Goal: Task Accomplishment & Management: Use online tool/utility

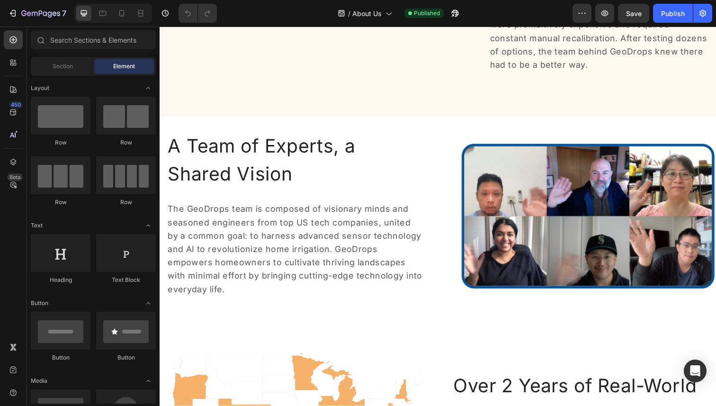
scroll to position [280, 0]
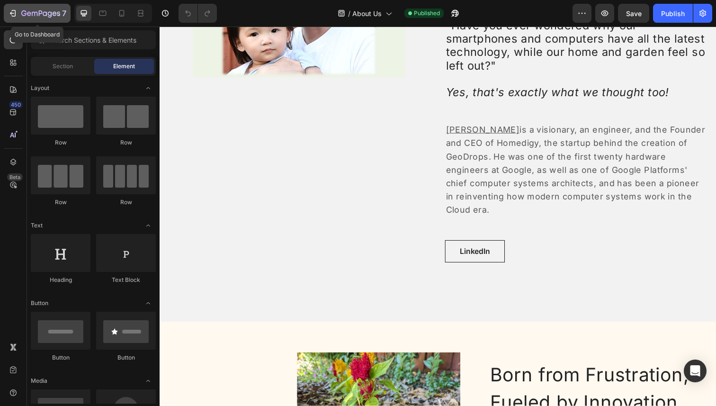
click at [26, 8] on div "7" at bounding box center [43, 13] width 45 height 11
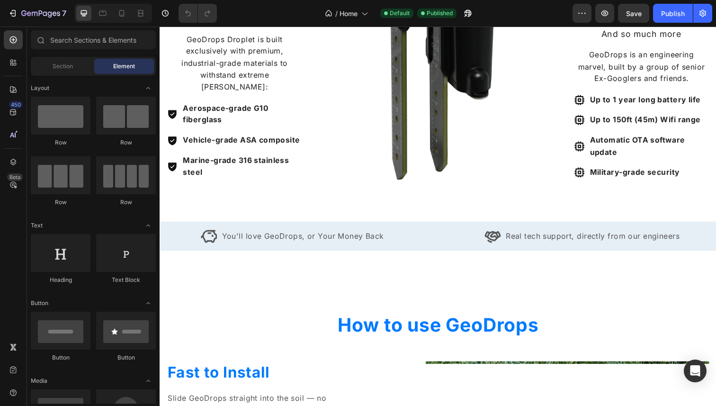
scroll to position [1820, 0]
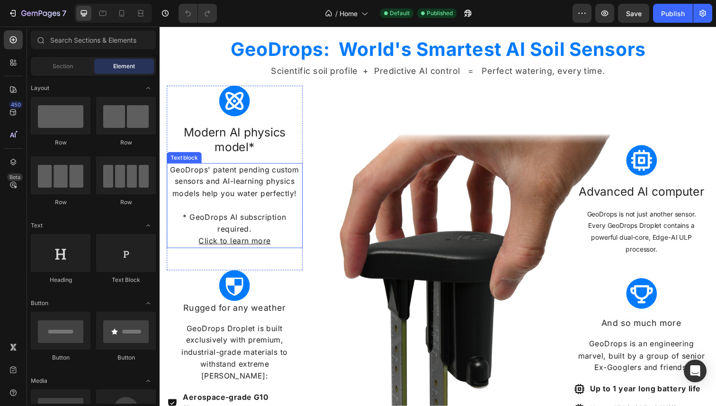
click at [235, 245] on u "Click to learn more" at bounding box center [235, 245] width 73 height 9
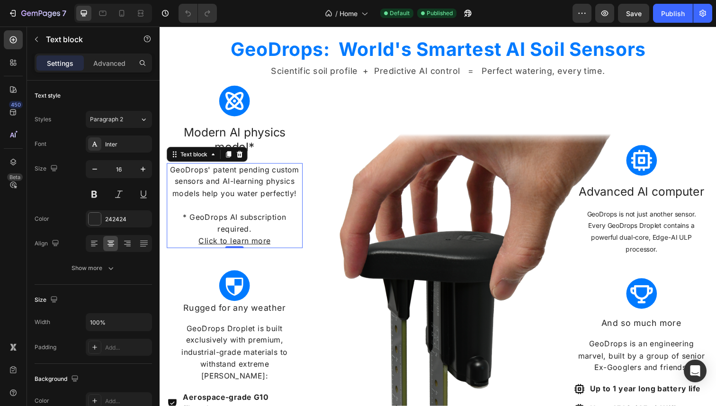
click at [235, 245] on u "Click to learn more" at bounding box center [235, 245] width 73 height 9
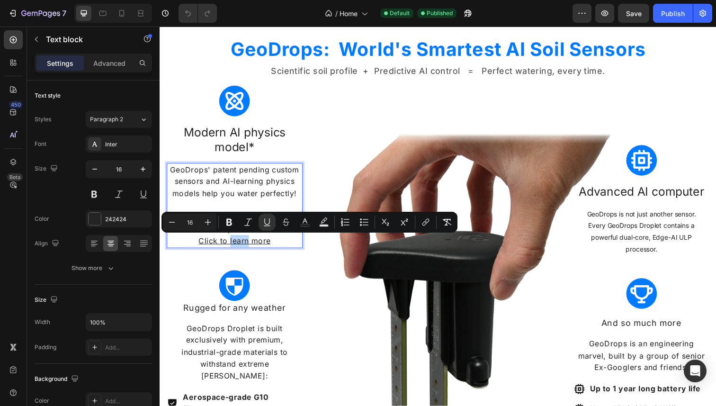
click at [235, 245] on u "Click to learn more" at bounding box center [235, 245] width 73 height 9
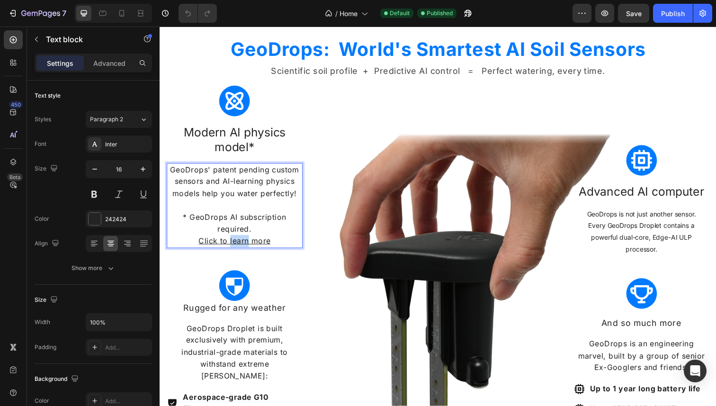
click at [235, 245] on u "Click to learn more" at bounding box center [235, 245] width 73 height 9
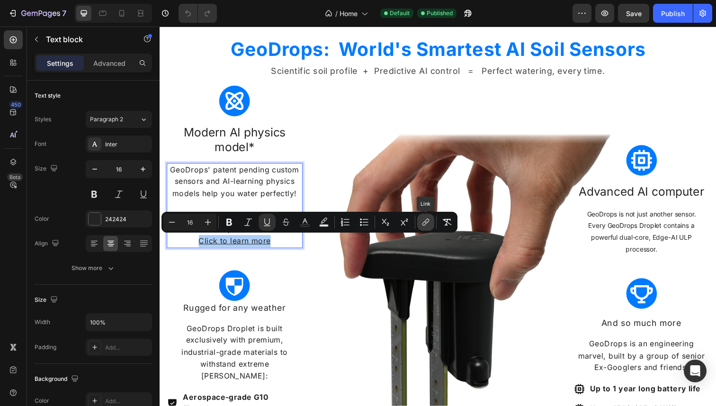
click at [428, 222] on icon "Editor contextual toolbar" at bounding box center [425, 221] width 9 height 9
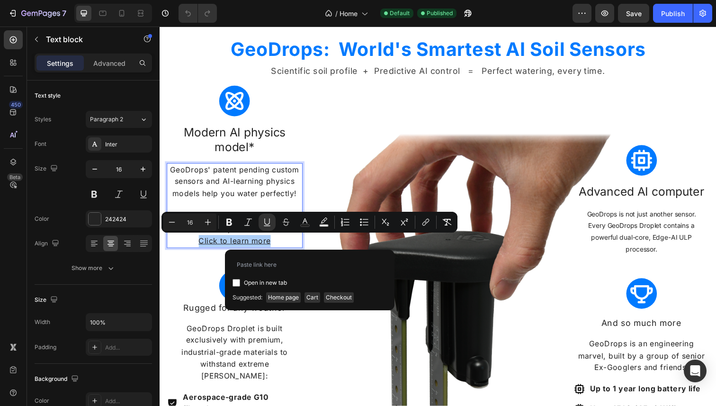
click at [254, 282] on span "Open in new tab" at bounding box center [265, 282] width 43 height 11
checkbox input "true"
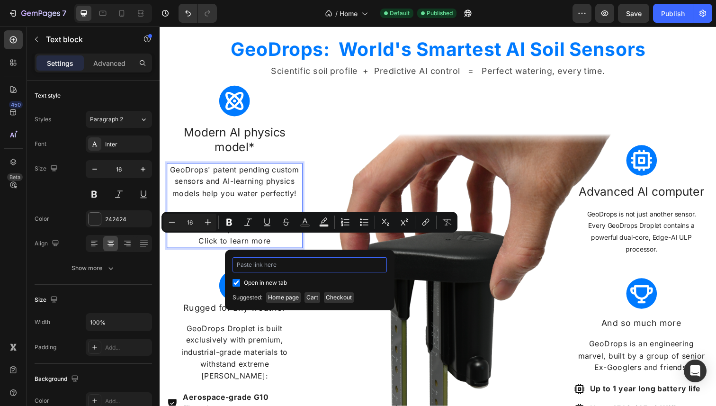
click at [260, 263] on input "Editor contextual toolbar" at bounding box center [309, 264] width 154 height 15
type input "c"
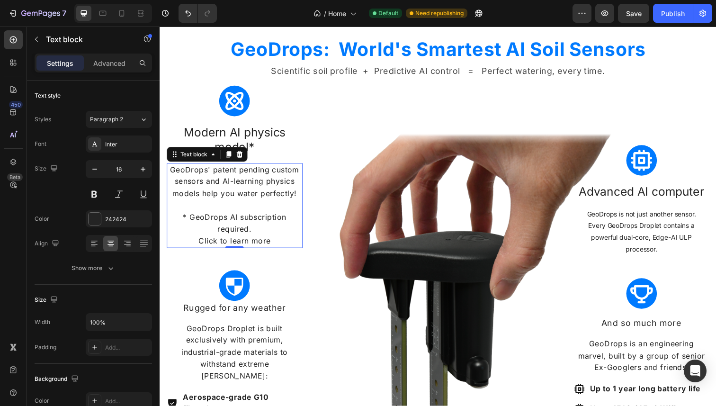
click at [225, 245] on p "Click to learn more" at bounding box center [236, 246] width 137 height 12
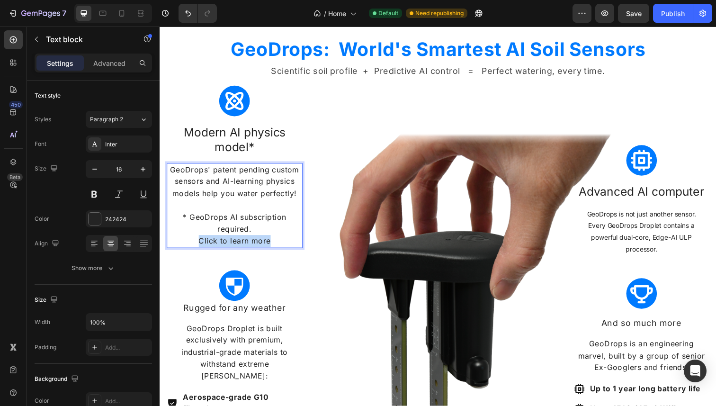
click at [225, 245] on p "Click to learn more" at bounding box center [236, 246] width 137 height 12
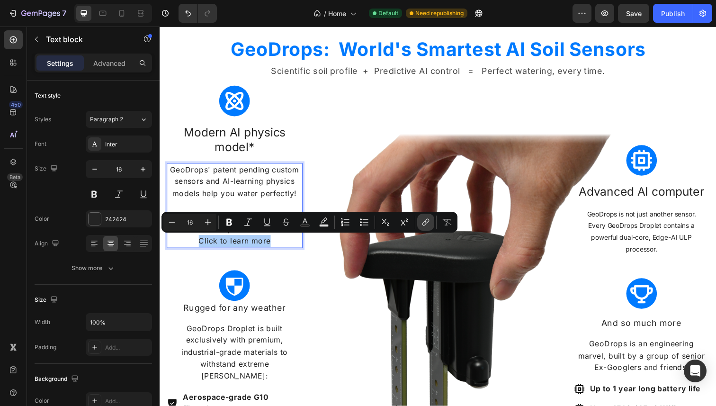
click at [424, 220] on icon "Editor contextual toolbar" at bounding box center [425, 221] width 9 height 9
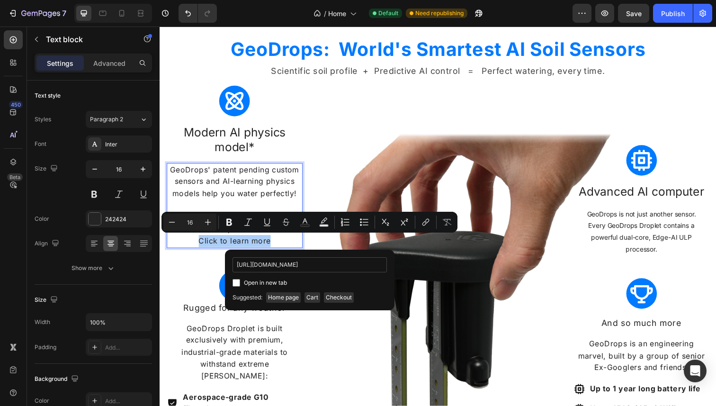
scroll to position [0, 36]
type input "https://homedigy.myshopify.com/pages/geodrops-ai"
click at [269, 283] on span "Open in new tab" at bounding box center [265, 282] width 43 height 11
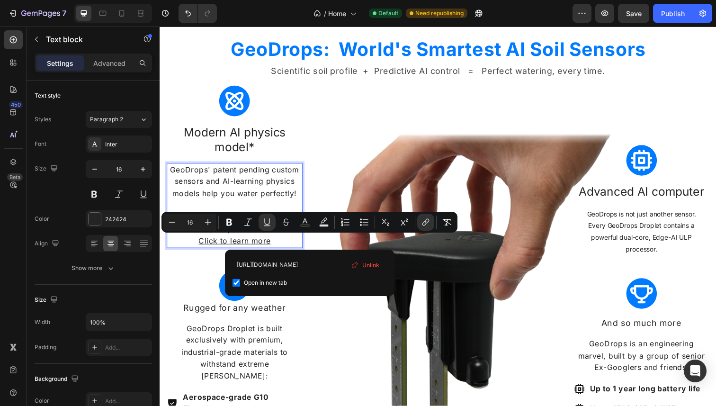
click at [269, 283] on span "Open in new tab" at bounding box center [265, 282] width 43 height 11
checkbox input "false"
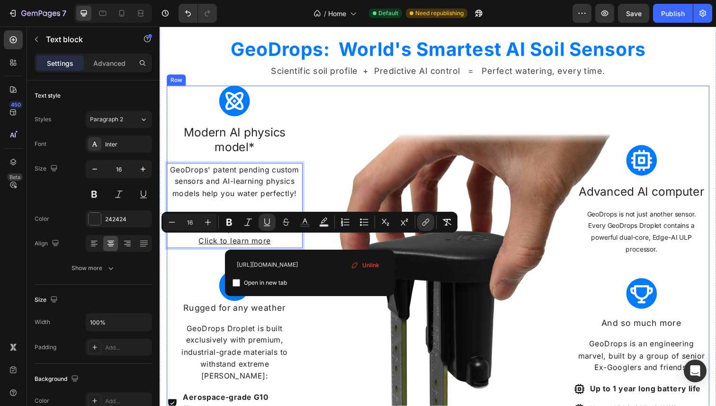
click at [341, 186] on div "Image" at bounding box center [443, 282] width 277 height 391
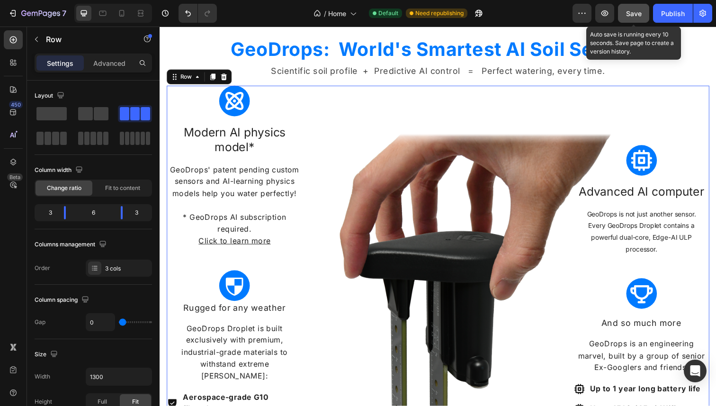
click at [628, 17] on span "Save" at bounding box center [634, 13] width 16 height 8
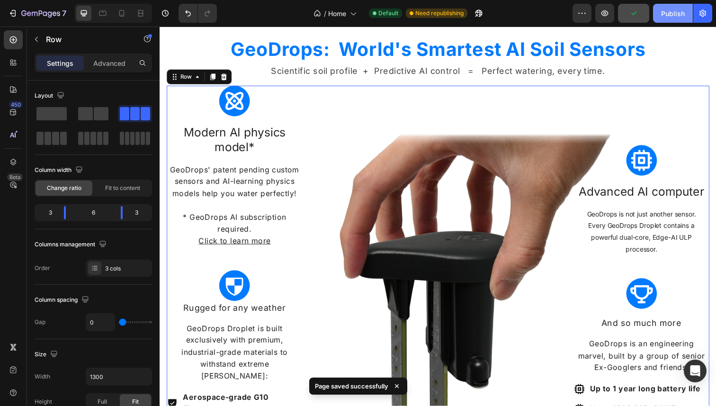
click at [662, 12] on div "Publish" at bounding box center [673, 14] width 24 height 10
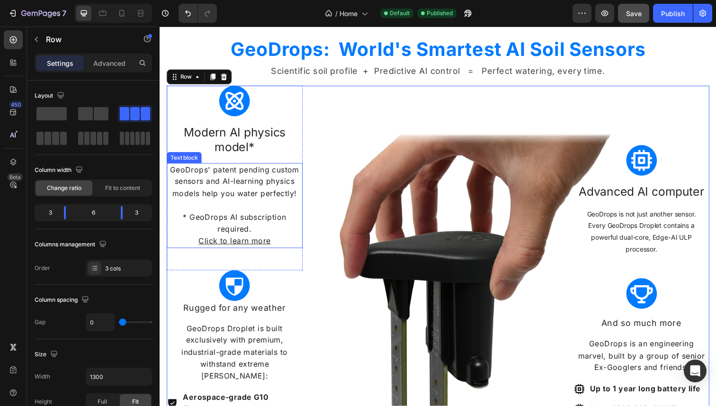
click at [216, 171] on p "GeoDrops' patent pending custom sensors and AI-learning physics models help you…" at bounding box center [236, 185] width 137 height 36
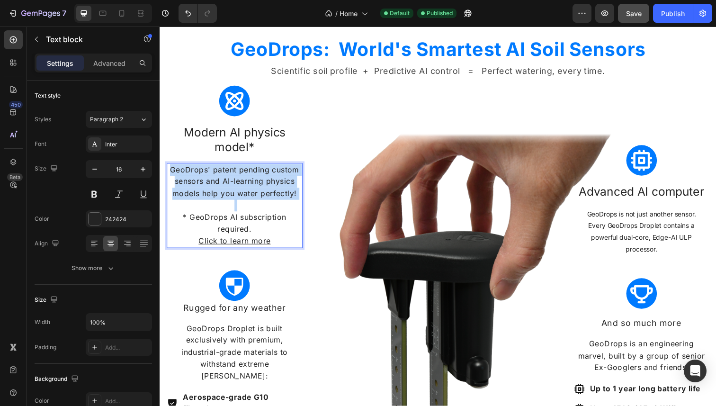
click at [216, 171] on p "GeoDrops' patent pending custom sensors and AI-learning physics models help you…" at bounding box center [236, 185] width 137 height 36
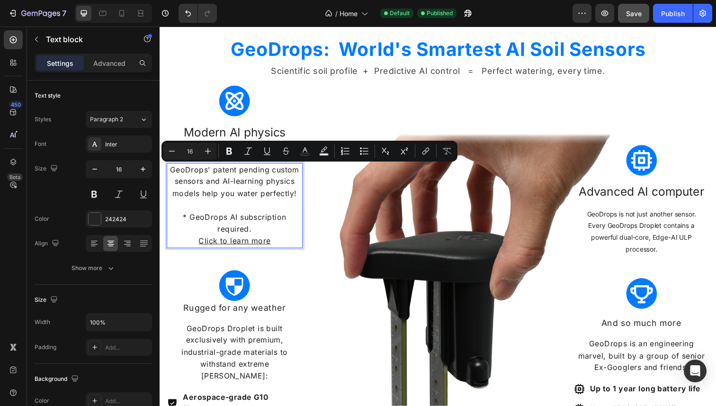
click at [222, 219] on p "* GeoDrops AI subscription required." at bounding box center [236, 227] width 137 height 24
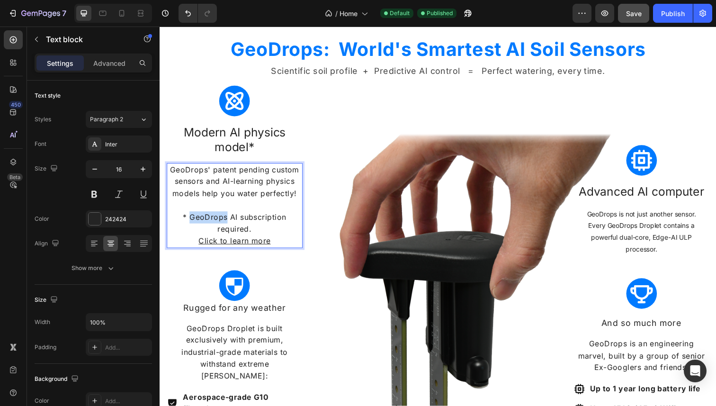
click at [222, 219] on p "* GeoDrops AI subscription required." at bounding box center [236, 227] width 137 height 24
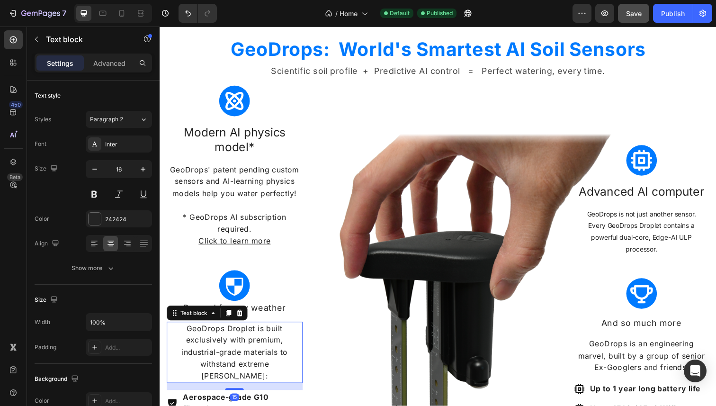
click at [232, 335] on p "GeoDrops Droplet is built exclusively with premium, industrial-grade materials …" at bounding box center [236, 359] width 137 height 61
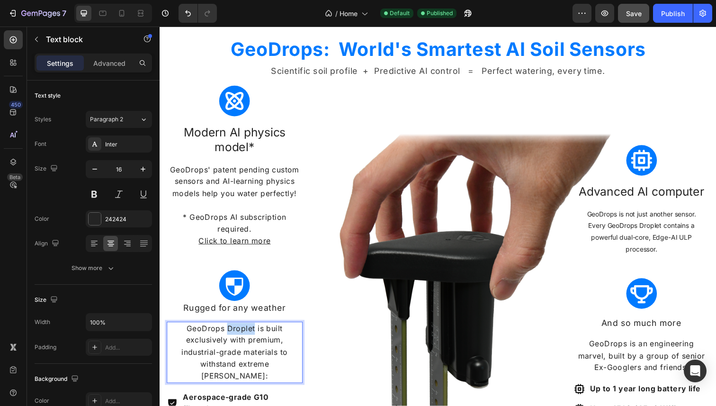
click at [232, 335] on p "GeoDrops Droplet is built exclusively with premium, industrial-grade materials …" at bounding box center [236, 359] width 137 height 61
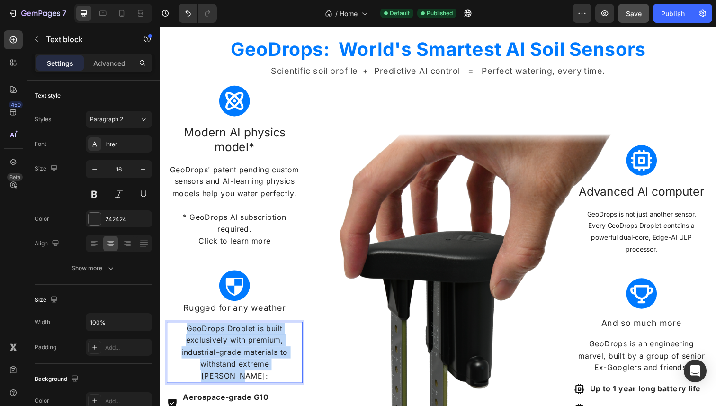
click at [232, 335] on p "GeoDrops Droplet is built exclusively with premium, industrial-grade materials …" at bounding box center [236, 359] width 137 height 61
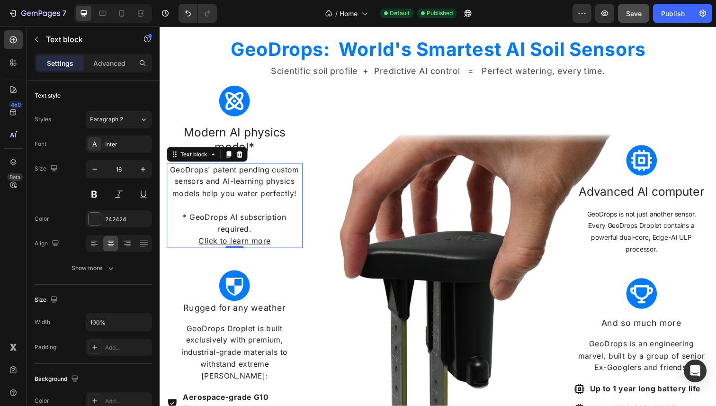
click at [248, 220] on p "* GeoDrops AI subscription required." at bounding box center [236, 227] width 137 height 24
click at [236, 312] on p "Rugged for any weather" at bounding box center [236, 314] width 137 height 12
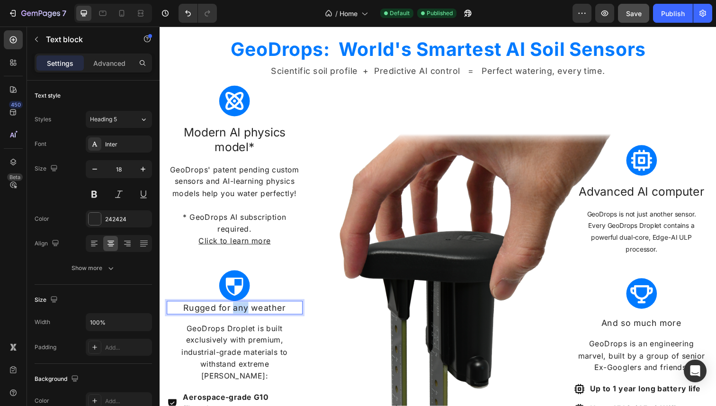
click at [236, 312] on p "Rugged for any weather" at bounding box center [236, 314] width 137 height 12
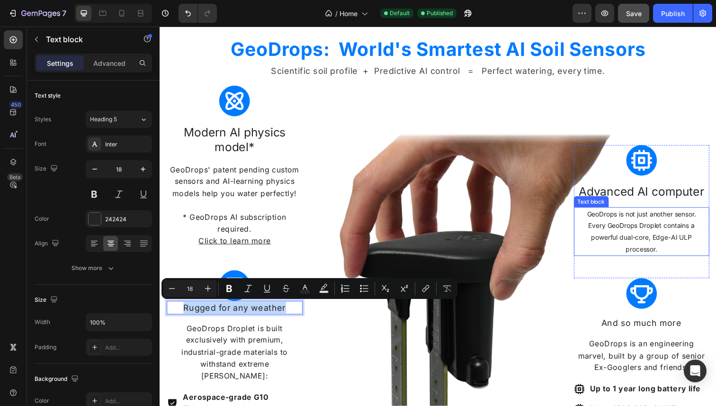
click at [636, 224] on p "Every GeoDrops Droplet contains a powerful dual-core, Edge-AI ULP processor." at bounding box center [651, 242] width 137 height 36
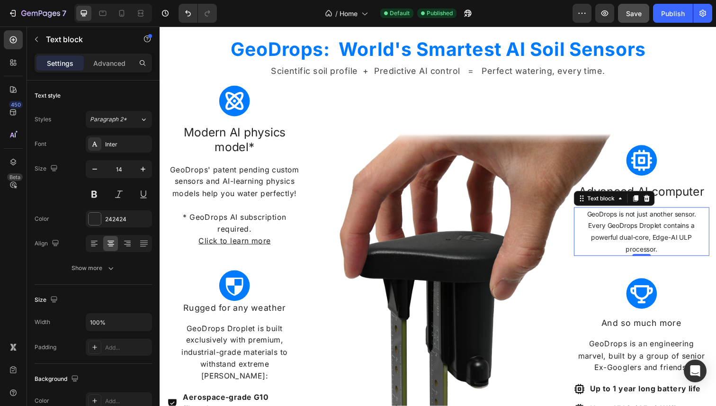
click at [636, 224] on p "Every GeoDrops Droplet contains a powerful dual-core, Edge-AI ULP processor." at bounding box center [651, 242] width 137 height 36
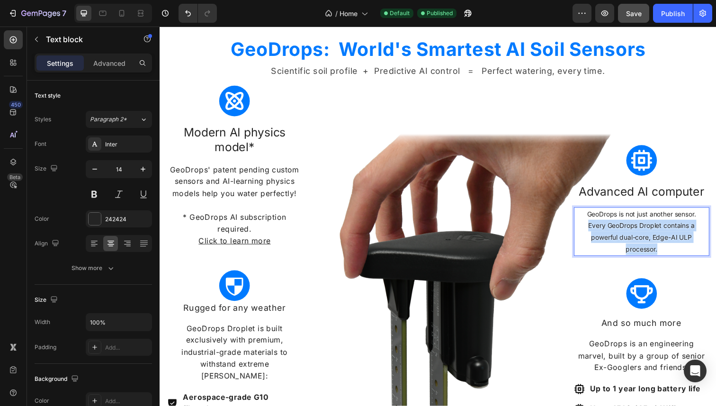
click at [636, 224] on p "Every GeoDrops Droplet contains a powerful dual-core, Edge-AI ULP processor." at bounding box center [651, 242] width 137 height 36
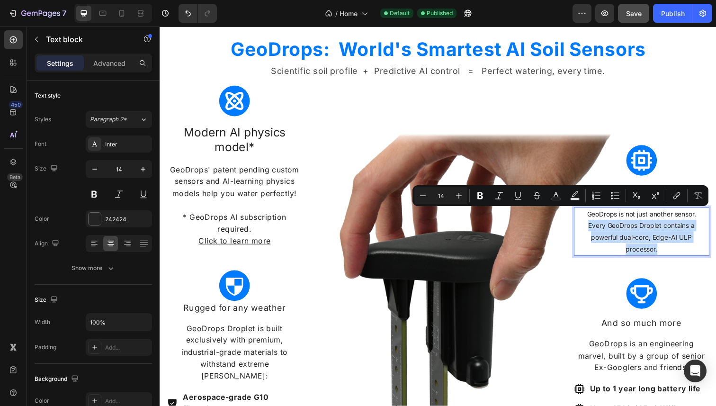
click at [666, 238] on p "Every GeoDrops Droplet contains a powerful dual-core, Edge-AI ULP processor." at bounding box center [651, 242] width 137 height 36
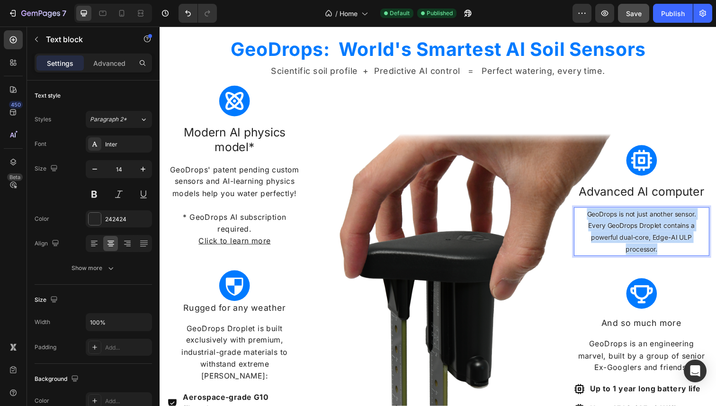
drag, startPoint x: 671, startPoint y: 241, endPoint x: 595, endPoint y: 206, distance: 83.7
click at [595, 211] on div "GeoDrops is not just another sensor. Every GeoDrops Droplet contains a powerful…" at bounding box center [651, 236] width 139 height 50
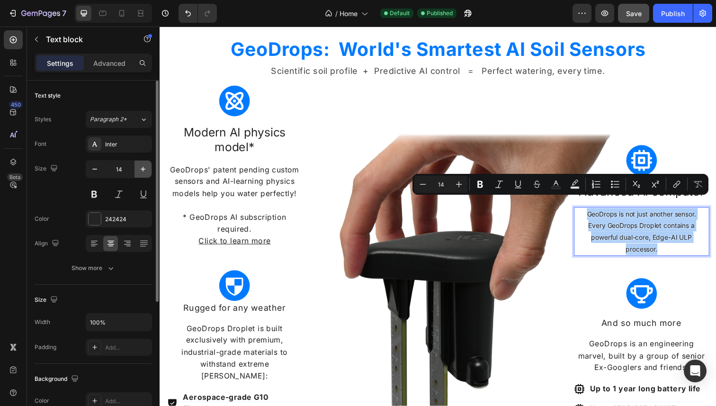
click at [144, 169] on icon "button" at bounding box center [143, 169] width 5 height 5
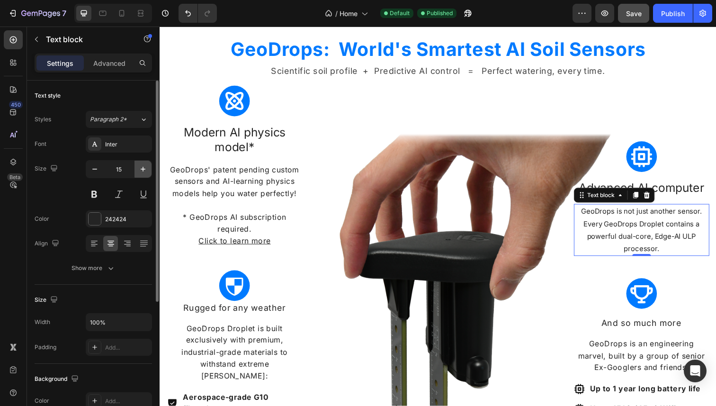
click at [144, 169] on icon "button" at bounding box center [143, 169] width 5 height 5
type input "16"
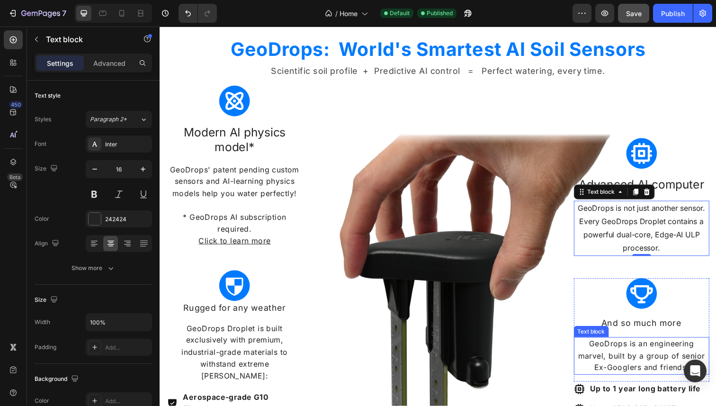
click at [655, 345] on p "GeoDrops is an engineering marvel, built by a group of senior Ex-Googlers and f…" at bounding box center [651, 363] width 137 height 36
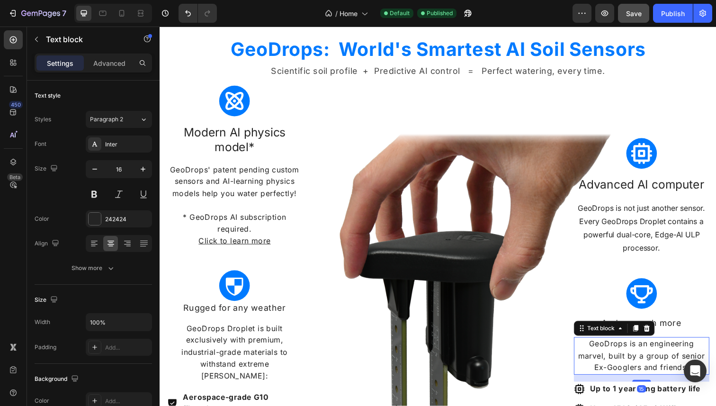
click at [655, 345] on p "GeoDrops is an engineering marvel, built by a group of senior Ex-Googlers and f…" at bounding box center [651, 363] width 137 height 36
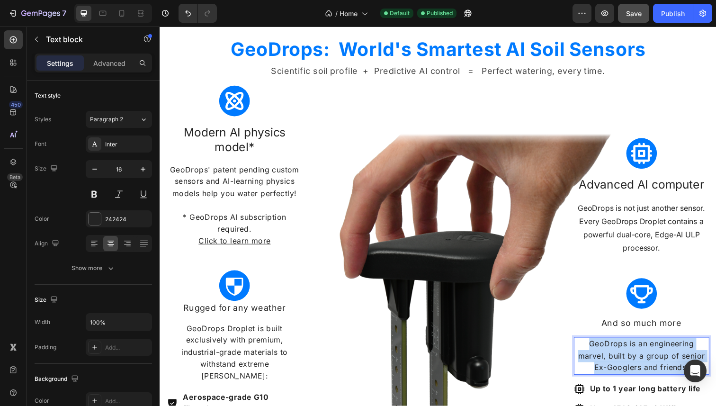
click at [655, 345] on p "GeoDrops is an engineering marvel, built by a group of senior Ex-Googlers and f…" at bounding box center [651, 363] width 137 height 36
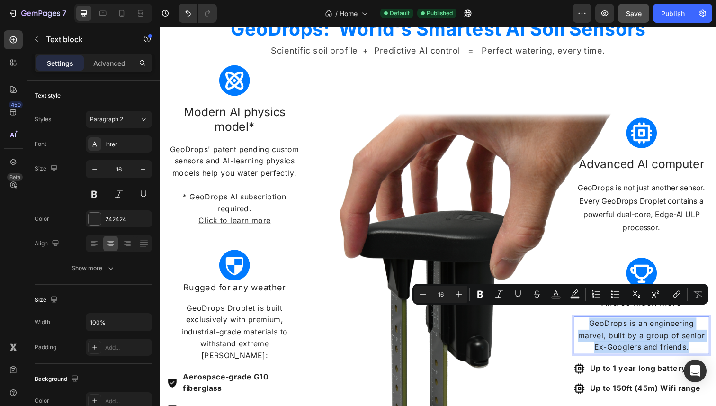
scroll to position [1836, 0]
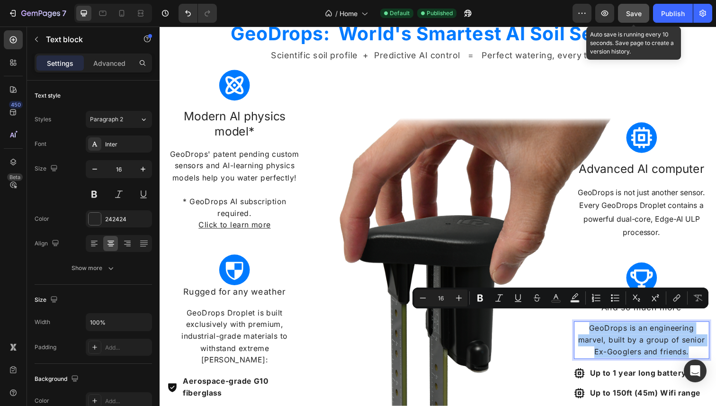
click at [636, 9] on span "Save" at bounding box center [634, 13] width 16 height 8
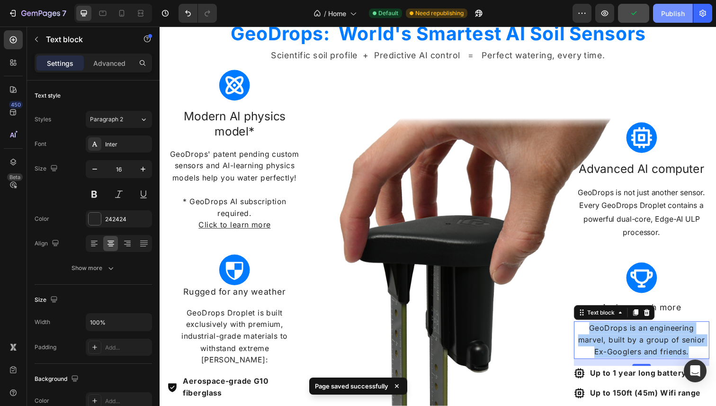
click at [667, 12] on div "Publish" at bounding box center [673, 14] width 24 height 10
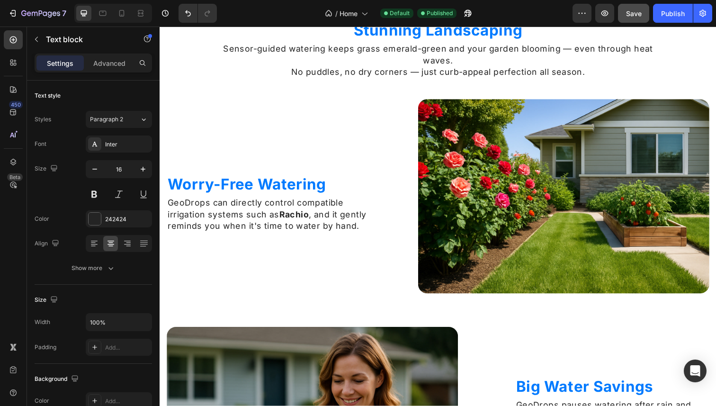
scroll to position [1522, 0]
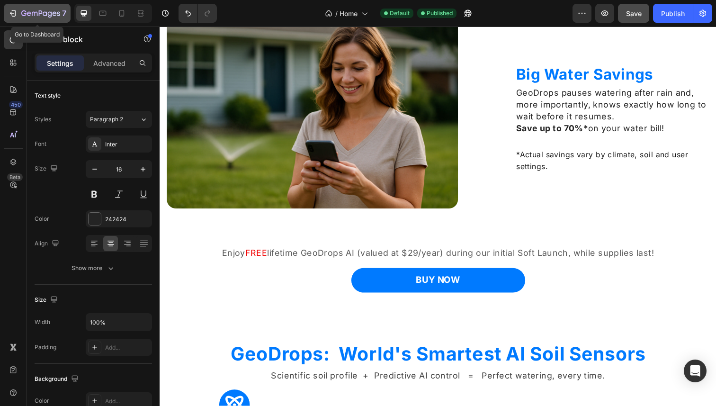
click at [24, 15] on icon "button" at bounding box center [40, 14] width 39 height 8
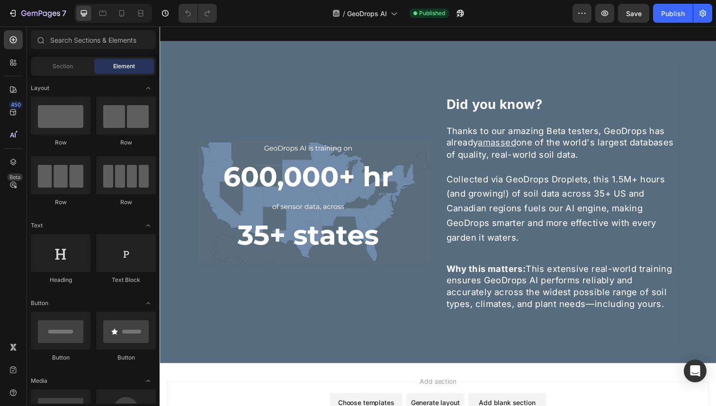
scroll to position [1793, 0]
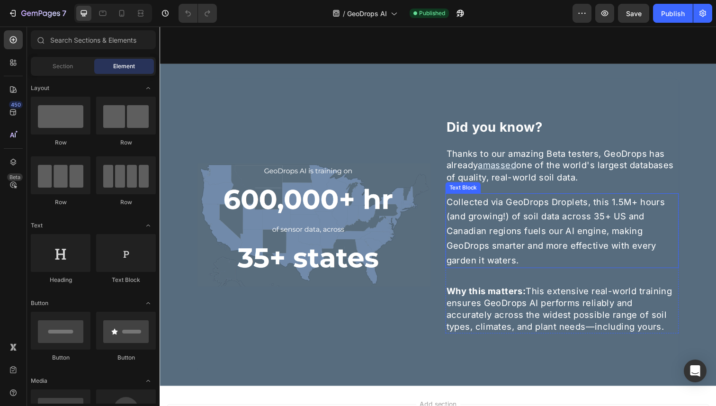
click at [544, 259] on p "Collected via GeoDrops Droplets, this 1.5M+ hours (and growing!) of soil data a…" at bounding box center [570, 235] width 236 height 75
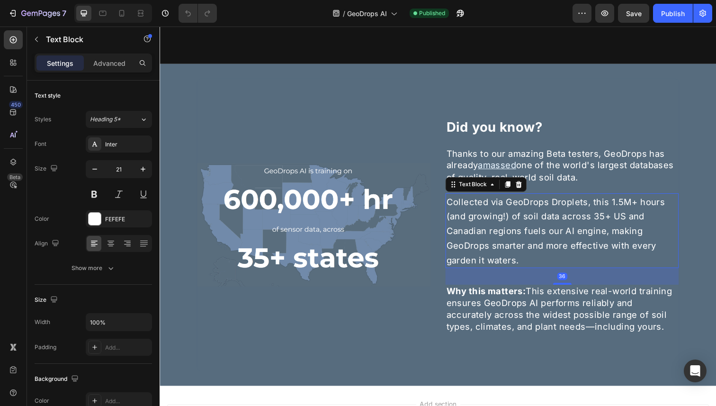
click at [518, 261] on span "Collected via GeoDrops Droplets, this 1.5M+ hours (and growing!) of soil data a…" at bounding box center [563, 235] width 223 height 71
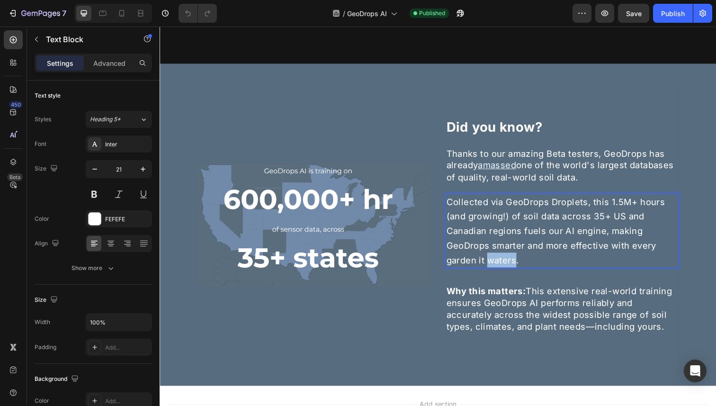
click at [518, 261] on span "Collected via GeoDrops Droplets, this 1.5M+ hours (and growing!) of soil data a…" at bounding box center [563, 235] width 223 height 71
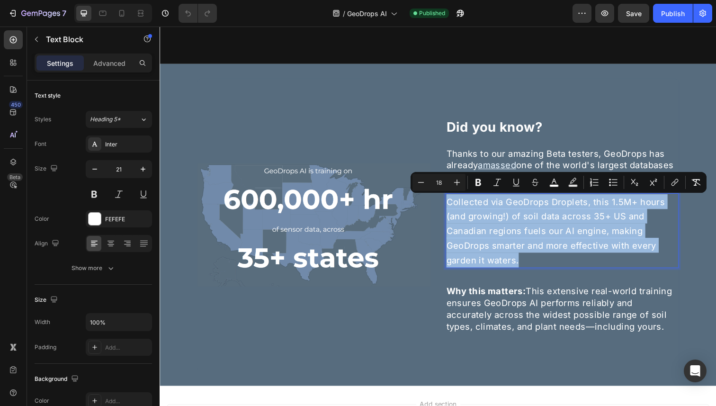
drag, startPoint x: 528, startPoint y: 263, endPoint x: 455, endPoint y: 209, distance: 91.5
click at [455, 209] on p "Collected via GeoDrops Droplets, this 1.5M+ hours (and growing!) of soil data a…" at bounding box center [570, 235] width 236 height 75
click at [497, 307] on span "Why this matters: This extensive real-world training ensures GeoDrops AI perfor…" at bounding box center [567, 315] width 231 height 47
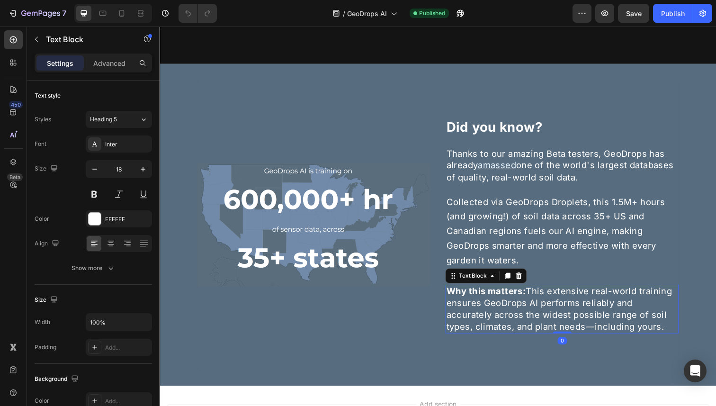
click at [508, 310] on span "Why this matters: This extensive real-world training ensures GeoDrops AI perfor…" at bounding box center [567, 315] width 231 height 47
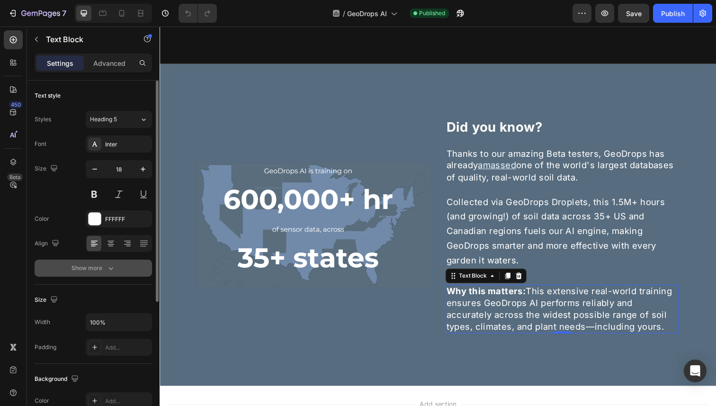
click at [113, 269] on icon "button" at bounding box center [110, 267] width 9 height 9
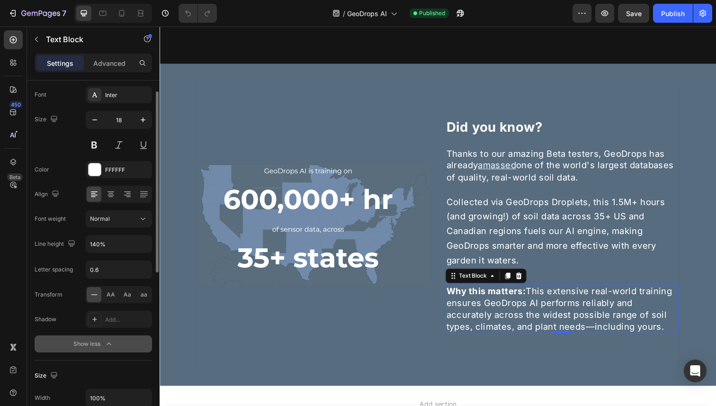
scroll to position [54, 0]
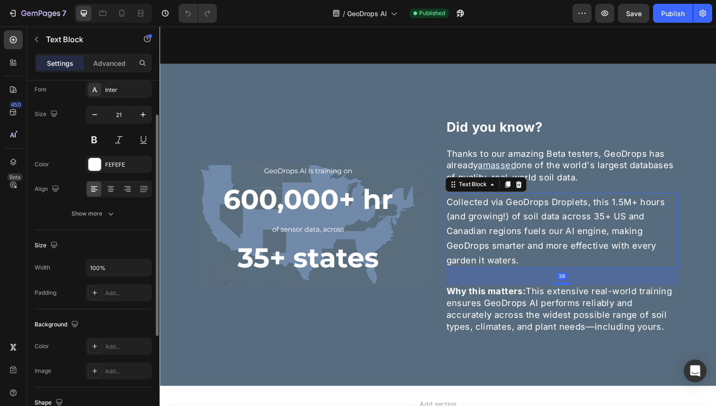
click at [488, 236] on span "Collected via GeoDrops Droplets, this 1.5M+ hours (and growing!) of soil data a…" at bounding box center [563, 235] width 223 height 71
click at [114, 215] on icon "button" at bounding box center [110, 213] width 9 height 9
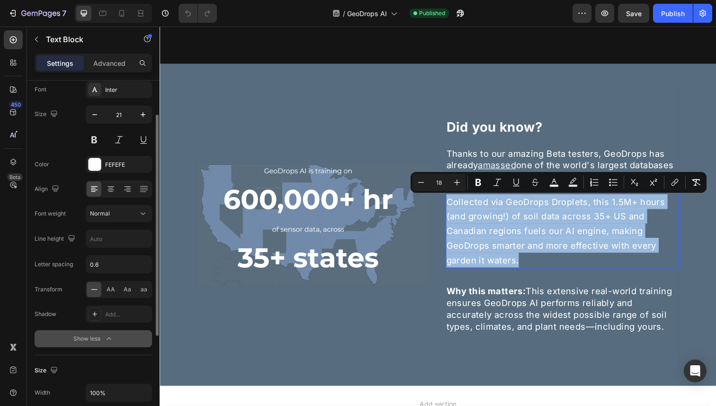
drag, startPoint x: 531, startPoint y: 265, endPoint x: 452, endPoint y: 209, distance: 96.4
click at [452, 209] on p "Collected via GeoDrops Droplets, this 1.5M+ hours (and growing!) of soil data a…" at bounding box center [570, 235] width 236 height 75
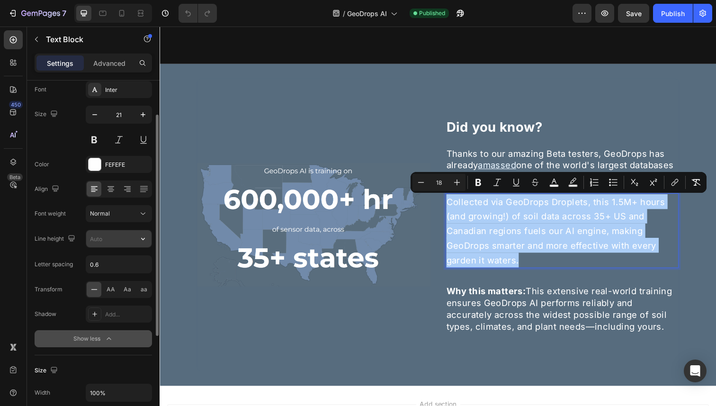
click at [121, 241] on input "text" at bounding box center [118, 238] width 65 height 17
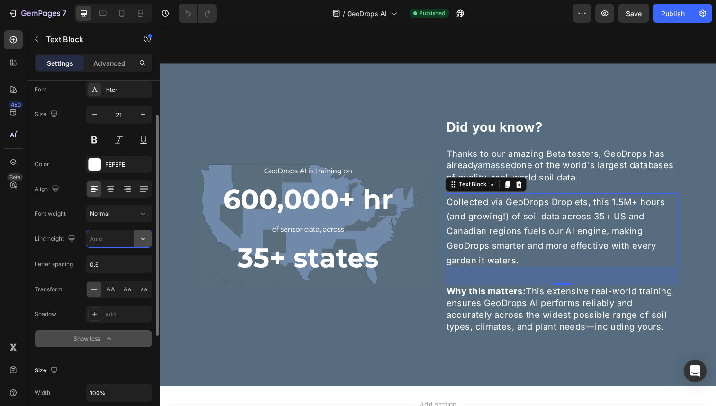
click at [144, 241] on icon "button" at bounding box center [142, 238] width 9 height 9
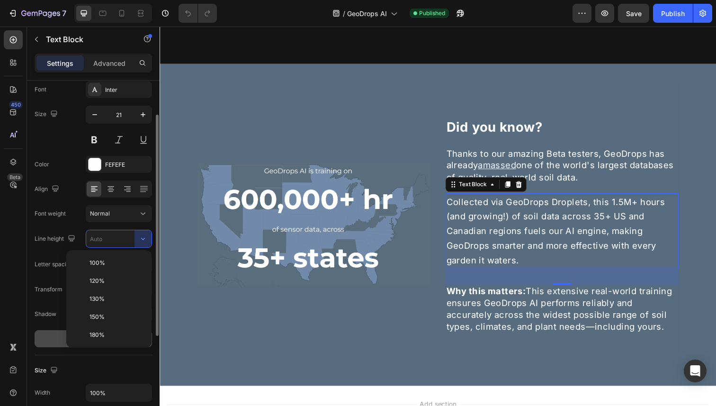
click at [109, 241] on input "text" at bounding box center [118, 238] width 65 height 17
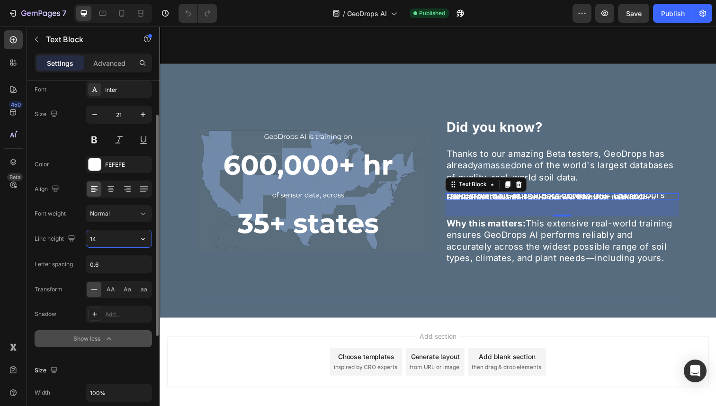
type input "140"
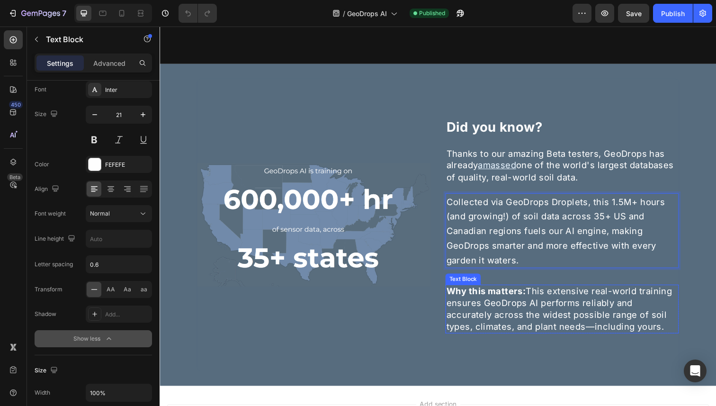
click at [507, 312] on span "Why this matters: This extensive real-world training ensures GeoDrops AI perfor…" at bounding box center [567, 315] width 231 height 47
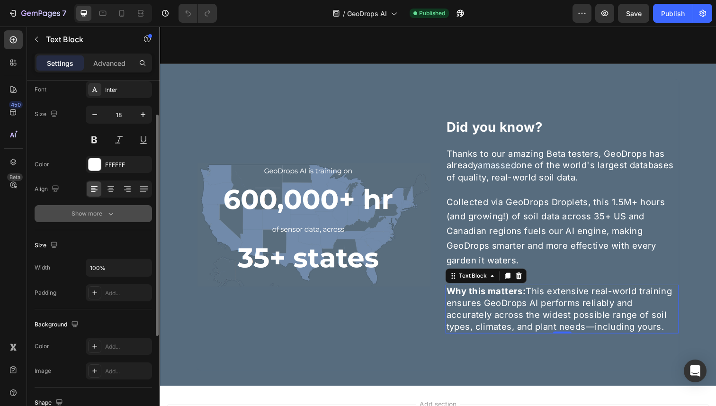
click at [88, 214] on div "Show more" at bounding box center [93, 213] width 44 height 9
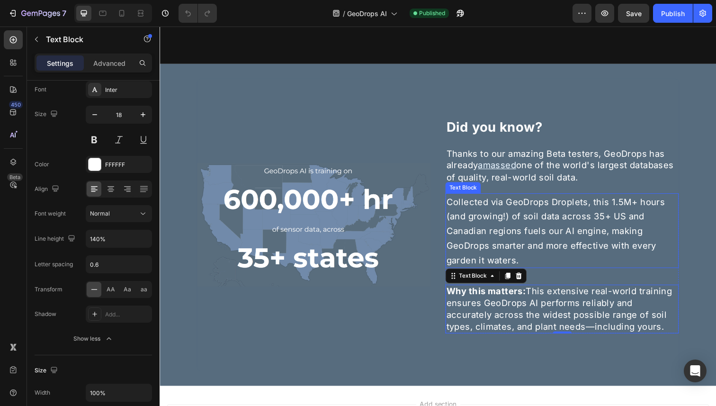
click at [542, 238] on span "Collected via GeoDrops Droplets, this 1.5M+ hours (and growing!) of soil data a…" at bounding box center [563, 235] width 223 height 71
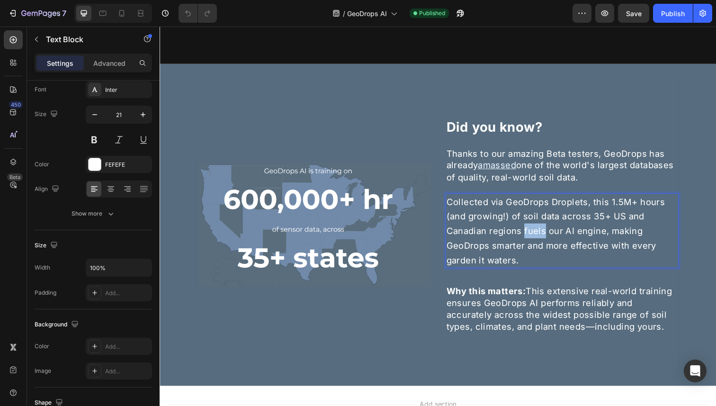
click at [542, 238] on span "Collected via GeoDrops Droplets, this 1.5M+ hours (and growing!) of soil data a…" at bounding box center [563, 235] width 223 height 71
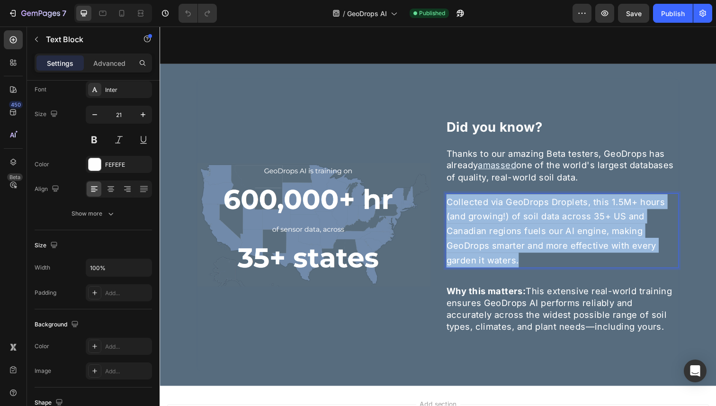
click at [542, 238] on span "Collected via GeoDrops Droplets, this 1.5M+ hours (and growing!) of soil data a…" at bounding box center [563, 235] width 223 height 71
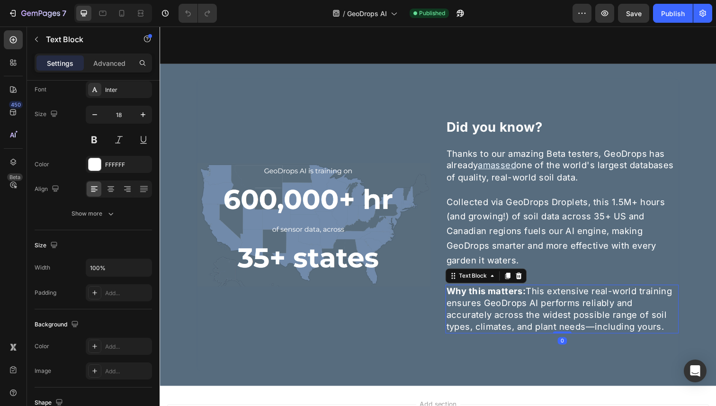
click at [494, 315] on p "Why this matters: This extensive real-world training ensures GeoDrops AI perfor…" at bounding box center [570, 315] width 236 height 48
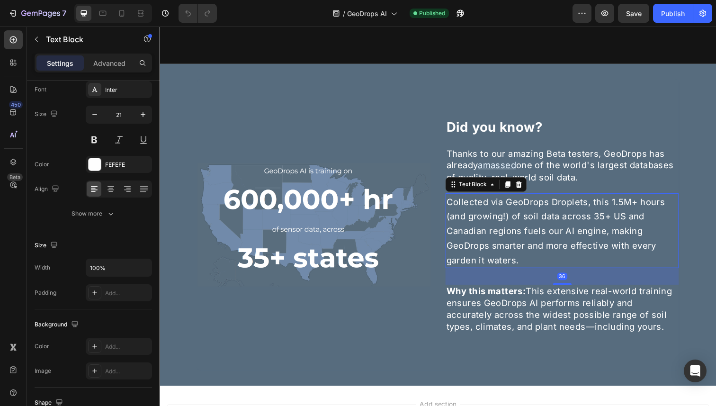
click at [498, 250] on span "Collected via GeoDrops Droplets, this 1.5M+ hours (and growing!) of soil data a…" at bounding box center [563, 235] width 223 height 71
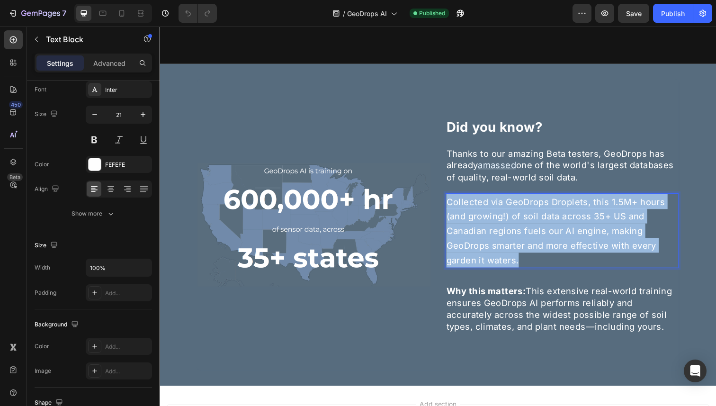
click at [498, 250] on span "Collected via GeoDrops Droplets, this 1.5M+ hours (and growing!) of soil data a…" at bounding box center [563, 235] width 223 height 71
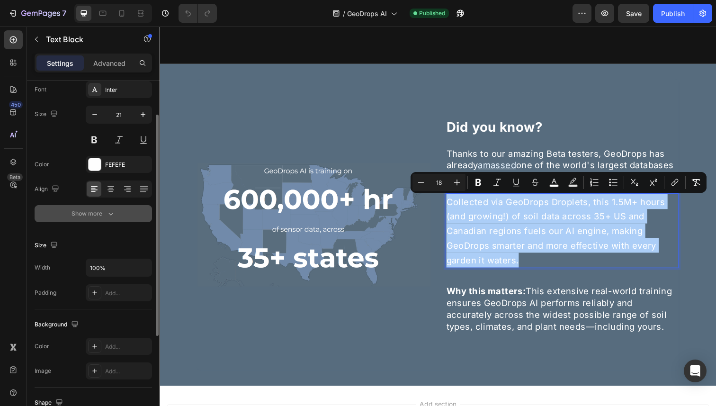
click at [96, 214] on div "Show more" at bounding box center [93, 213] width 44 height 9
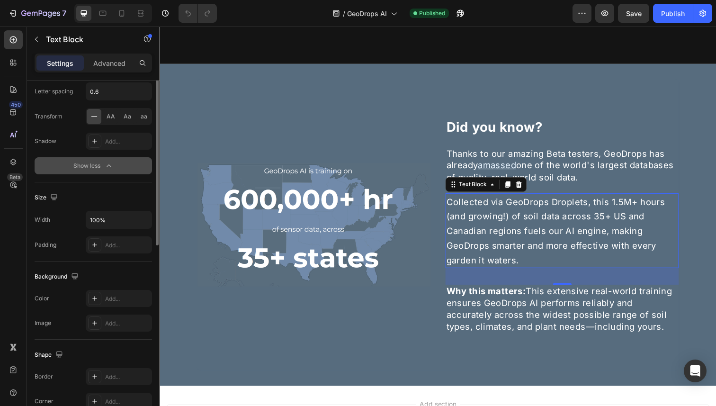
scroll to position [0, 0]
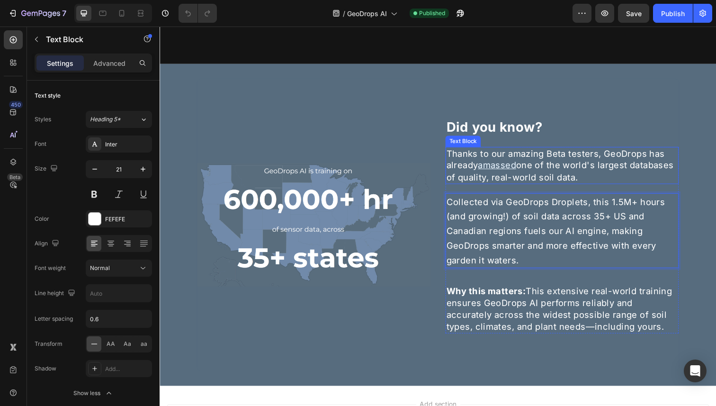
click at [557, 175] on span "one of the world's largest databases of quality, real-world soil data." at bounding box center [568, 174] width 232 height 23
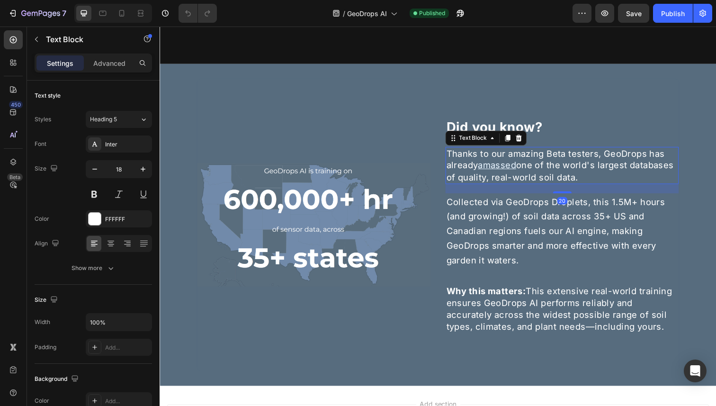
click at [563, 167] on span "one of the world's largest databases of quality, real-world soil data." at bounding box center [568, 174] width 232 height 23
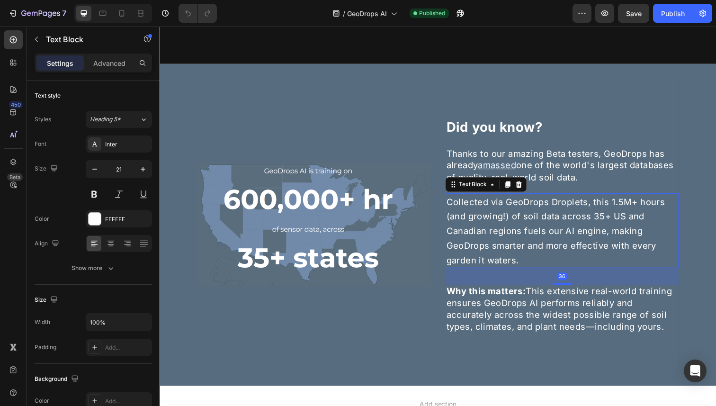
click at [532, 267] on p "Collected via GeoDrops Droplets, this 1.5M+ hours (and growing!) of soil data a…" at bounding box center [570, 235] width 236 height 75
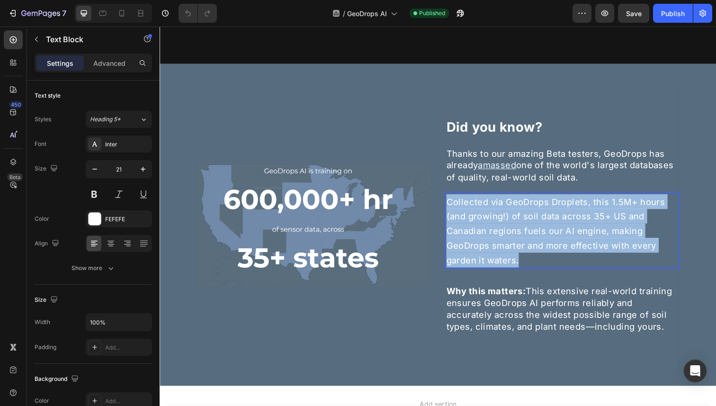
drag, startPoint x: 535, startPoint y: 266, endPoint x: 455, endPoint y: 209, distance: 98.4
click at [455, 209] on p "Collected via GeoDrops Droplets, this 1.5M+ hours (and growing!) of soil data a…" at bounding box center [570, 235] width 236 height 75
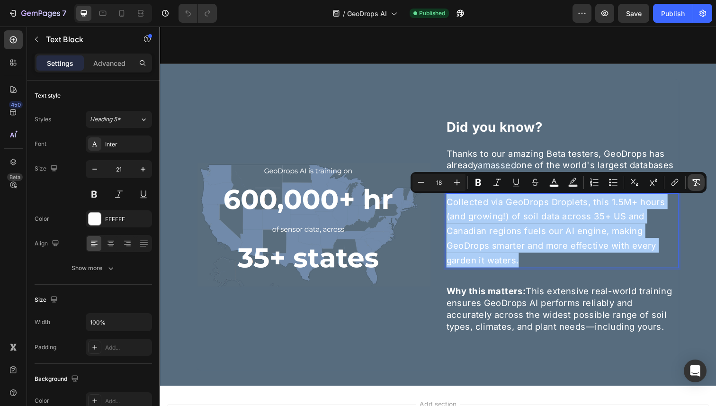
click at [698, 184] on icon "Editor contextual toolbar" at bounding box center [695, 182] width 9 height 9
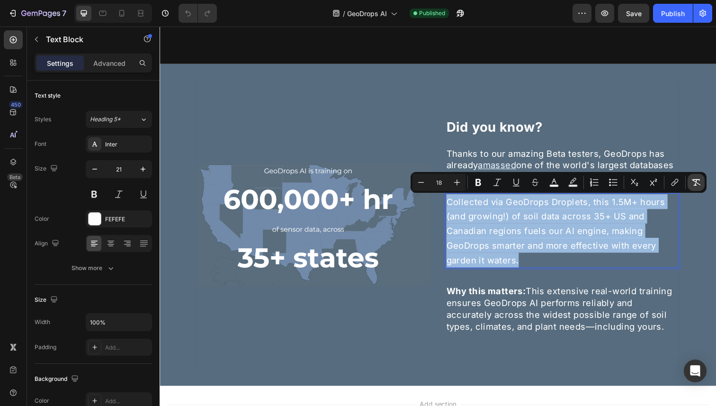
type input "21"
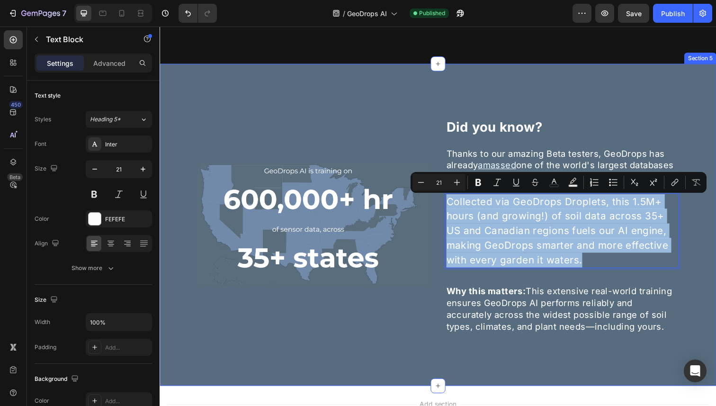
click at [703, 235] on div "Image Did you know? Heading Thanks to our amazing Beta testers, GeoDrops has al…" at bounding box center [444, 229] width 568 height 329
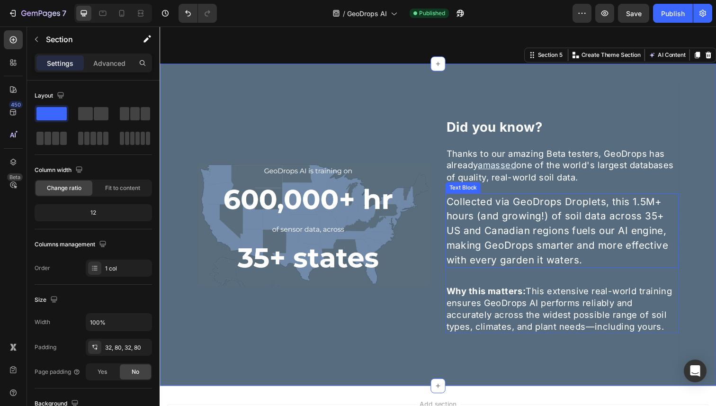
click at [579, 250] on p "Collected via GeoDrops Droplets, this 1.5M+ hours (and growing!) of soil data a…" at bounding box center [570, 235] width 236 height 75
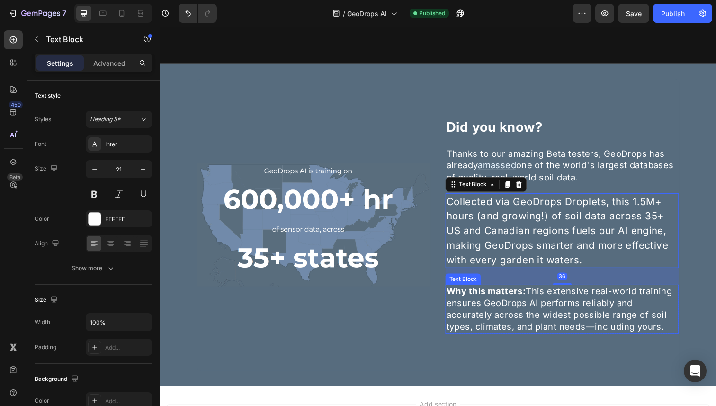
click at [544, 314] on p "Why this matters: This extensive real-world training ensures GeoDrops AI perfor…" at bounding box center [570, 315] width 236 height 48
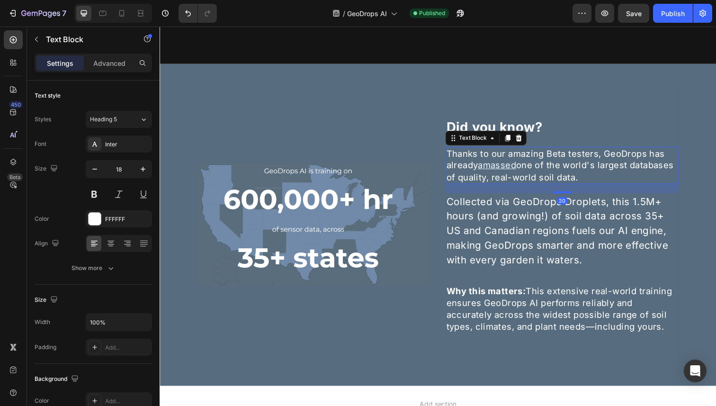
click at [557, 174] on p "Thanks to our amazing Beta testers, GeoDrops has already amassed one of the wor…" at bounding box center [570, 169] width 236 height 36
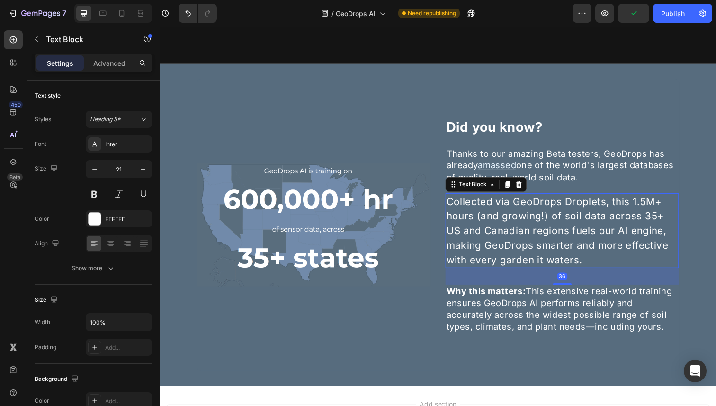
click at [571, 222] on p "Collected via GeoDrops Droplets, this 1.5M+ hours (and growing!) of soil data a…" at bounding box center [570, 235] width 236 height 75
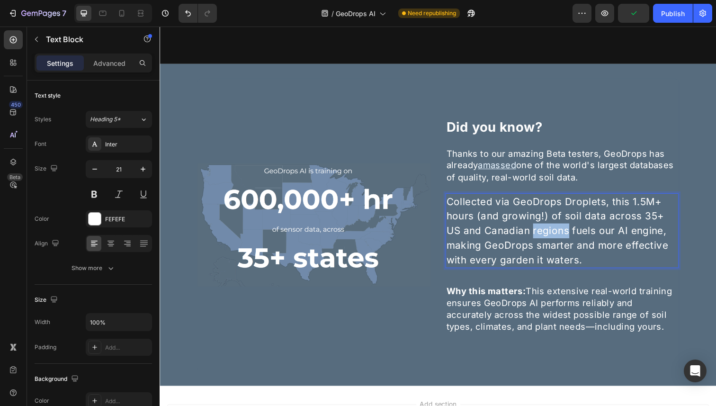
click at [572, 239] on p "Collected via GeoDrops Droplets, this 1.5M+ hours (and growing!) of soil data a…" at bounding box center [570, 235] width 236 height 75
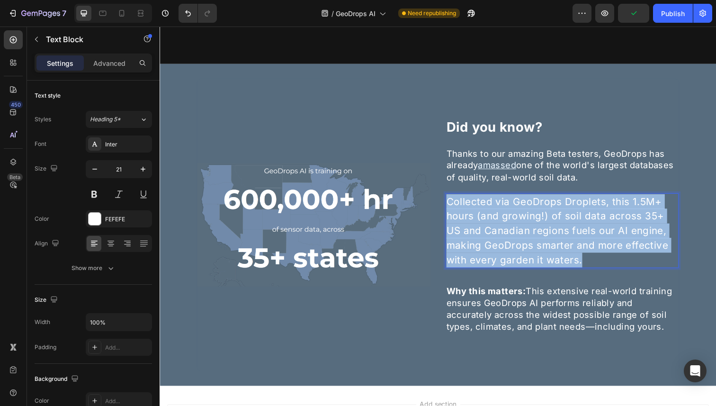
click at [572, 239] on p "Collected via GeoDrops Droplets, this 1.5M+ hours (and growing!) of soil data a…" at bounding box center [570, 235] width 236 height 75
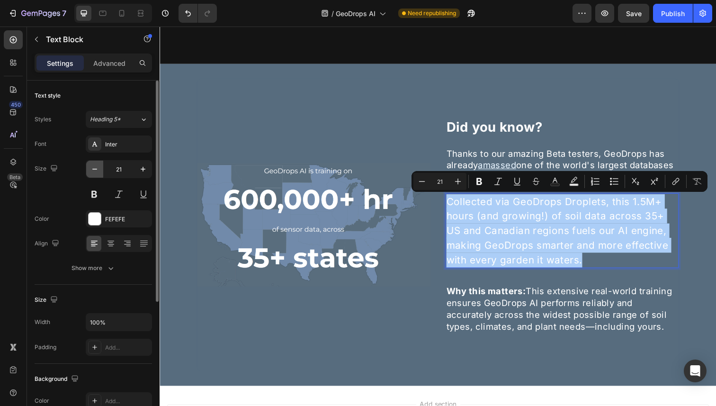
click at [98, 171] on icon "button" at bounding box center [94, 168] width 9 height 9
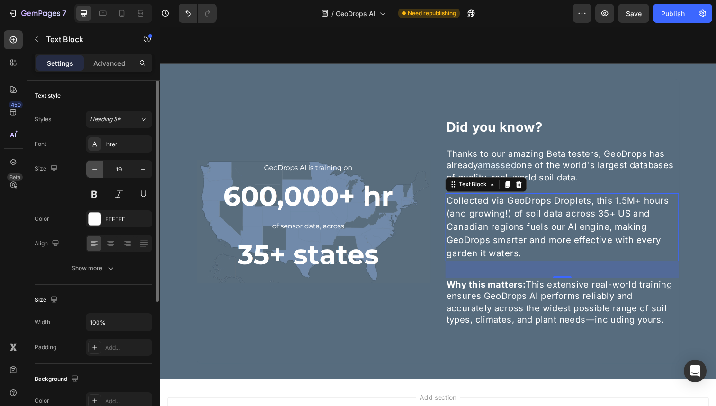
click at [98, 171] on icon "button" at bounding box center [94, 168] width 9 height 9
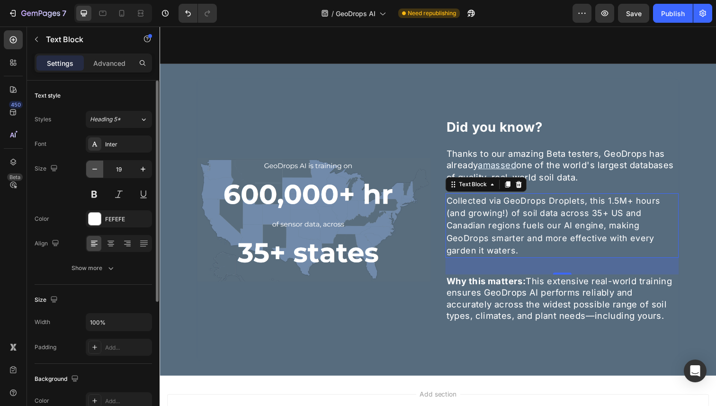
type input "18"
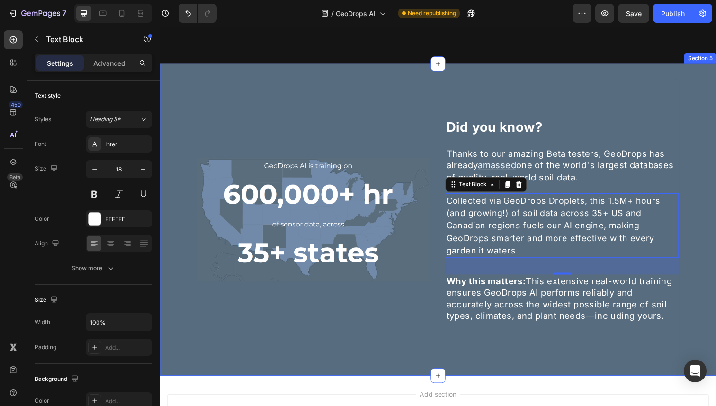
click at [711, 232] on div "Image Did you know? Heading Thanks to our amazing Beta testers, GeoDrops has al…" at bounding box center [444, 224] width 568 height 318
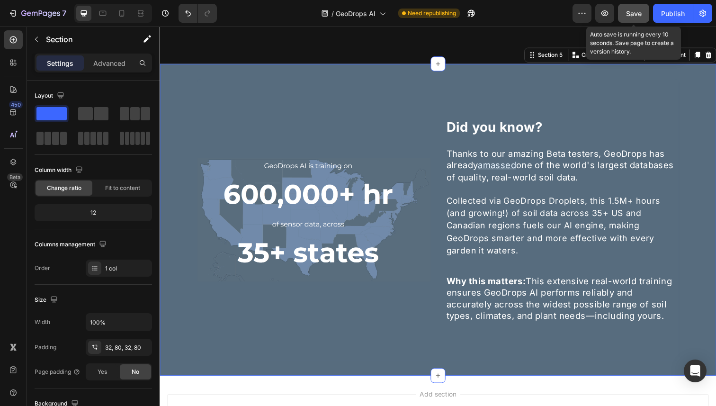
click at [640, 13] on span "Save" at bounding box center [634, 13] width 16 height 8
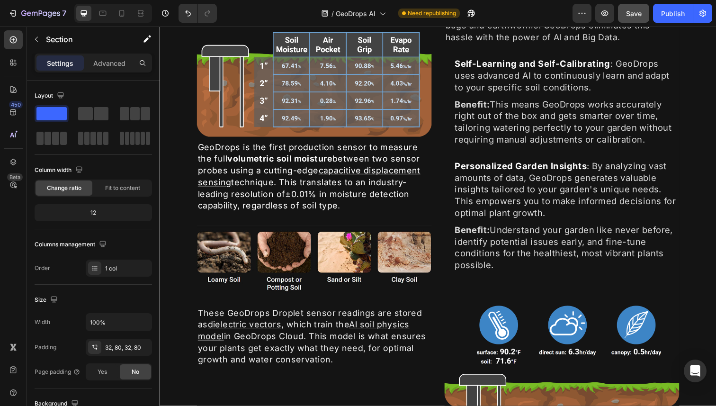
scroll to position [212, 0]
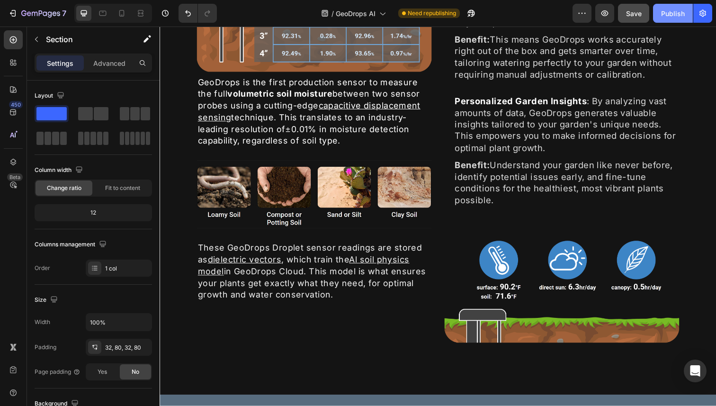
click at [665, 9] on div "Publish" at bounding box center [673, 14] width 24 height 10
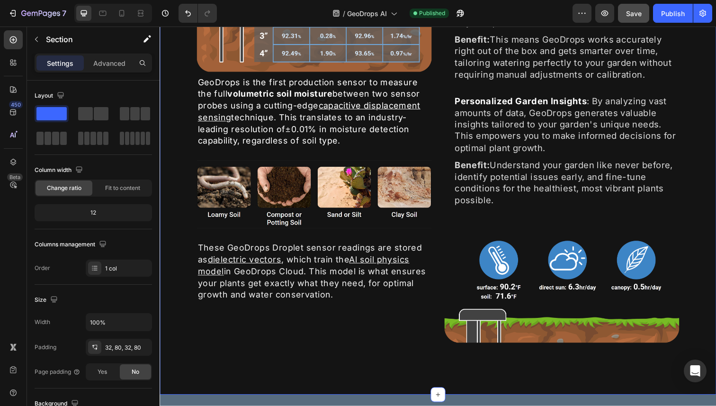
click at [697, 183] on div "Unmatched Moisture Accuracy Heading Image GeoDrops is the first production sens…" at bounding box center [444, 118] width 568 height 568
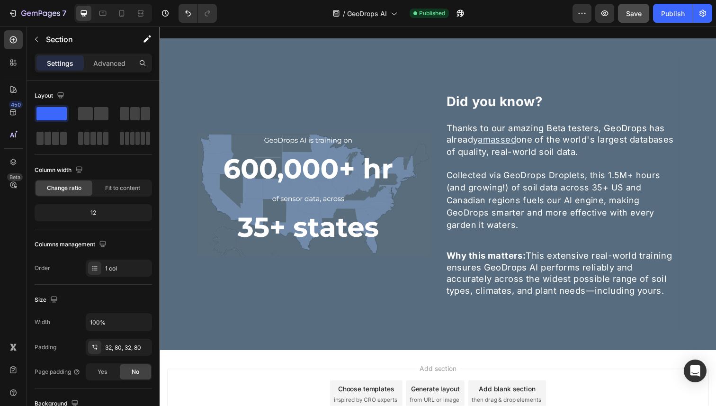
scroll to position [1471, 0]
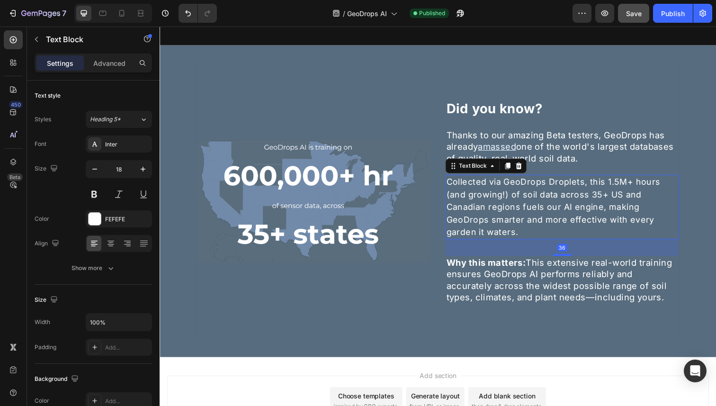
click at [581, 200] on p "Collected via GeoDrops Droplets, this 1.5M+ hours (and growing!) of soil data a…" at bounding box center [570, 211] width 236 height 64
click at [574, 146] on span "one of the world's largest databases of quality, real-world soil data." at bounding box center [568, 155] width 232 height 23
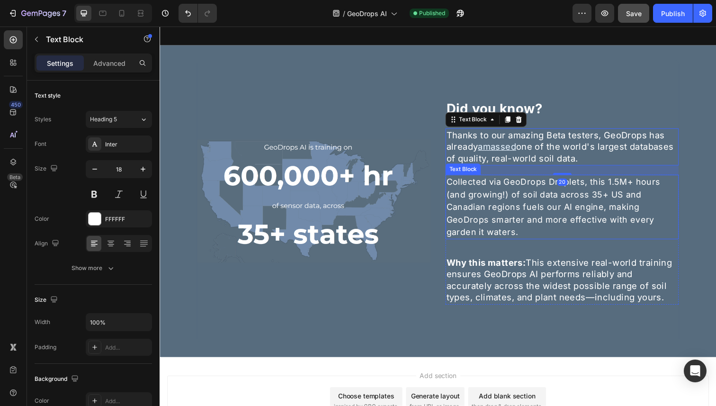
click at [563, 201] on p "Collected via GeoDrops Droplets, this 1.5M+ hours (and growing!) of soil data a…" at bounding box center [570, 211] width 236 height 64
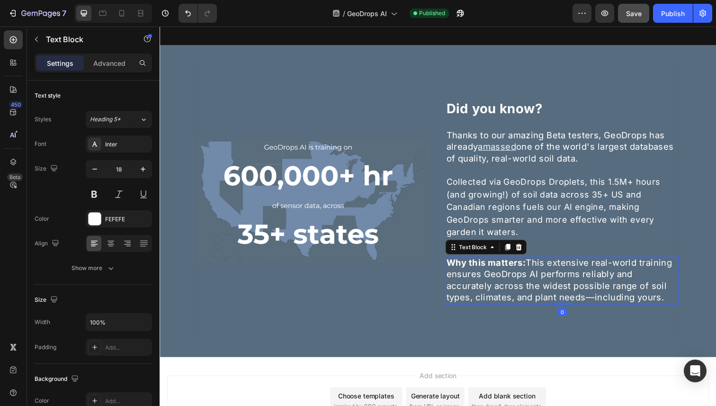
click at [544, 279] on span "Why this matters: This extensive real-world training ensures GeoDrops AI perfor…" at bounding box center [567, 285] width 231 height 47
click at [539, 228] on p "Collected via GeoDrops Droplets, this 1.5M+ hours (and growing!) of soil data a…" at bounding box center [570, 211] width 236 height 64
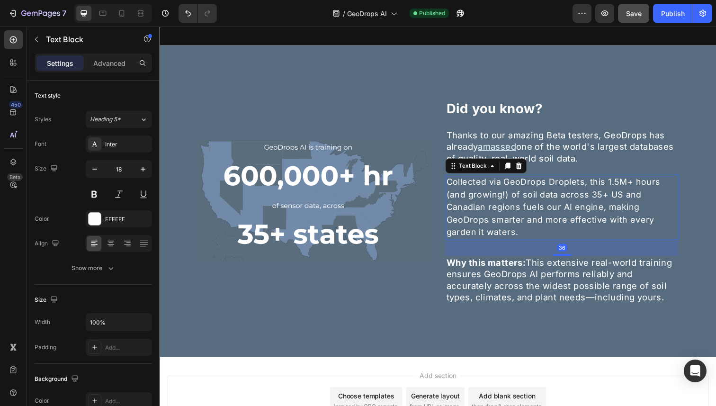
click at [539, 236] on p "Collected via GeoDrops Droplets, this 1.5M+ hours (and growing!) of soil data a…" at bounding box center [570, 211] width 236 height 64
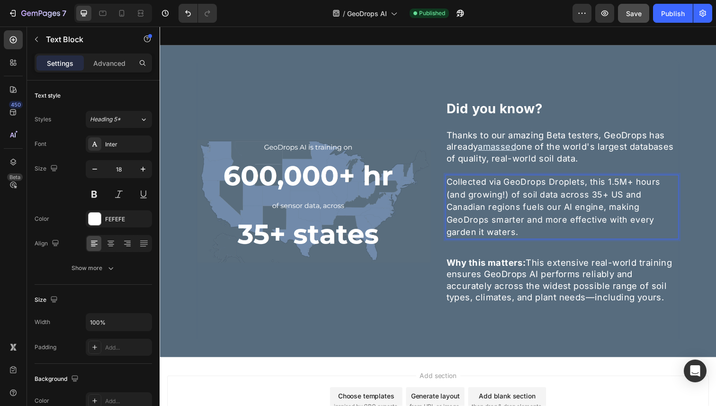
click at [539, 236] on p "Collected via GeoDrops Droplets, this 1.5M+ hours (and growing!) of soil data a…" at bounding box center [570, 211] width 236 height 64
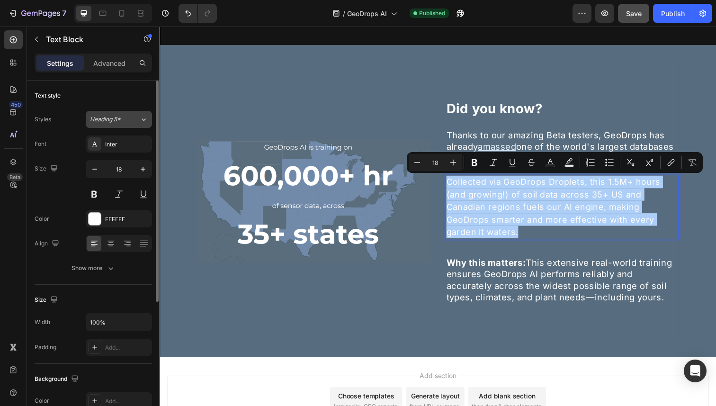
click at [147, 119] on icon at bounding box center [144, 119] width 8 height 9
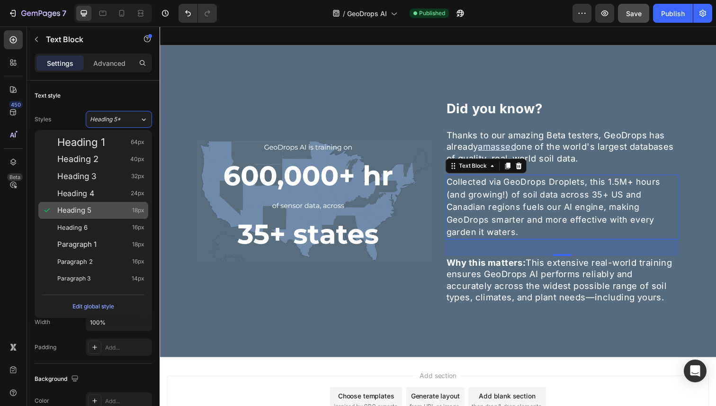
click at [105, 205] on div "Heading 5 18px" at bounding box center [93, 210] width 110 height 17
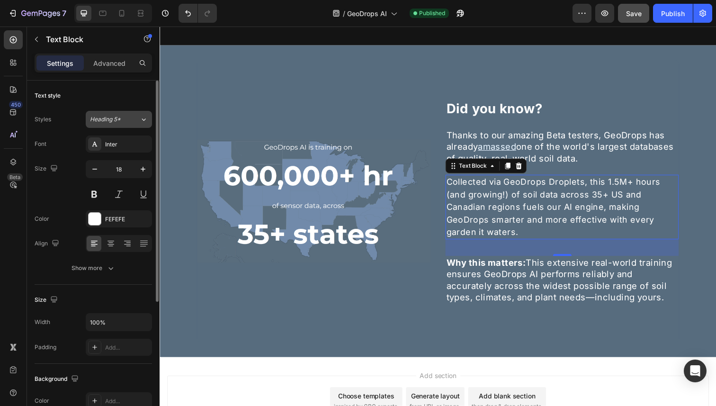
click at [117, 120] on span "Heading 5*" at bounding box center [105, 119] width 31 height 9
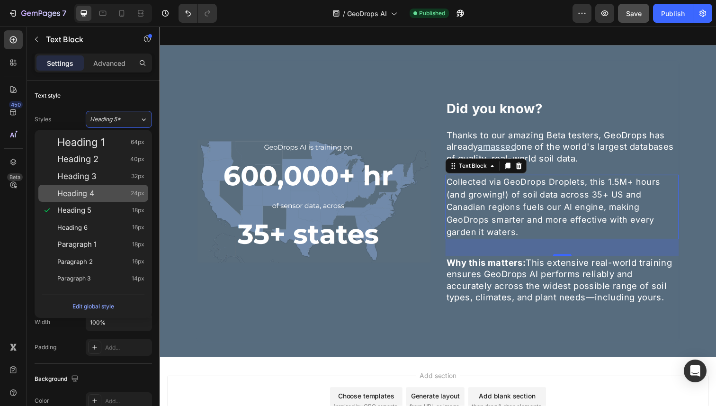
click at [111, 196] on div "Heading 4 24px" at bounding box center [100, 192] width 87 height 9
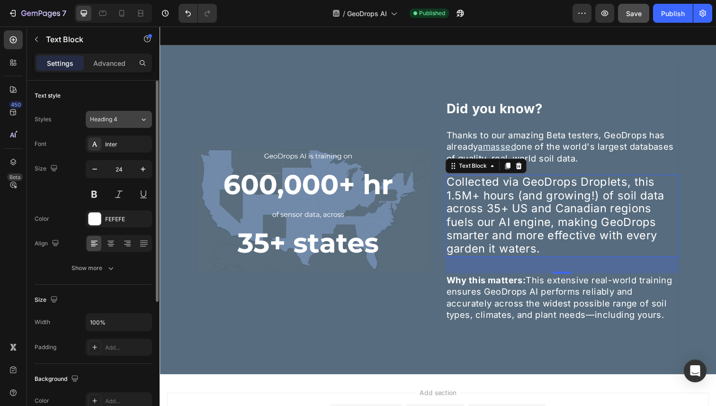
click at [128, 119] on div "Heading 4" at bounding box center [115, 119] width 50 height 9
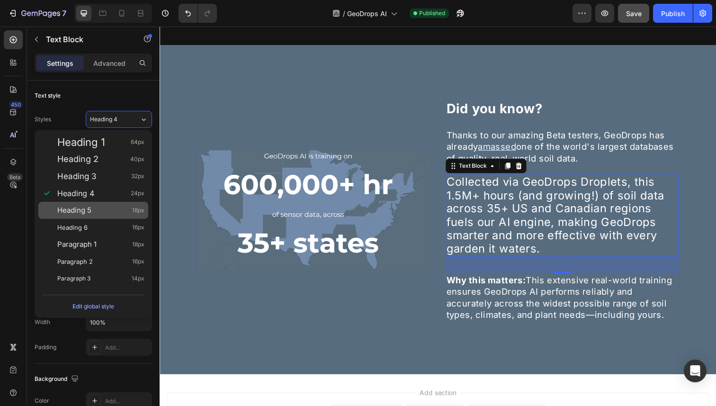
click at [93, 209] on div "Heading 5 18px" at bounding box center [100, 209] width 87 height 9
type input "18"
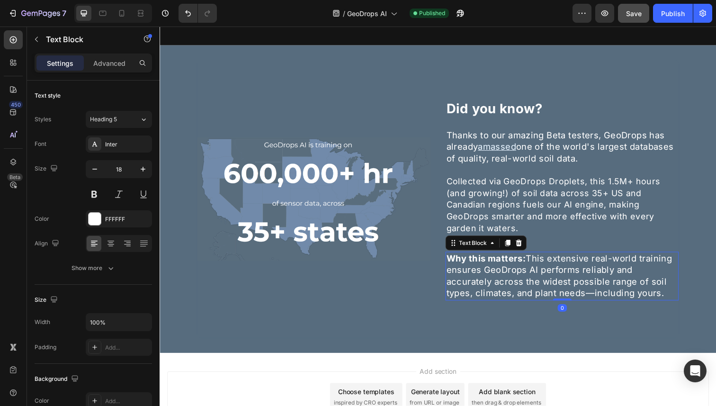
click at [570, 285] on span "Why this matters: This extensive real-world training ensures GeoDrops AI perfor…" at bounding box center [567, 281] width 231 height 47
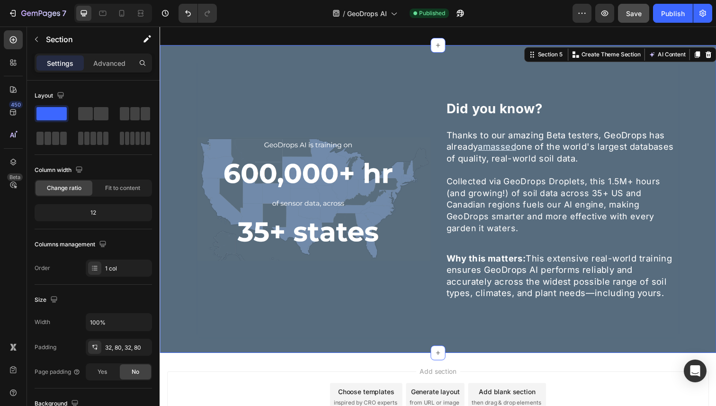
click at [704, 223] on div "Image Did you know? Heading Thanks to our amazing Beta testers, GeoDrops has al…" at bounding box center [444, 202] width 568 height 313
click at [631, 14] on span "Save" at bounding box center [634, 13] width 16 height 8
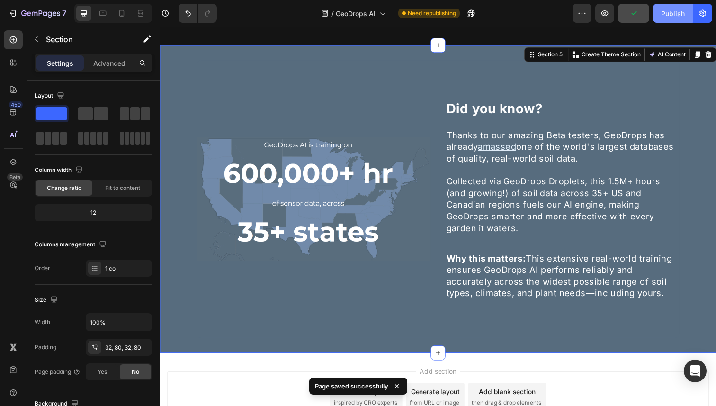
click at [664, 11] on div "Publish" at bounding box center [673, 14] width 24 height 10
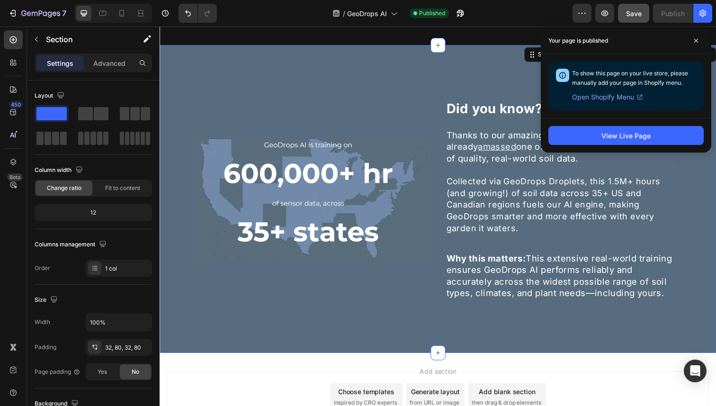
click at [525, 25] on div "7 Version history / GeoDrops AI Published Preview Save Publish" at bounding box center [358, 13] width 716 height 27
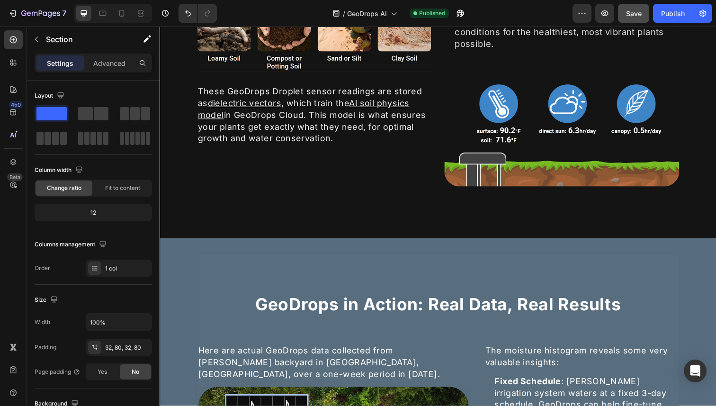
scroll to position [126, 0]
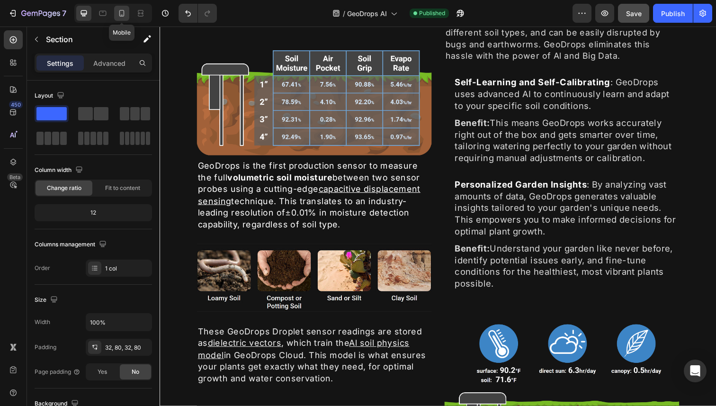
click at [121, 9] on icon at bounding box center [121, 13] width 9 height 9
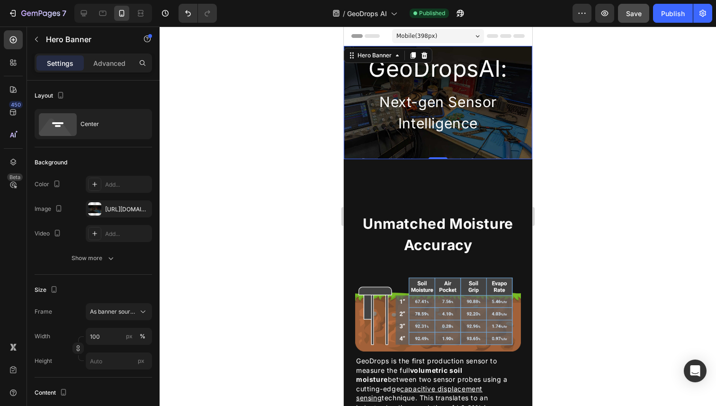
click at [527, 117] on div "GeoDropsAl: Heading Next-gen Sensor Intelligence Heading (background photo show…" at bounding box center [437, 103] width 188 height 170
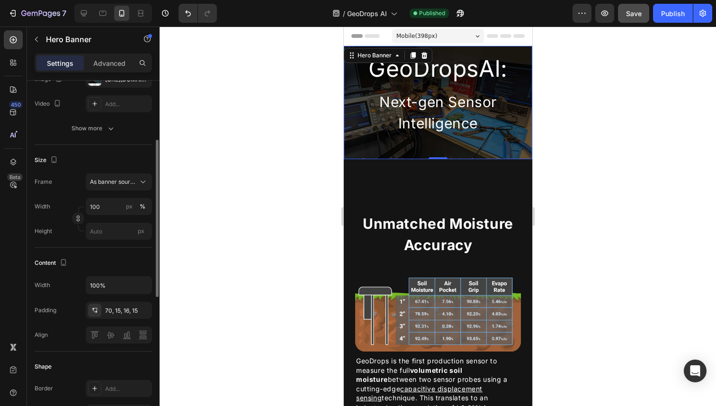
scroll to position [131, 0]
click at [347, 142] on div "GeoDropsAl: Heading Next-gen Sensor Intelligence Heading (background photo show…" at bounding box center [437, 103] width 188 height 170
click at [380, 55] on div "Hero Banner" at bounding box center [374, 55] width 38 height 9
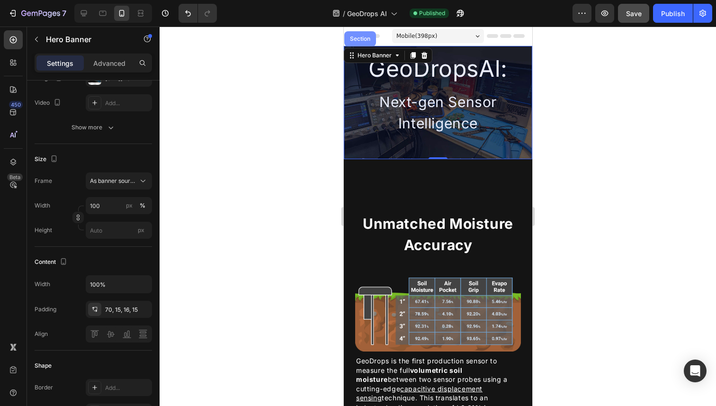
click at [363, 39] on div "Section" at bounding box center [360, 39] width 24 height 6
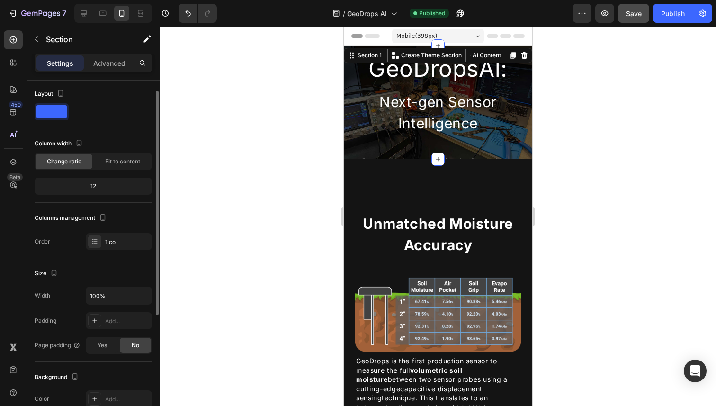
scroll to position [0, 0]
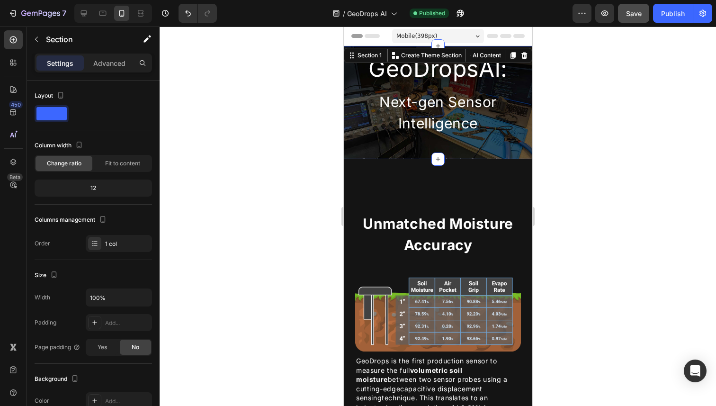
click at [462, 37] on div "Mobile ( 398 px)" at bounding box center [438, 36] width 92 height 14
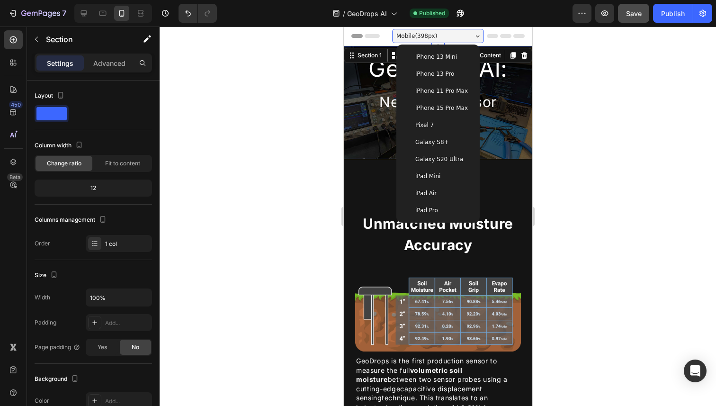
click at [453, 106] on span "iPhone 15 Pro Max" at bounding box center [441, 107] width 53 height 9
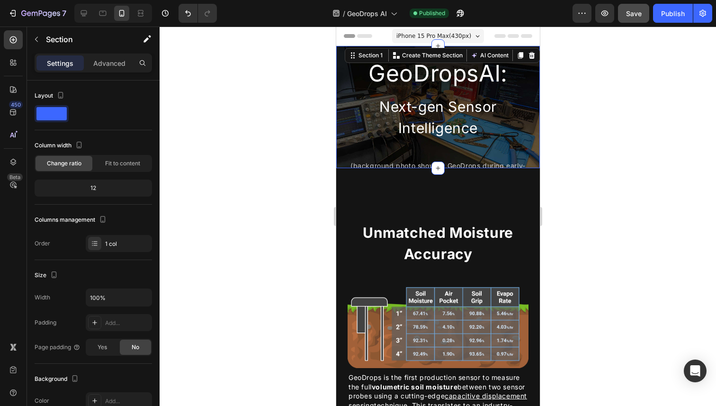
click at [564, 115] on div at bounding box center [438, 216] width 556 height 379
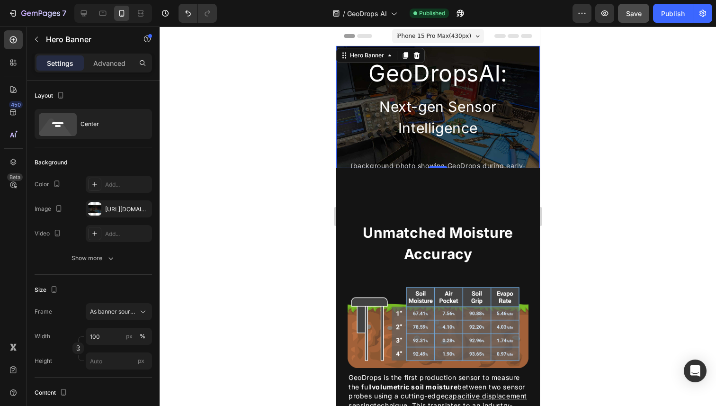
click at [535, 126] on div "GeoDropsAl: Heading Next-gen Sensor Intelligence Heading (background photo show…" at bounding box center [438, 107] width 204 height 170
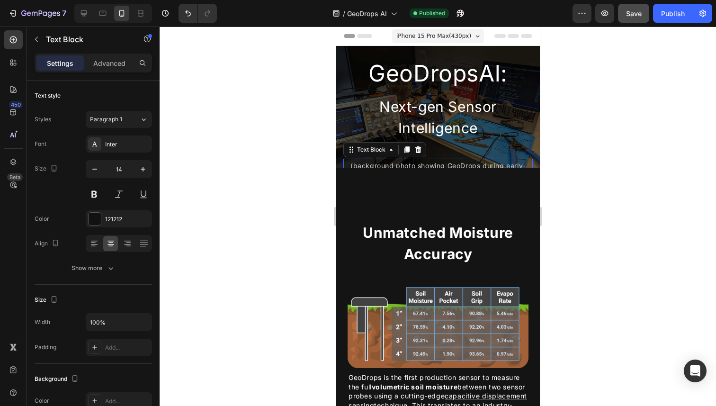
click at [502, 165] on span "(background photo showing GeoDrops during early-stage development in 2022)" at bounding box center [437, 171] width 175 height 20
click at [109, 63] on p "Advanced" at bounding box center [109, 63] width 32 height 10
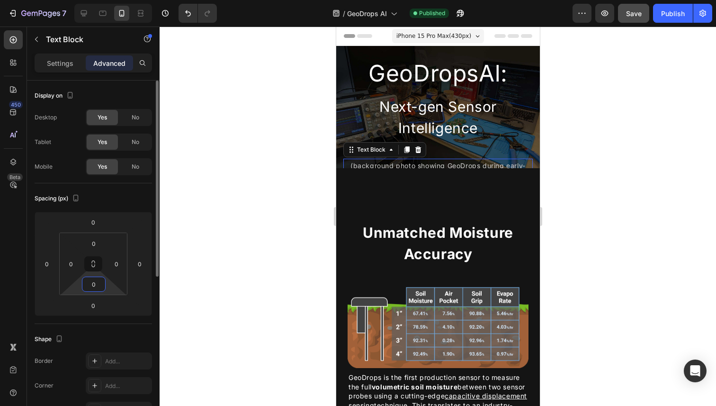
click at [95, 282] on input "0" at bounding box center [93, 284] width 19 height 14
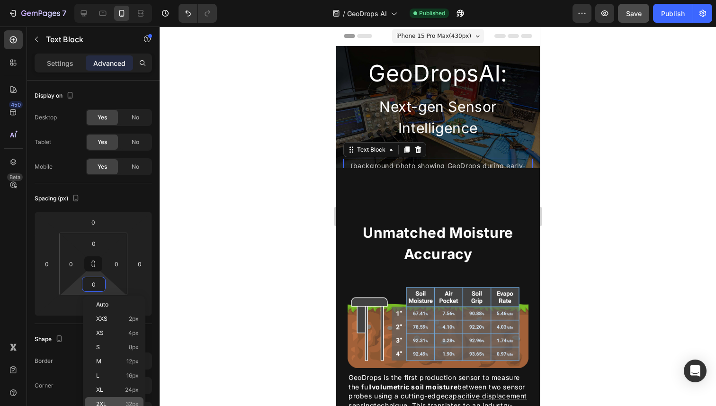
click at [116, 401] on p "2XL 32px" at bounding box center [117, 404] width 43 height 7
type input "32"
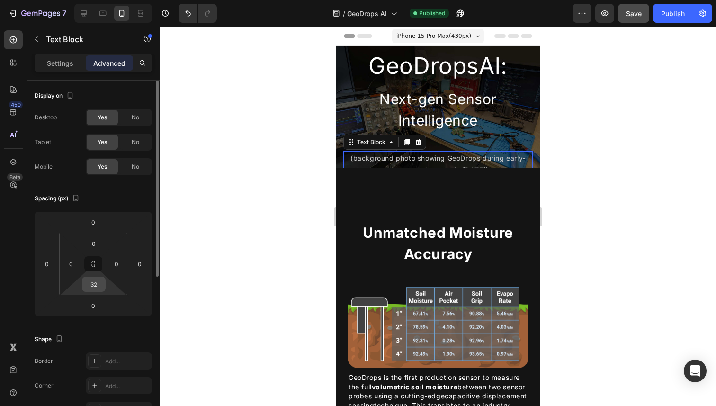
click at [98, 283] on input "32" at bounding box center [93, 284] width 19 height 14
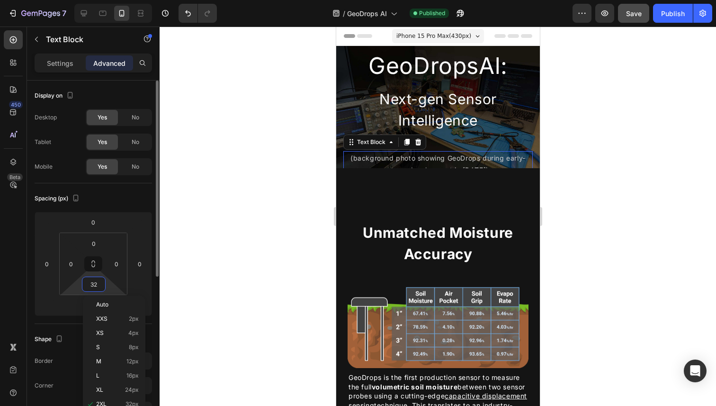
click at [98, 283] on input "32" at bounding box center [93, 284] width 19 height 14
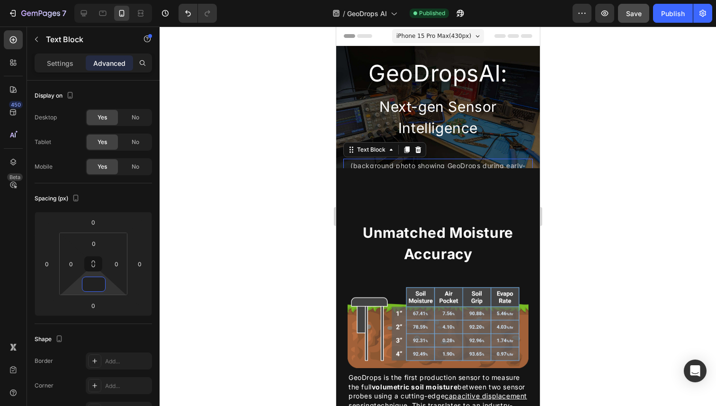
type input "0"
click at [202, 141] on div at bounding box center [438, 216] width 556 height 379
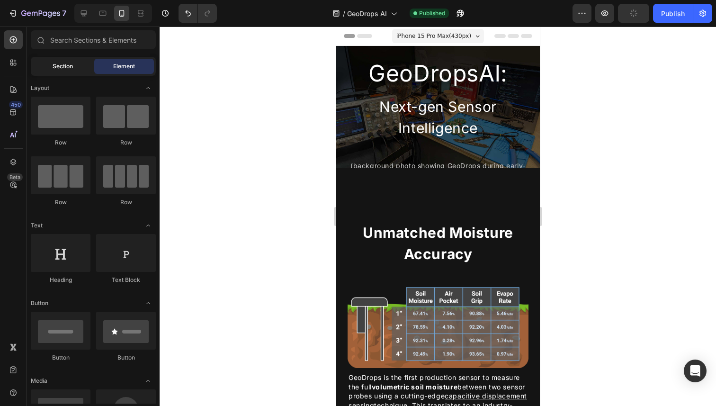
click at [73, 63] on div "Section" at bounding box center [63, 66] width 60 height 15
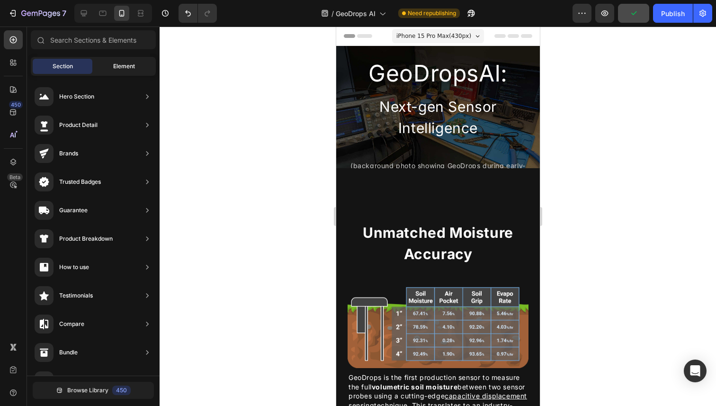
click at [125, 65] on span "Element" at bounding box center [124, 66] width 22 height 9
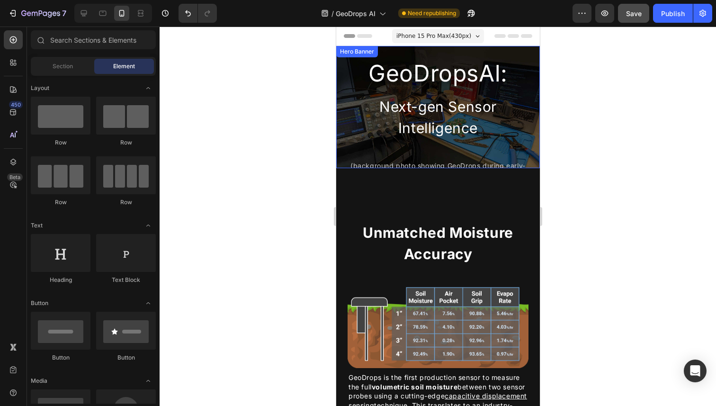
click at [388, 51] on div "GeoDropsAl: Heading Next-gen Sensor Intelligence Heading (background photo show…" at bounding box center [438, 107] width 204 height 122
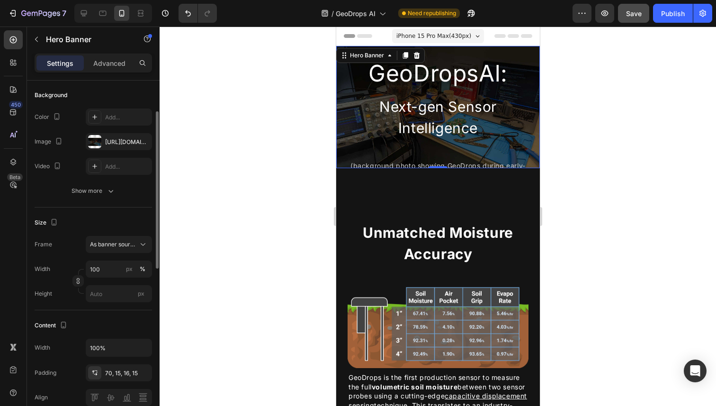
scroll to position [69, 0]
click at [78, 280] on icon "button" at bounding box center [78, 279] width 7 height 7
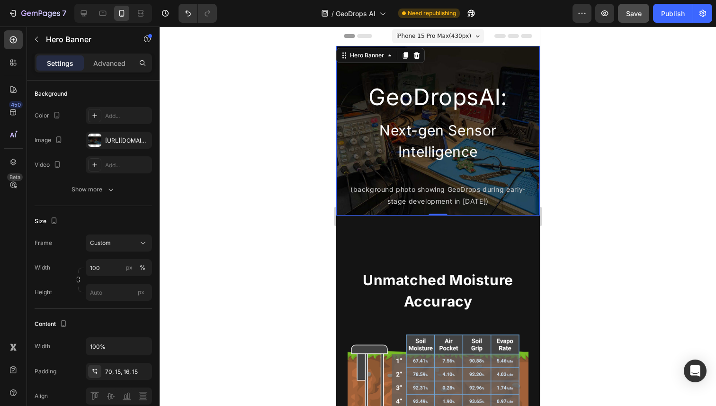
click at [205, 259] on div at bounding box center [438, 216] width 556 height 379
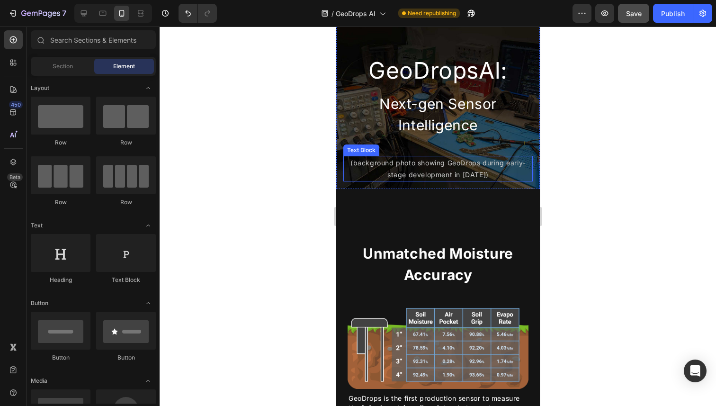
scroll to position [0, 0]
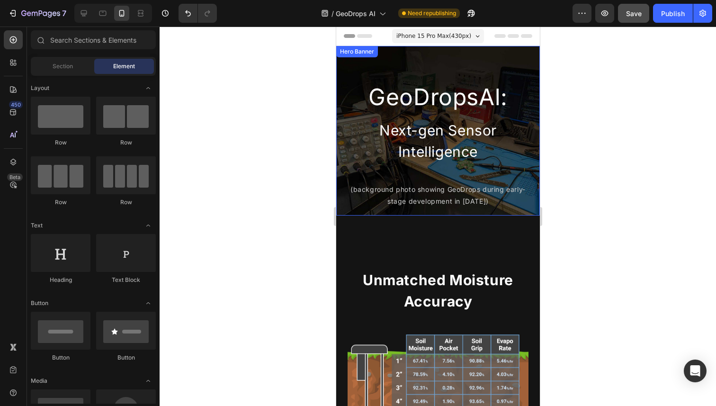
click at [370, 72] on div "GeoDropsAl: Heading Next-gen Sensor Intelligence Heading (background photo show…" at bounding box center [438, 131] width 204 height 170
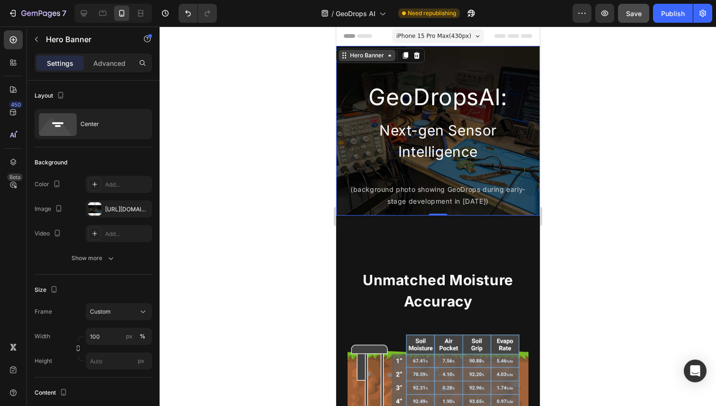
click at [375, 57] on div "Hero Banner" at bounding box center [367, 55] width 38 height 9
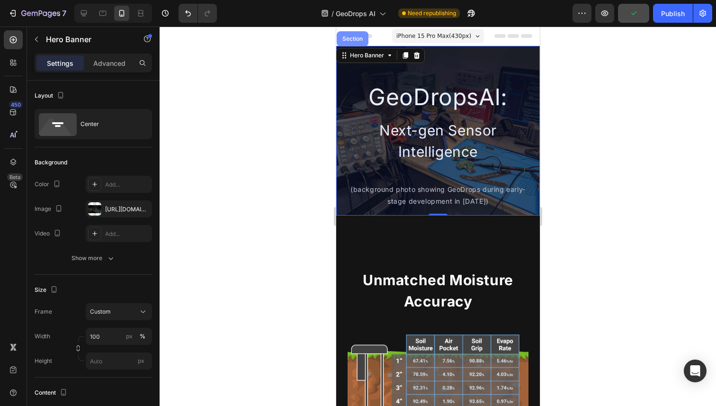
click at [357, 40] on div "Section" at bounding box center [352, 39] width 24 height 6
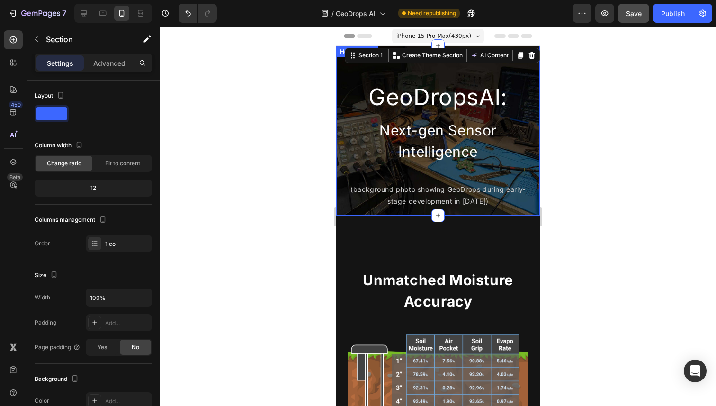
click at [408, 71] on div "GeoDropsAl: Heading Next-gen Sensor Intelligence Heading (background photo show…" at bounding box center [438, 131] width 204 height 170
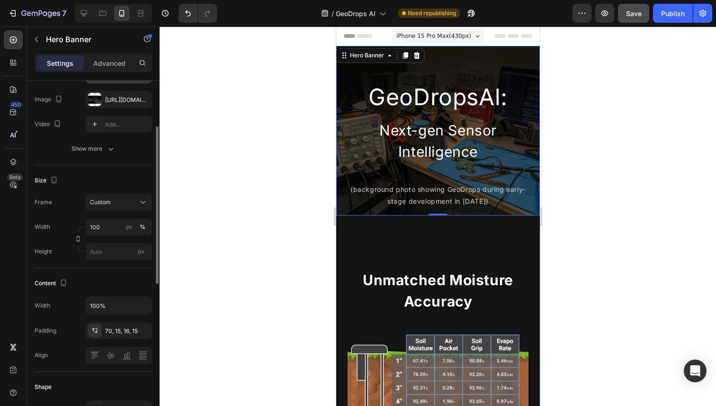
scroll to position [110, 0]
click at [77, 237] on icon "button" at bounding box center [78, 237] width 7 height 7
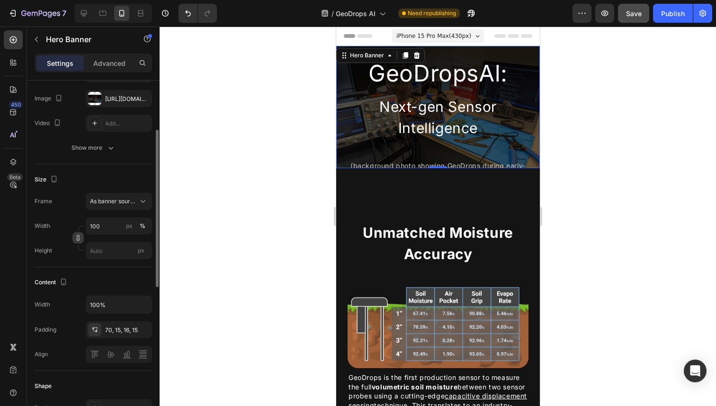
click at [77, 237] on icon "button" at bounding box center [78, 237] width 7 height 7
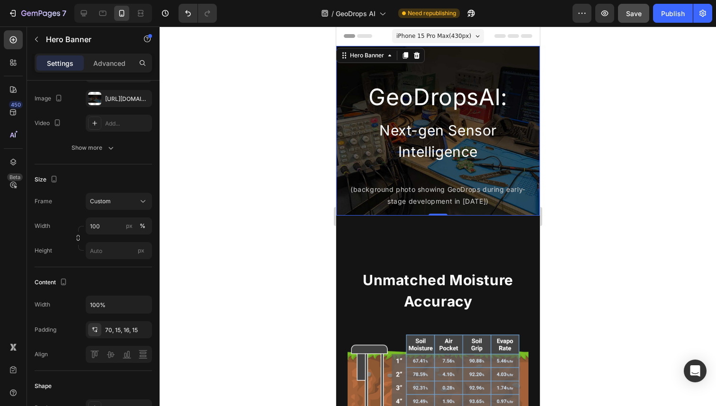
click at [205, 142] on div at bounding box center [438, 216] width 556 height 379
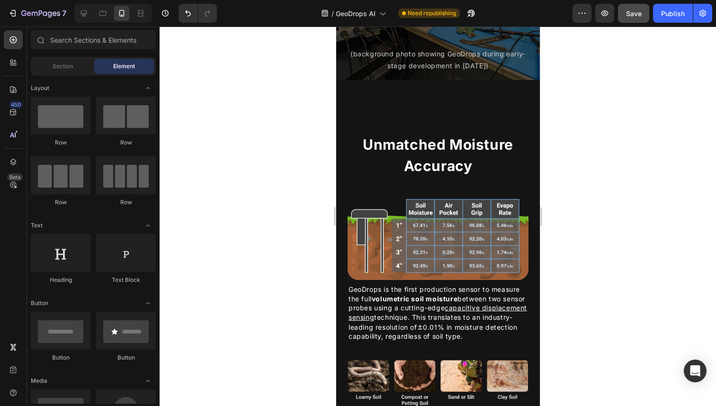
scroll to position [126, 0]
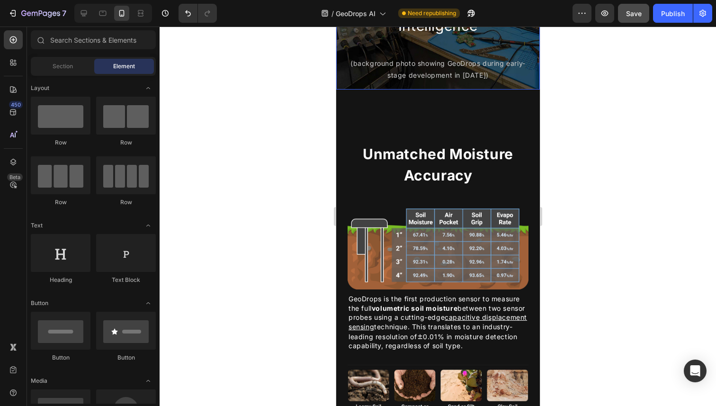
click at [341, 83] on div "GeoDropsAl: Heading Next-gen Sensor Intelligence Heading (background photo show…" at bounding box center [438, 5] width 204 height 170
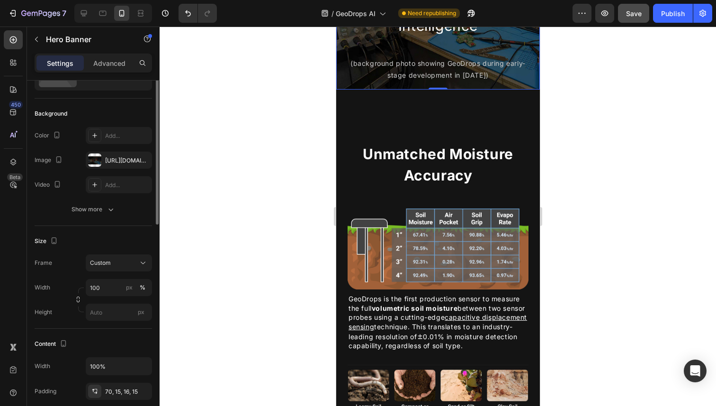
scroll to position [60, 0]
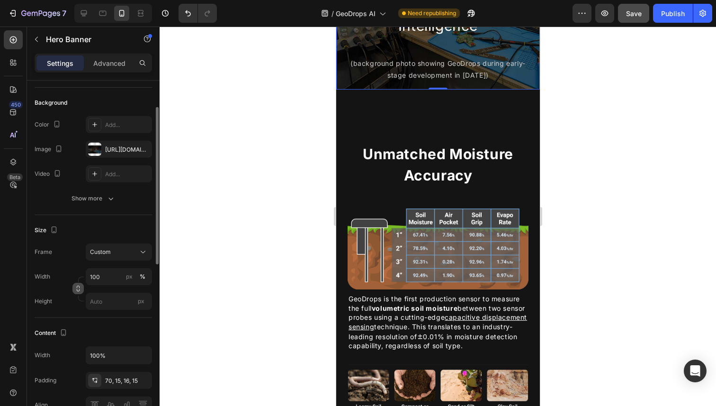
click at [78, 289] on icon "button" at bounding box center [78, 288] width 7 height 7
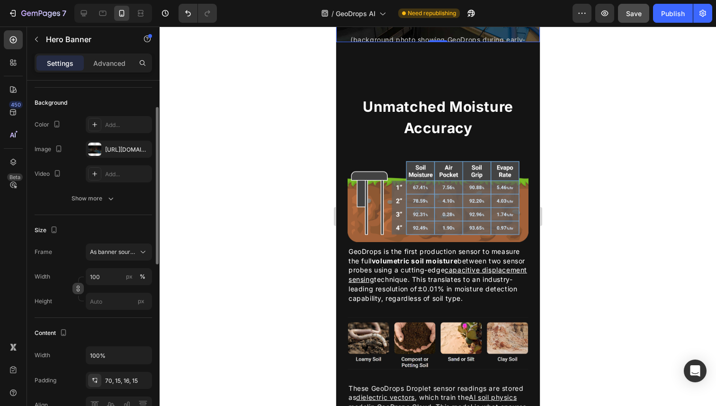
click at [78, 289] on icon "button" at bounding box center [78, 288] width 7 height 7
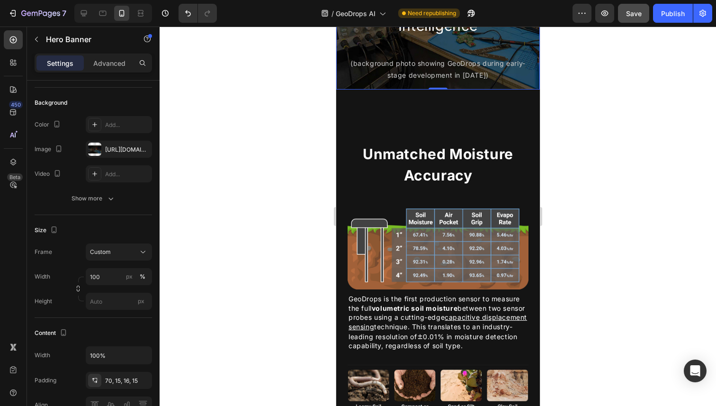
click at [201, 204] on div at bounding box center [438, 216] width 556 height 379
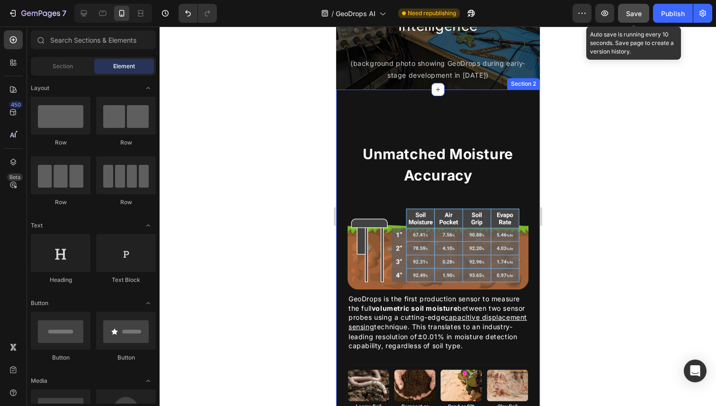
click at [632, 13] on span "Save" at bounding box center [634, 13] width 16 height 8
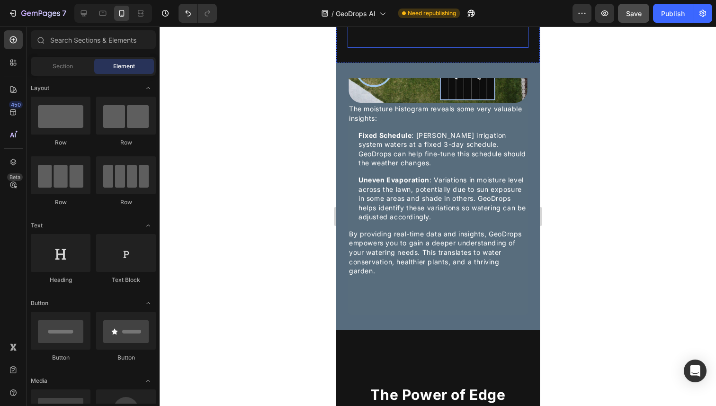
scroll to position [1024, 0]
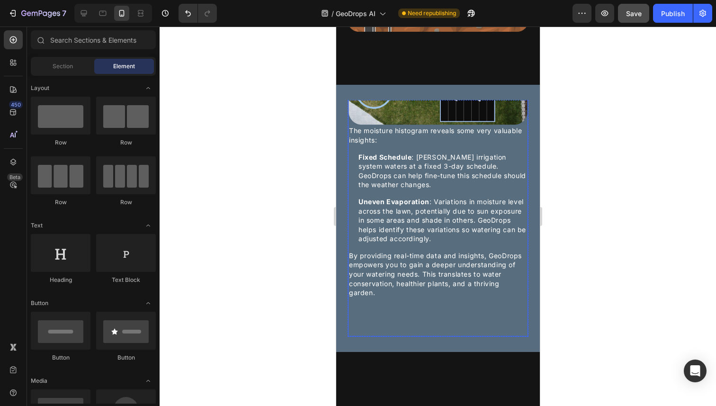
click at [457, 324] on div "GeoDrops in Action: Real Data, Real Results Heading Here are actual GeoDrops da…" at bounding box center [437, 103] width 181 height 467
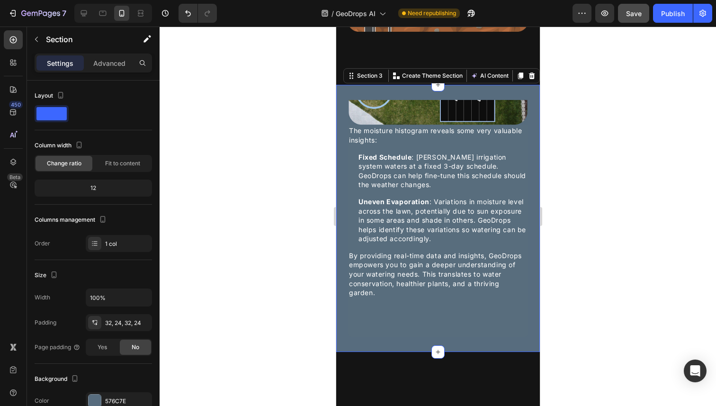
click at [349, 99] on div "GeoDrops in Action: Real Data, Real Results Heading Here are actual GeoDrops da…" at bounding box center [438, 218] width 204 height 267
click at [407, 321] on div "GeoDrops in Action: Real Data, Real Results Heading Here are actual GeoDrops da…" at bounding box center [437, 103] width 181 height 467
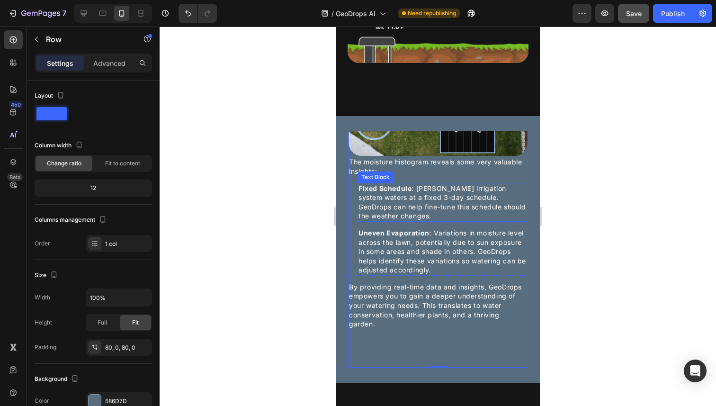
scroll to position [986, 0]
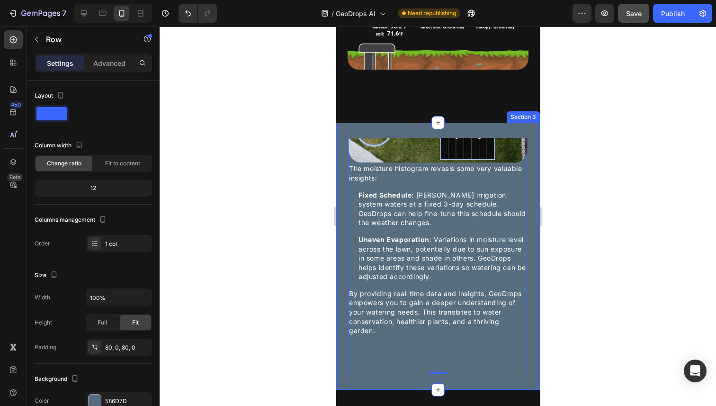
click at [420, 137] on div "GeoDrops in Action: Real Data, Real Results Heading Here are actual GeoDrops da…" at bounding box center [438, 256] width 204 height 267
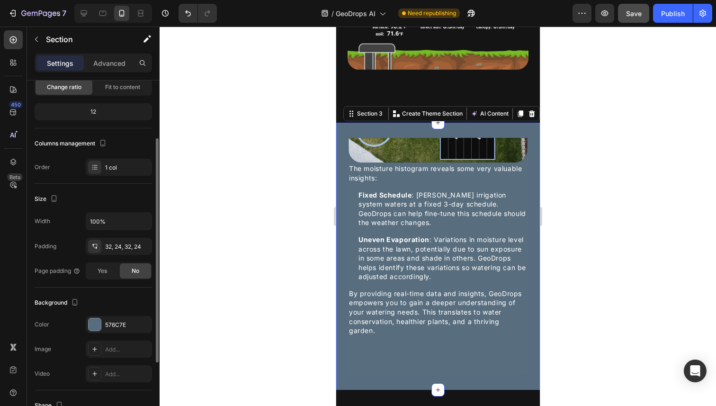
scroll to position [83, 0]
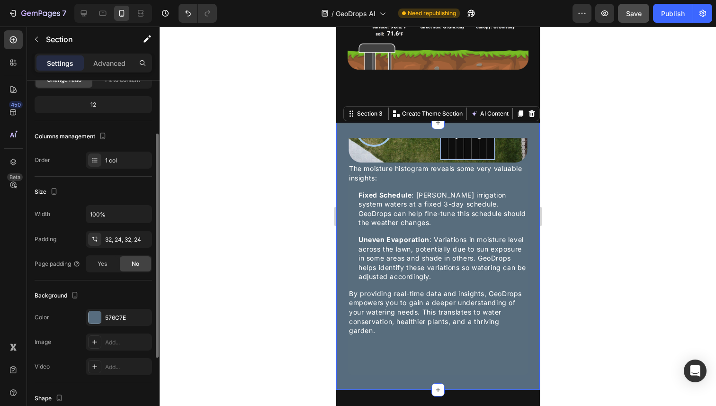
click at [80, 212] on div "Width 100%" at bounding box center [93, 214] width 117 height 18
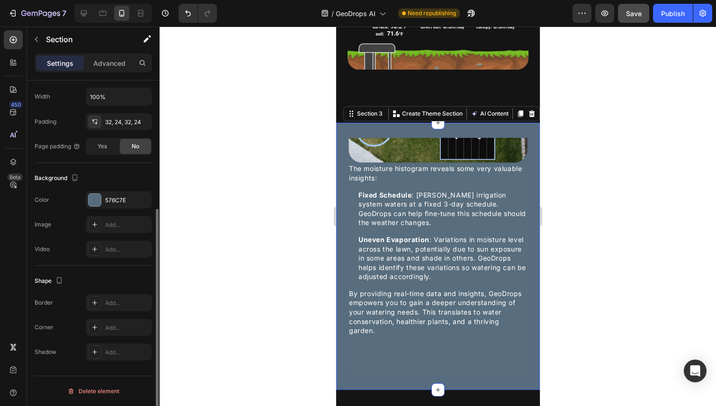
scroll to position [124, 0]
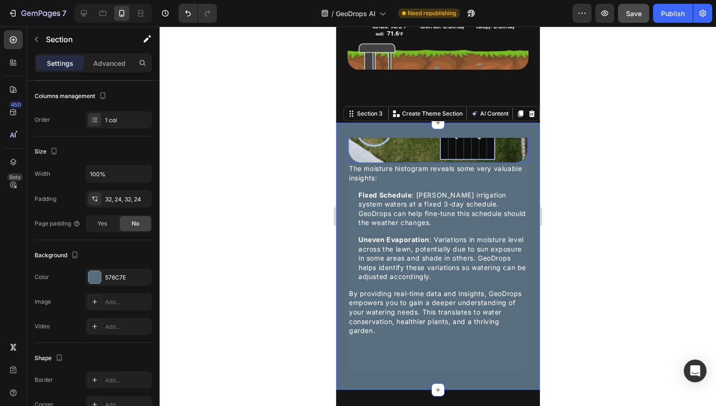
click at [377, 163] on img at bounding box center [438, 112] width 180 height 101
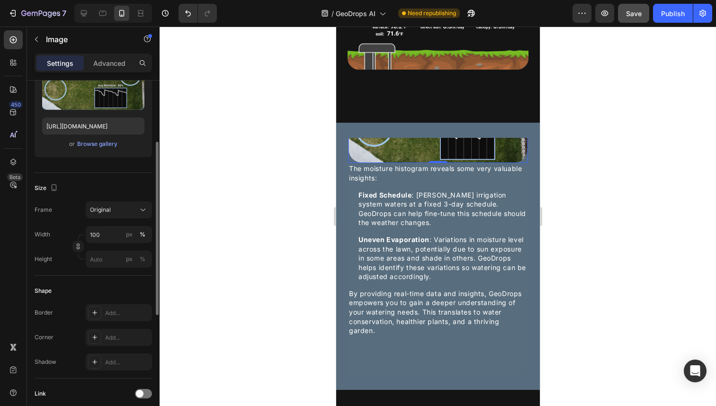
scroll to position [138, 0]
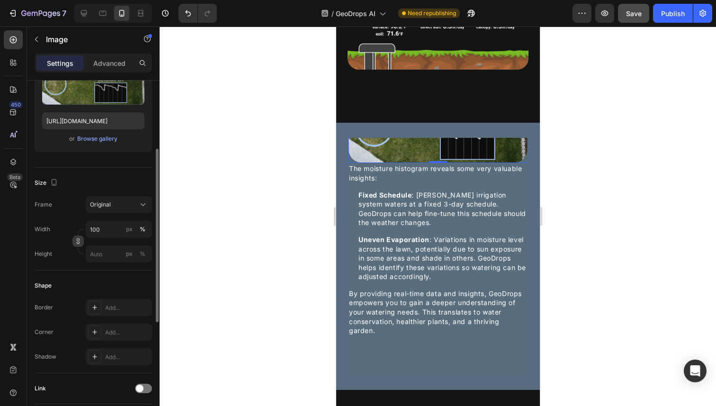
click at [76, 241] on icon "button" at bounding box center [78, 241] width 7 height 7
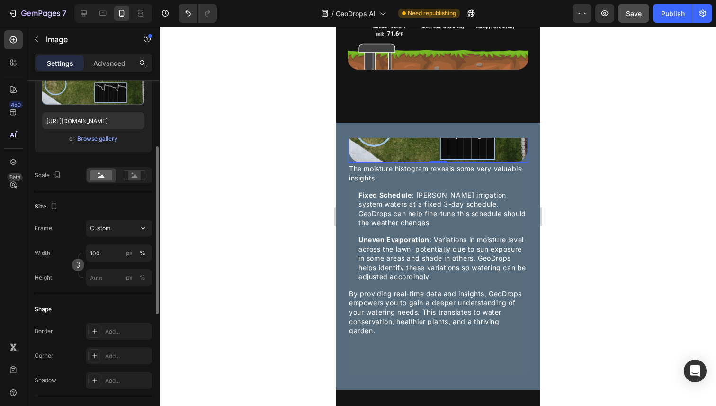
click at [78, 264] on icon "button" at bounding box center [78, 264] width 7 height 7
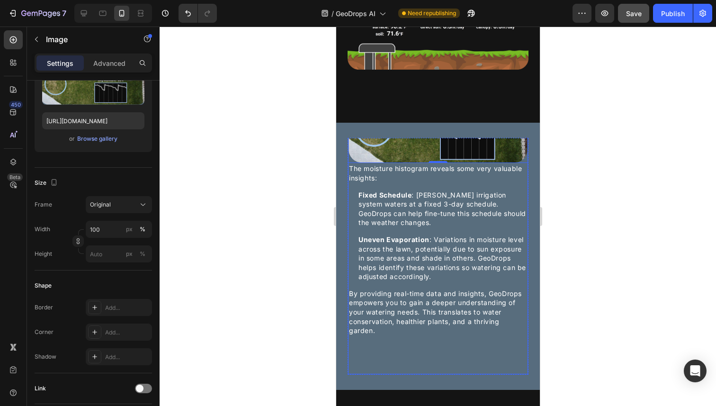
click at [347, 207] on div "GeoDrops in Action: Real Data, Real Results Heading Here are actual GeoDrops da…" at bounding box center [437, 141] width 181 height 467
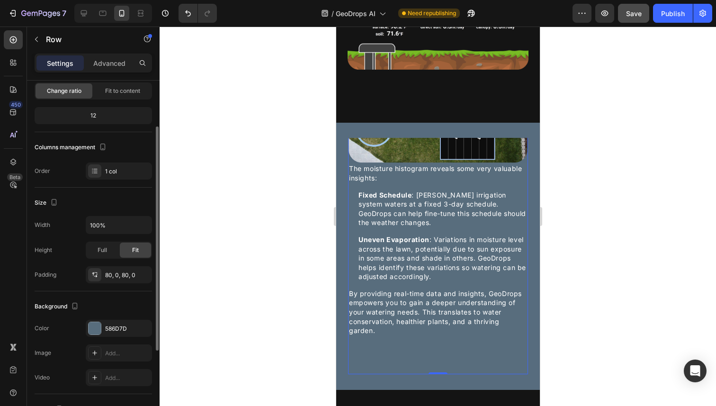
scroll to position [73, 0]
click at [114, 247] on div "Full" at bounding box center [102, 248] width 31 height 15
click at [134, 248] on span "Fit" at bounding box center [135, 249] width 7 height 9
click at [106, 246] on span "Full" at bounding box center [102, 249] width 9 height 9
click at [128, 247] on div "Fit" at bounding box center [135, 248] width 31 height 15
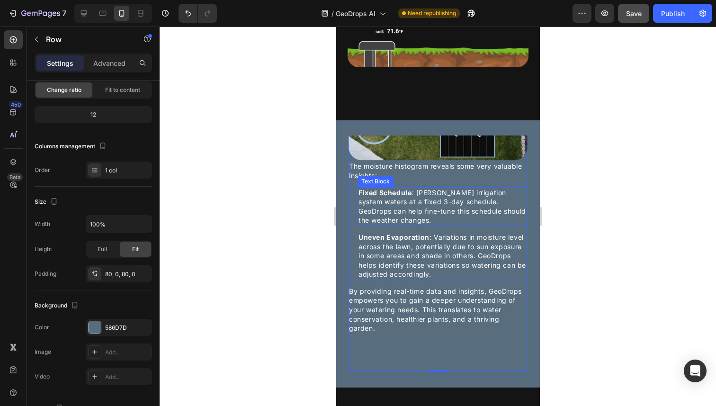
scroll to position [985, 0]
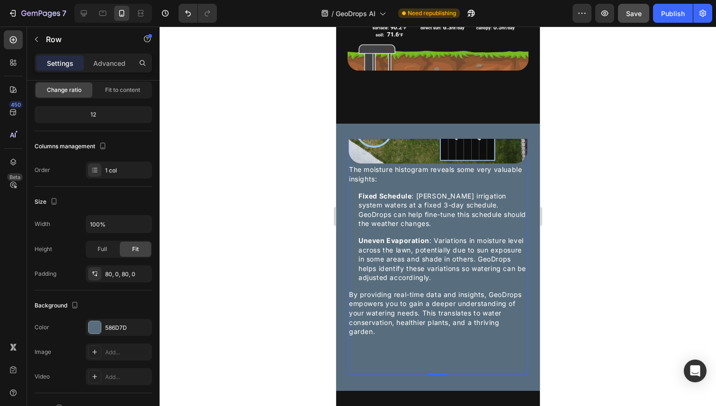
click at [583, 164] on div at bounding box center [438, 216] width 556 height 379
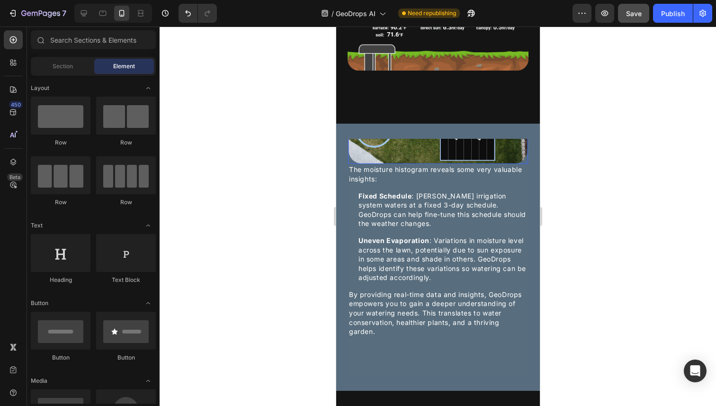
click at [489, 164] on img at bounding box center [438, 113] width 180 height 101
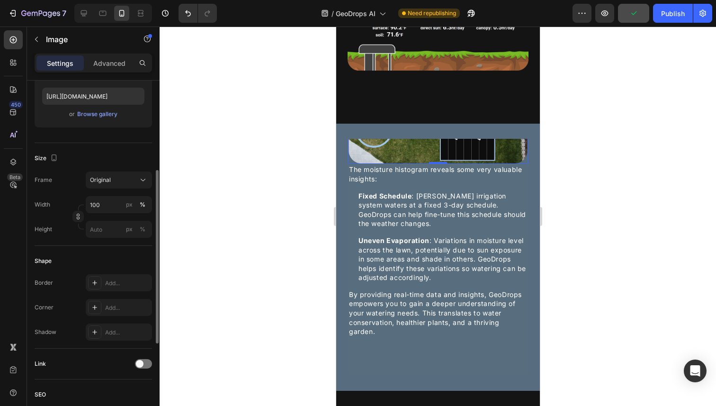
scroll to position [171, 0]
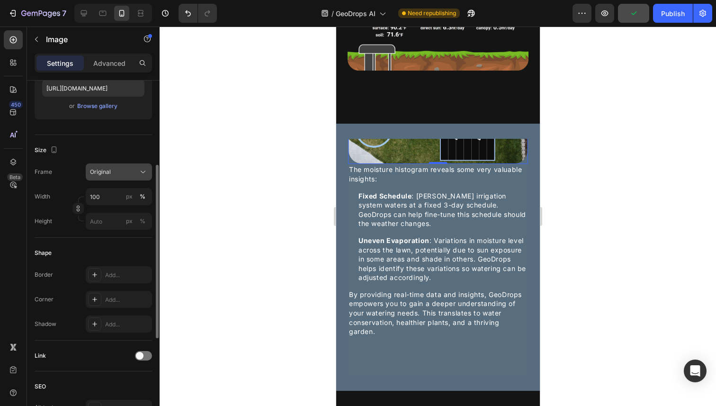
click at [139, 170] on icon at bounding box center [142, 171] width 9 height 9
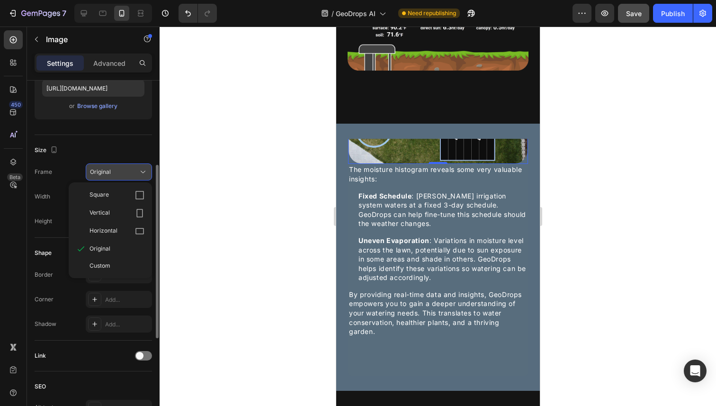
click at [139, 170] on icon at bounding box center [142, 171] width 9 height 9
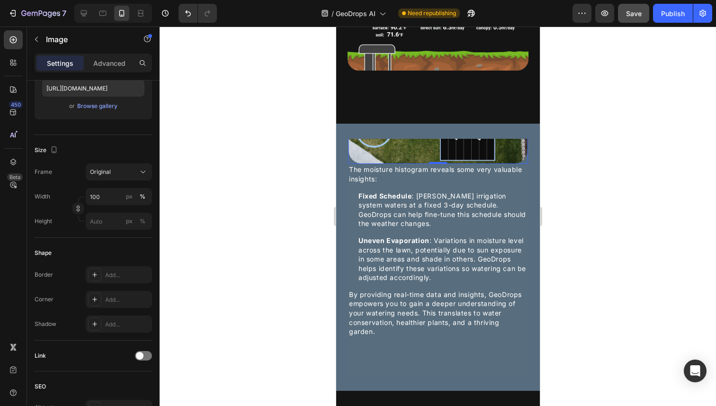
click at [201, 166] on div at bounding box center [438, 216] width 556 height 379
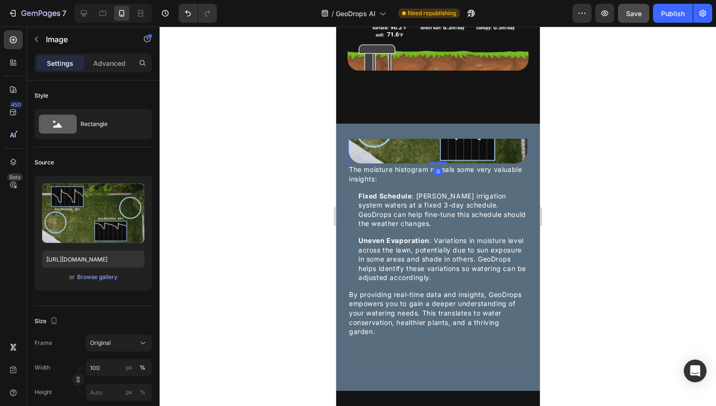
click at [377, 164] on img at bounding box center [438, 113] width 180 height 101
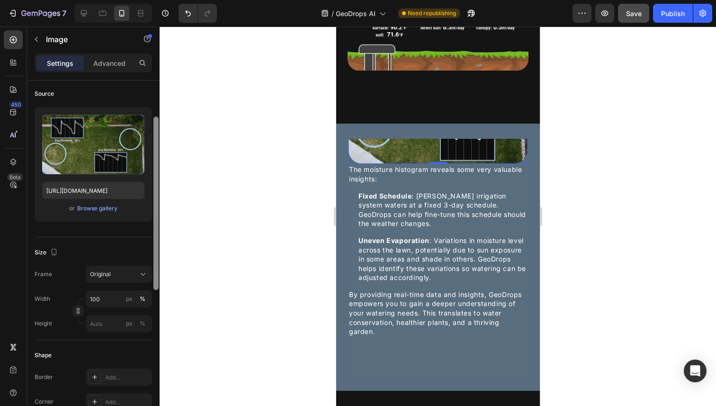
scroll to position [71, 0]
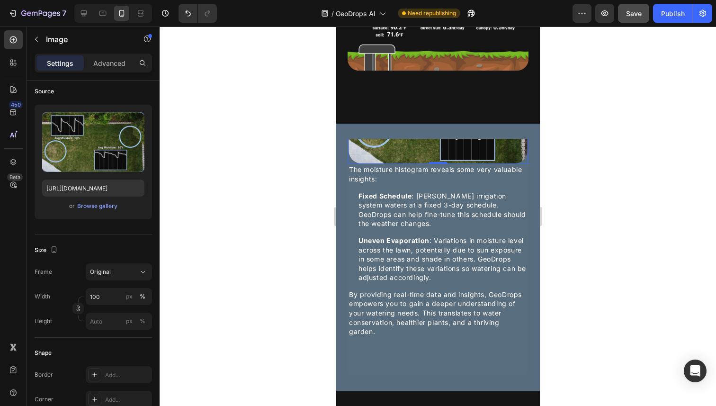
click at [365, 163] on img at bounding box center [438, 113] width 180 height 101
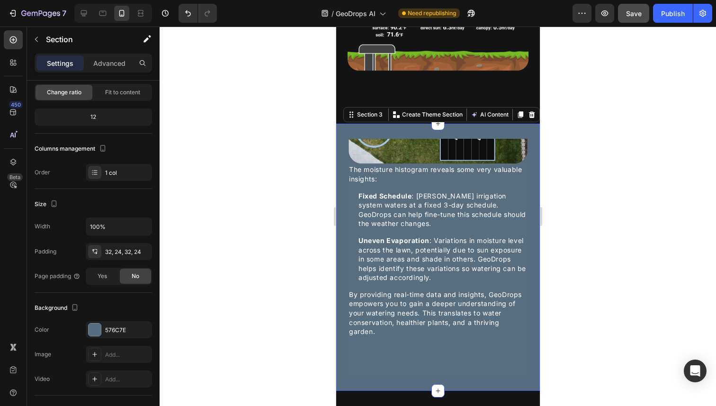
click at [357, 145] on div "GeoDrops in Action: Real Data, Real Results Heading Here are actual GeoDrops da…" at bounding box center [438, 257] width 204 height 267
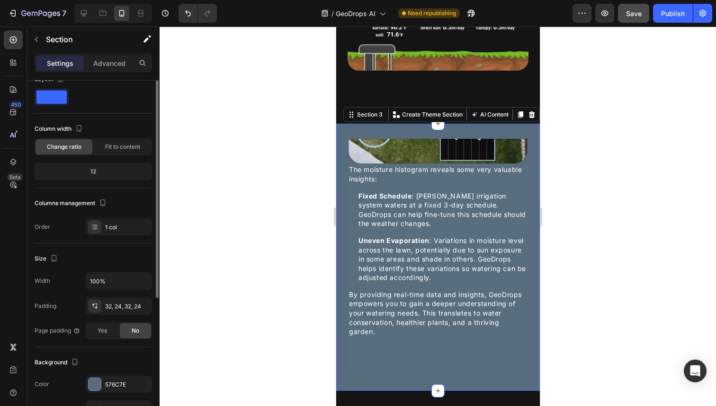
scroll to position [21, 0]
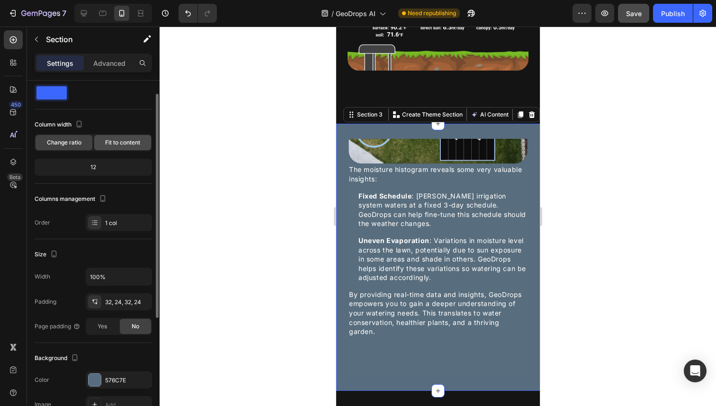
click at [134, 143] on span "Fit to content" at bounding box center [122, 142] width 35 height 9
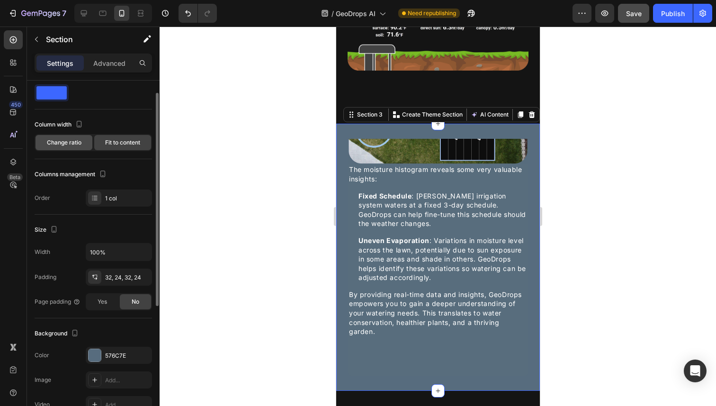
click at [71, 142] on span "Change ratio" at bounding box center [64, 142] width 35 height 9
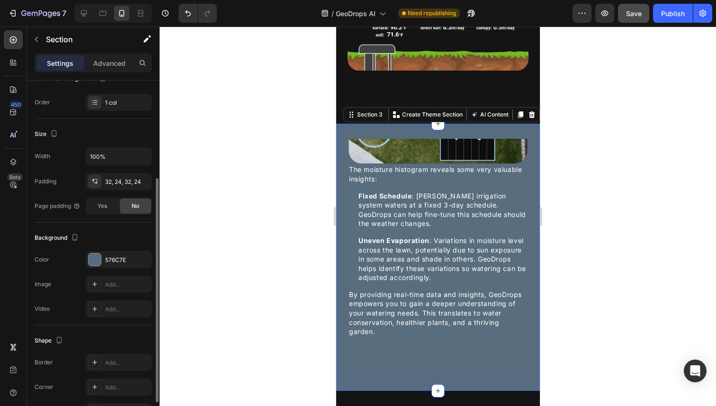
scroll to position [147, 0]
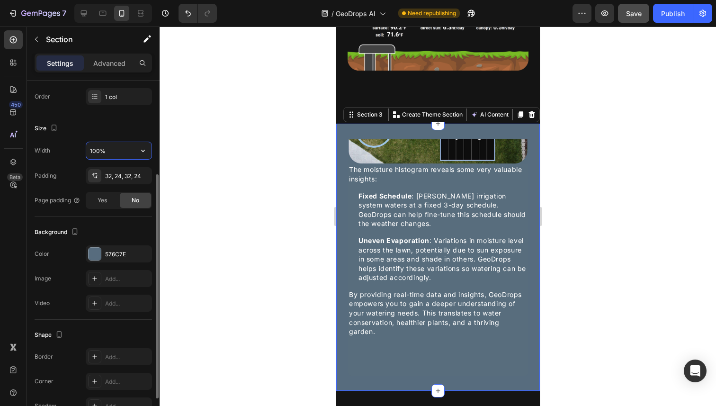
click at [116, 152] on input "100%" at bounding box center [118, 150] width 65 height 17
click at [143, 174] on icon "button" at bounding box center [142, 176] width 8 height 8
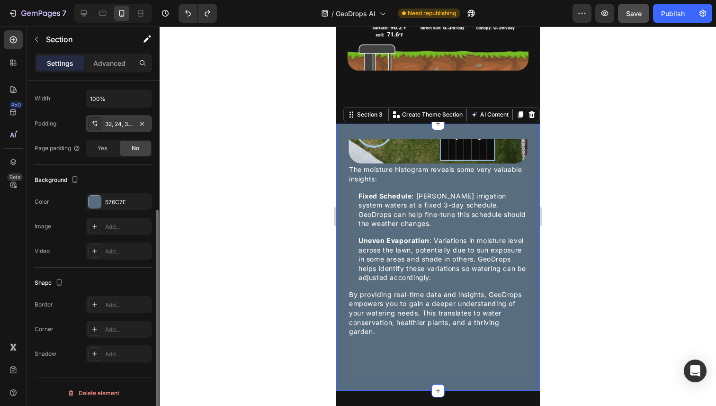
scroll to position [201, 0]
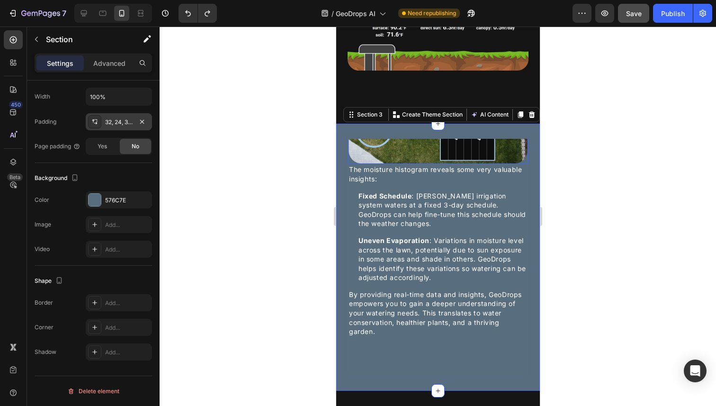
click at [407, 160] on img at bounding box center [438, 113] width 180 height 101
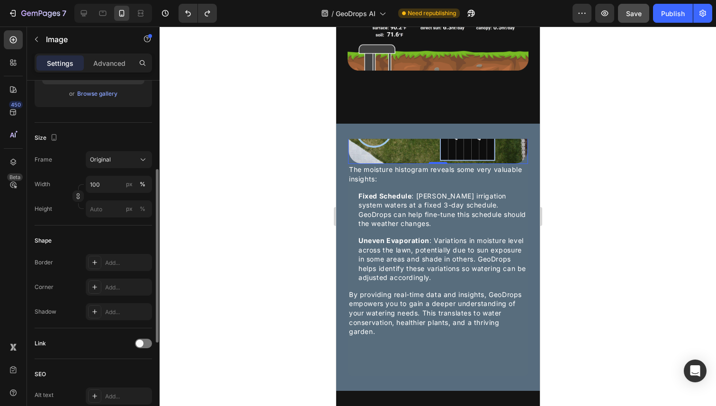
scroll to position [184, 0]
click at [79, 198] on icon "button" at bounding box center [78, 195] width 7 height 7
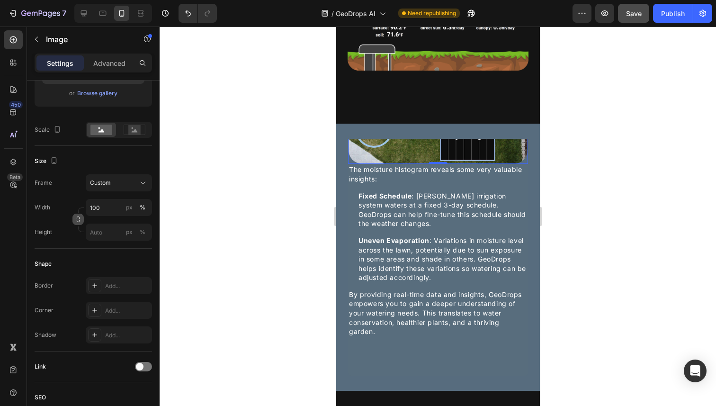
click at [81, 218] on icon "button" at bounding box center [78, 219] width 7 height 7
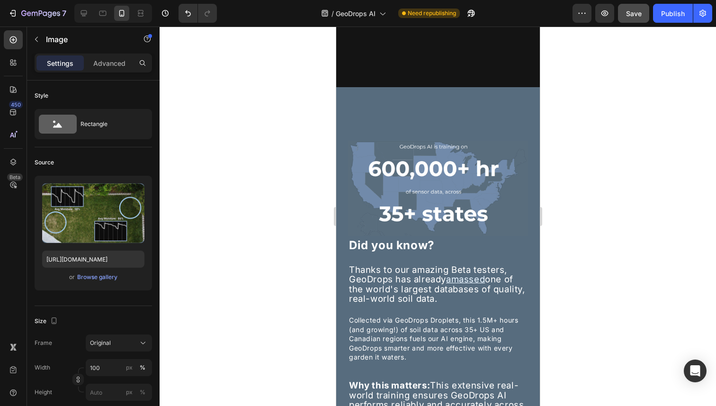
scroll to position [2007, 0]
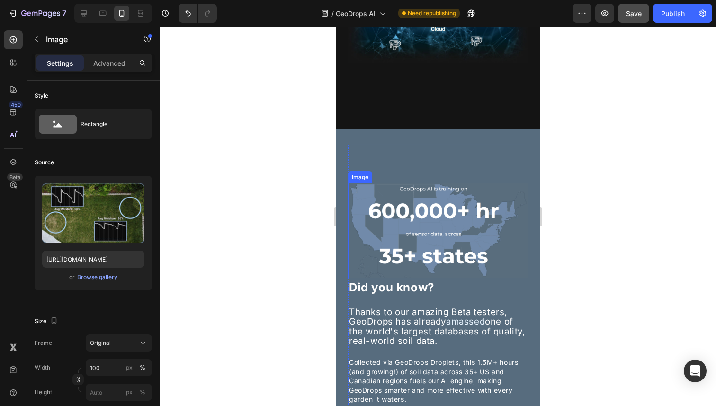
click at [398, 205] on img at bounding box center [438, 230] width 180 height 95
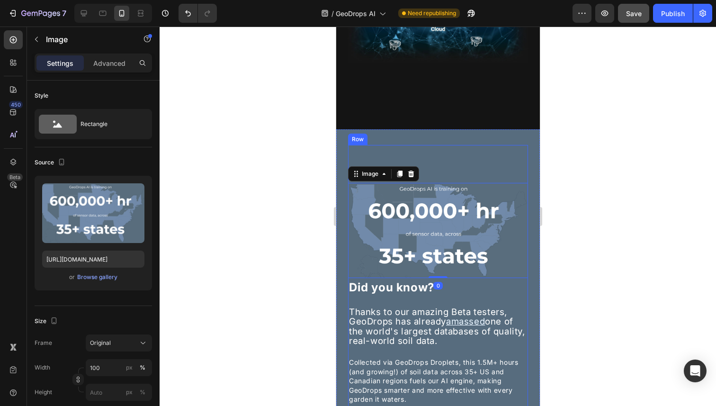
click at [433, 169] on div "Image 0 Did you know? Heading Thanks to our amazing Beta testers, GeoDrops has …" at bounding box center [437, 332] width 181 height 376
click at [425, 209] on img at bounding box center [438, 230] width 180 height 95
click at [438, 170] on div "Image 0 Did you know? Heading Thanks to our amazing Beta testers, GeoDrops has …" at bounding box center [437, 332] width 181 height 376
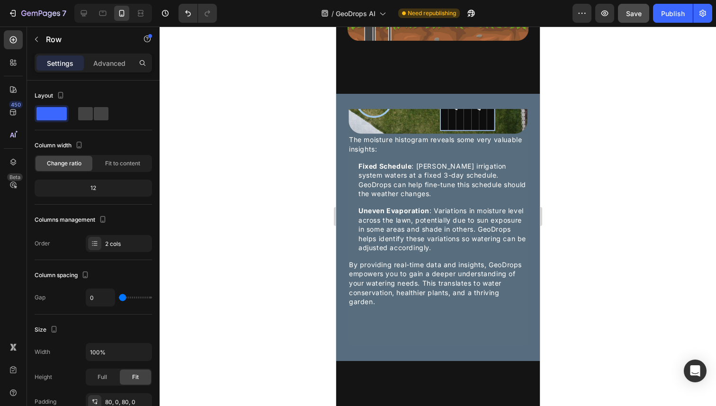
scroll to position [1008, 0]
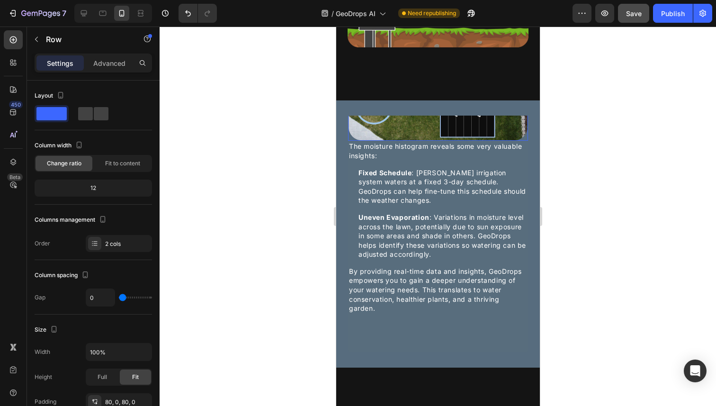
click at [414, 141] on img at bounding box center [438, 89] width 180 height 101
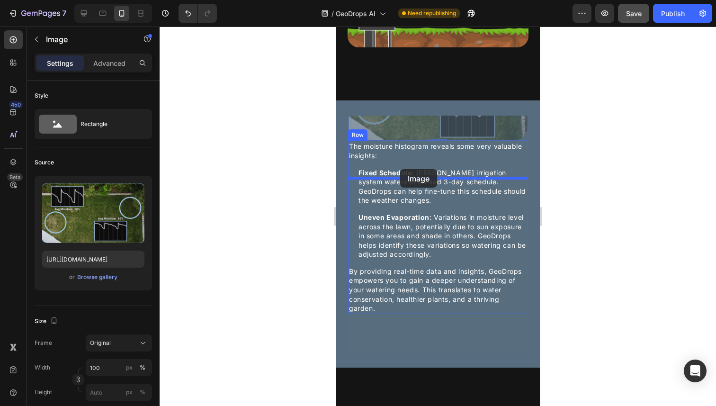
click at [400, 169] on div at bounding box center [438, 373] width 204 height 2710
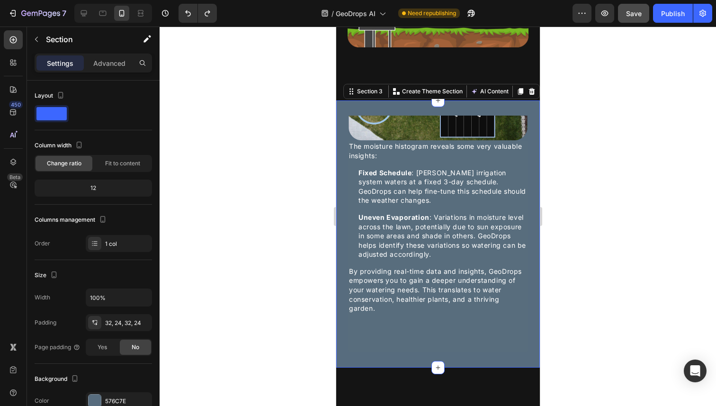
click at [340, 189] on div "GeoDrops in Action: Real Data, Real Results Heading Here are actual GeoDrops da…" at bounding box center [438, 233] width 204 height 267
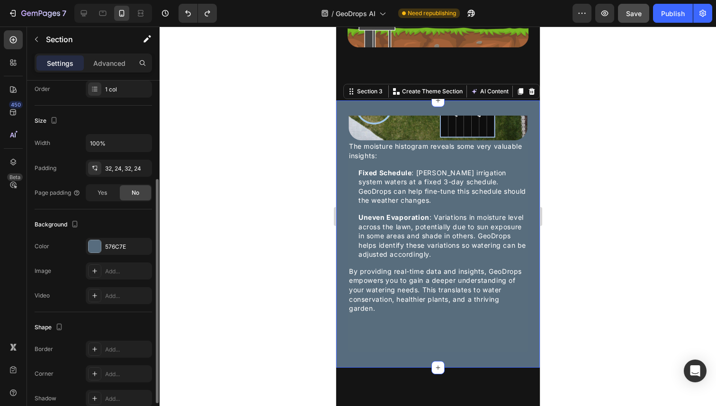
scroll to position [154, 0]
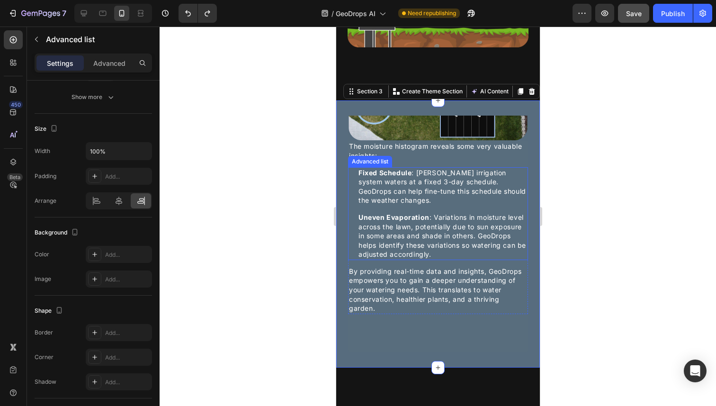
click at [355, 225] on li "Icon Uneven Evaporation : Variations in moisture level across the lawn, potenti…" at bounding box center [438, 236] width 180 height 48
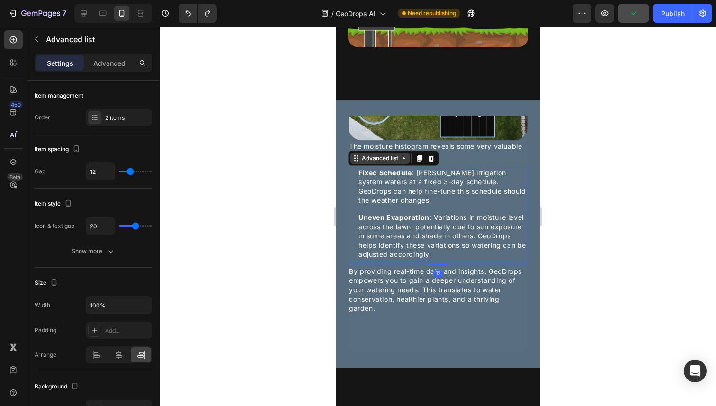
click at [384, 162] on div "Advanced list" at bounding box center [379, 158] width 40 height 9
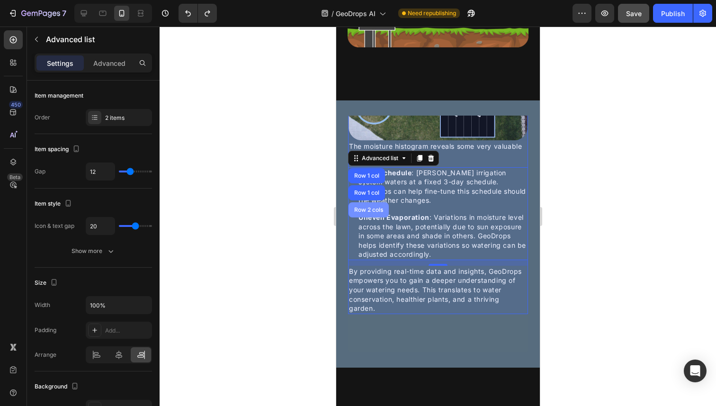
click at [373, 217] on div "Row 2 cols" at bounding box center [368, 209] width 40 height 15
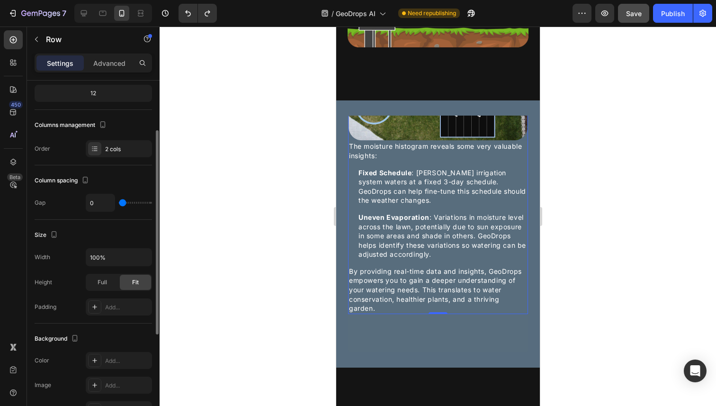
scroll to position [103, 0]
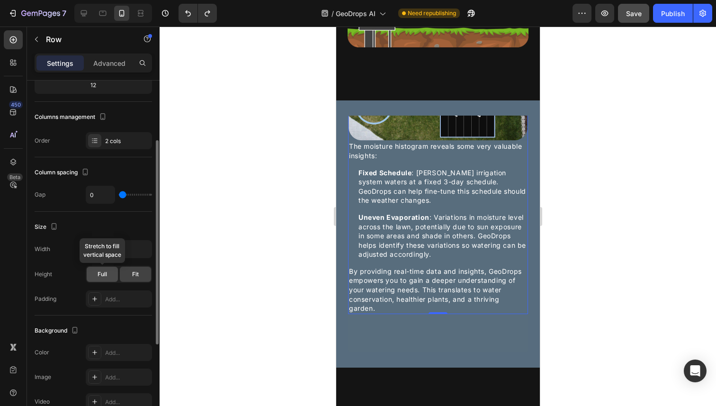
click at [111, 271] on div "Full" at bounding box center [102, 274] width 31 height 15
click at [136, 273] on span "Fit" at bounding box center [135, 274] width 7 height 9
click at [143, 249] on icon "button" at bounding box center [142, 248] width 9 height 9
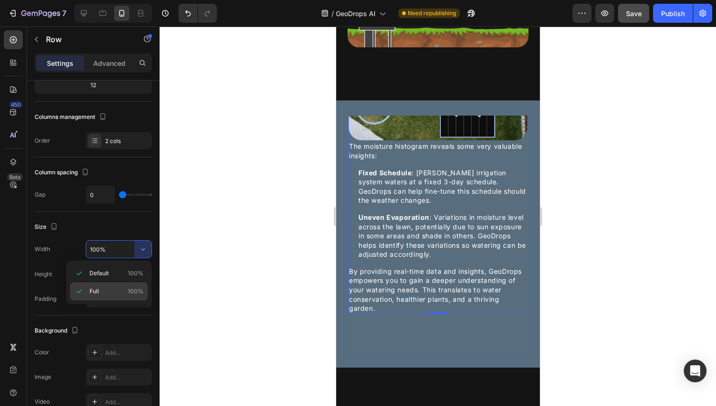
click at [139, 288] on span "100%" at bounding box center [136, 291] width 16 height 9
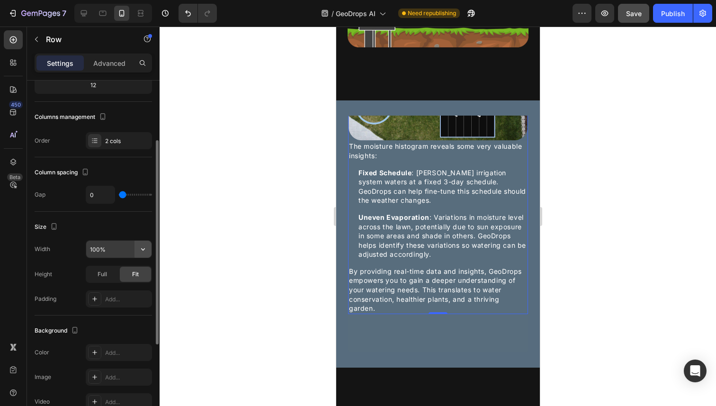
click at [141, 251] on icon "button" at bounding box center [142, 248] width 9 height 9
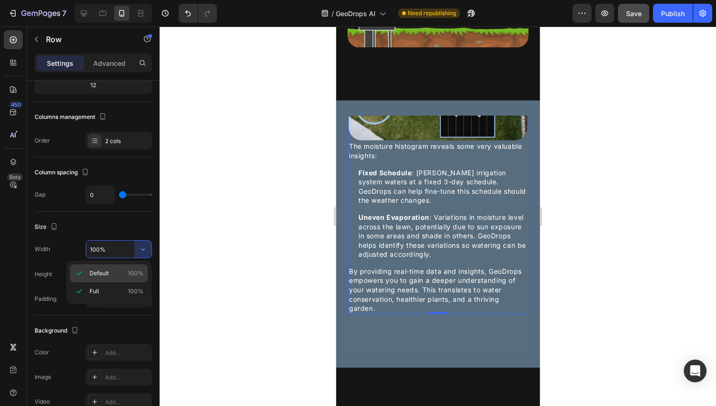
click at [135, 282] on div "Default 100%" at bounding box center [109, 291] width 78 height 18
click at [412, 339] on div "GeoDrops in Action: Real Data, Real Results Heading Here are actual GeoDrops da…" at bounding box center [437, 118] width 181 height 467
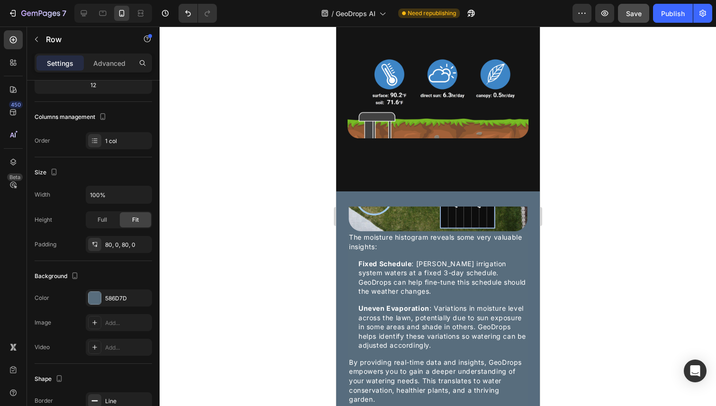
scroll to position [918, 0]
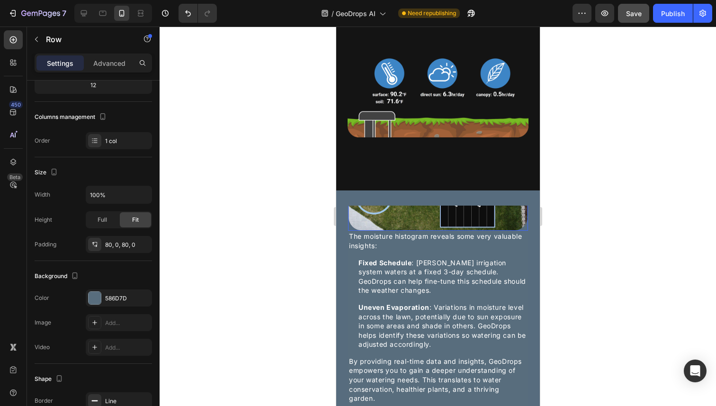
click at [415, 228] on img at bounding box center [438, 179] width 180 height 101
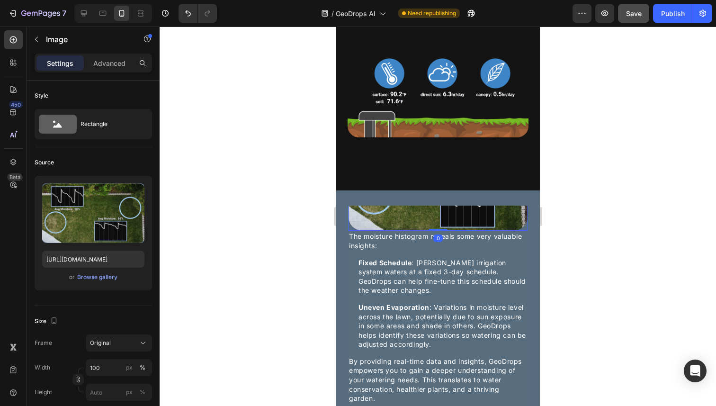
drag, startPoint x: 435, startPoint y: 240, endPoint x: 440, endPoint y: 213, distance: 27.4
click at [440, 213] on div "GeoDrops in Action: Real Data, Real Results Heading Here are actual GeoDrops da…" at bounding box center [438, 323] width 204 height 267
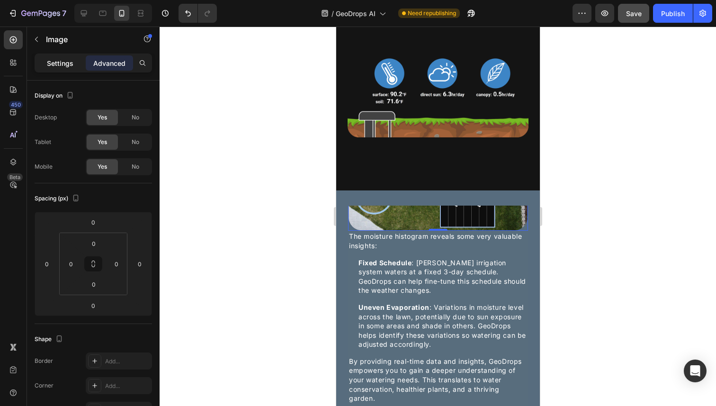
click at [60, 66] on p "Settings" at bounding box center [60, 63] width 27 height 10
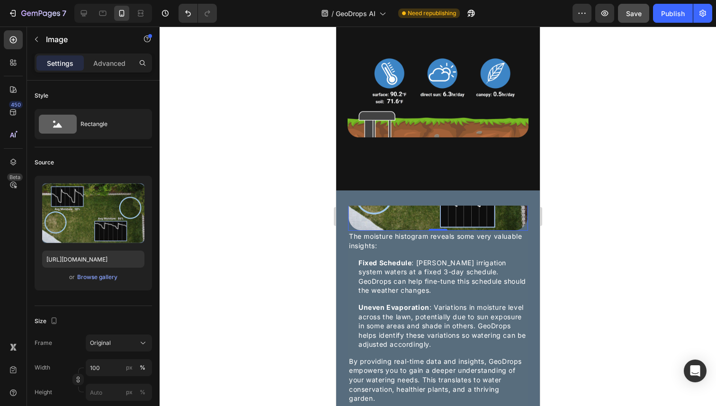
click at [364, 225] on img at bounding box center [438, 179] width 180 height 101
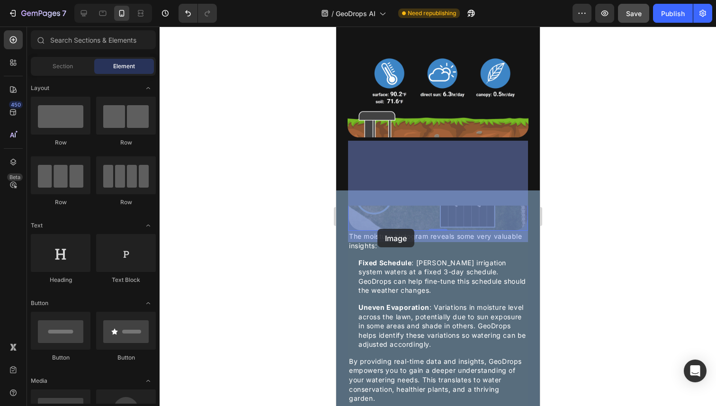
drag, startPoint x: 382, startPoint y: 223, endPoint x: 379, endPoint y: 227, distance: 5.1
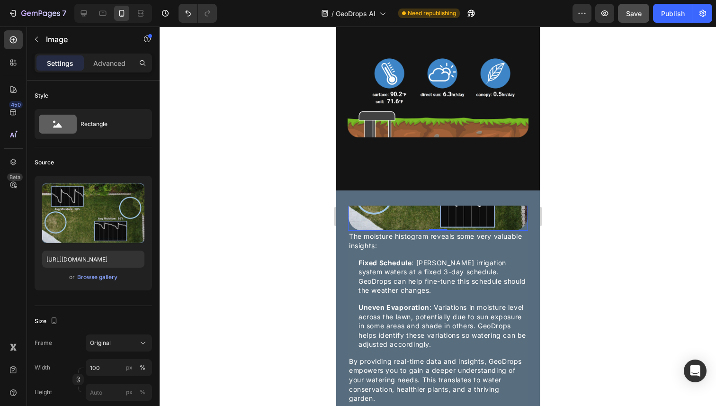
click at [387, 228] on img at bounding box center [438, 179] width 180 height 101
click at [439, 231] on img at bounding box center [438, 179] width 180 height 101
click at [442, 251] on div "The moisture histogram reveals some very valuable insights:" at bounding box center [438, 241] width 180 height 20
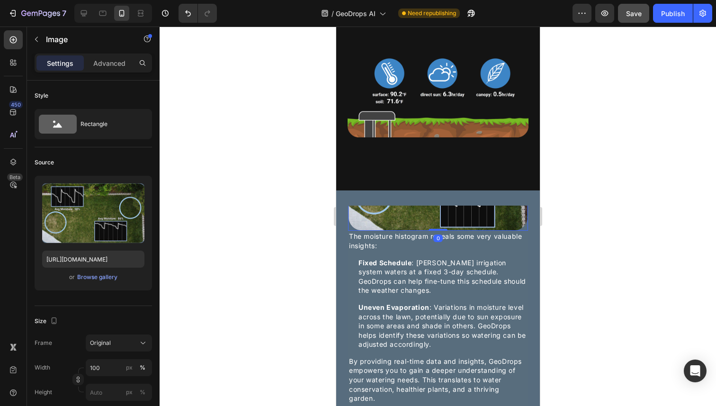
click at [453, 227] on img at bounding box center [438, 179] width 180 height 101
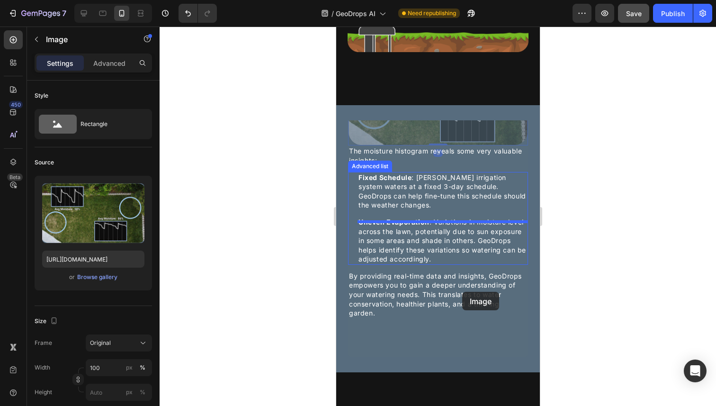
scroll to position [1013, 0]
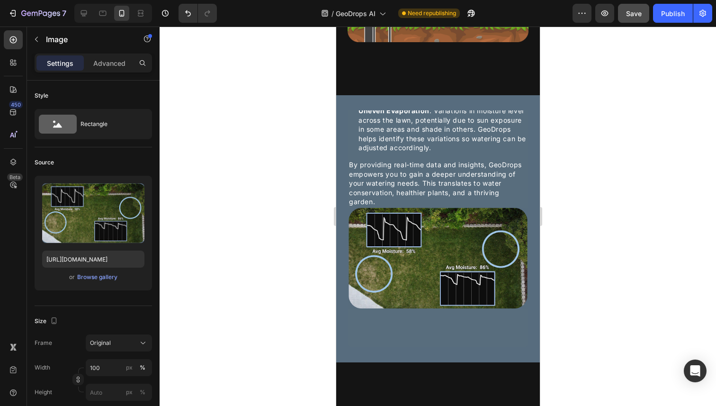
click at [445, 269] on img at bounding box center [438, 257] width 180 height 101
click at [449, 242] on img at bounding box center [438, 257] width 180 height 101
click at [434, 199] on div "By providing real-time data and insights, GeoDrops empowers you to gain a deepe…" at bounding box center [438, 183] width 180 height 48
click at [433, 243] on img at bounding box center [438, 257] width 180 height 101
click at [410, 202] on icon at bounding box center [411, 198] width 6 height 7
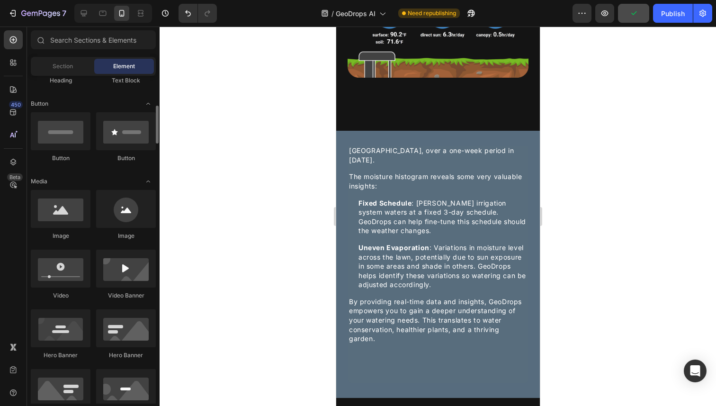
scroll to position [207, 0]
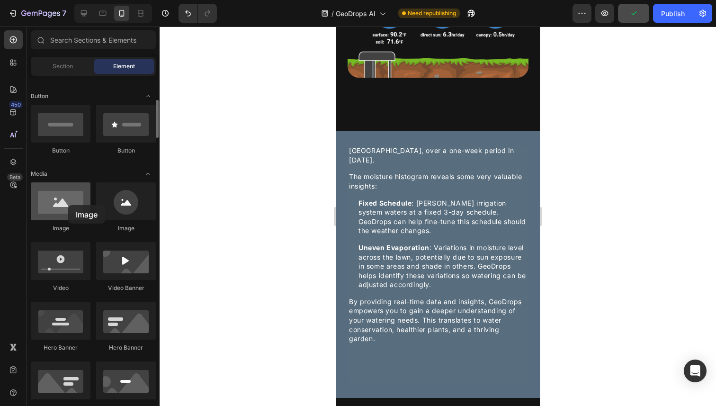
click at [68, 205] on div at bounding box center [61, 201] width 60 height 38
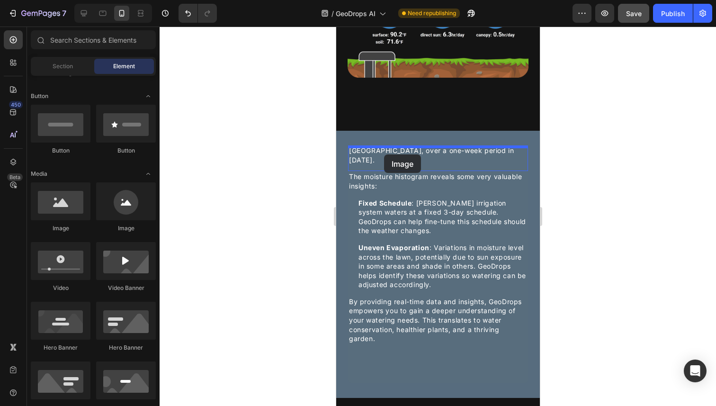
drag, startPoint x: 386, startPoint y: 229, endPoint x: 384, endPoint y: 154, distance: 74.8
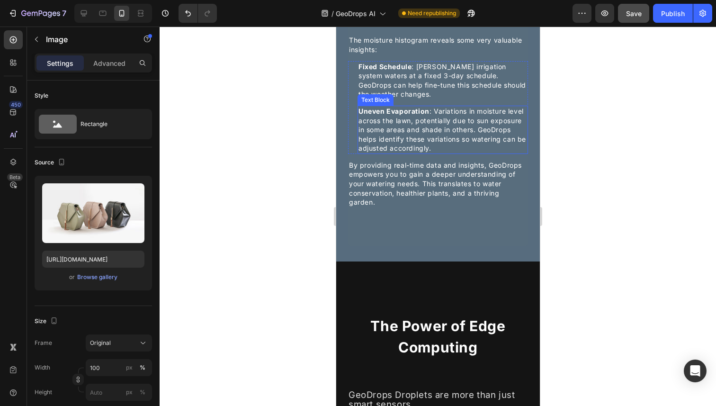
scroll to position [994, 0]
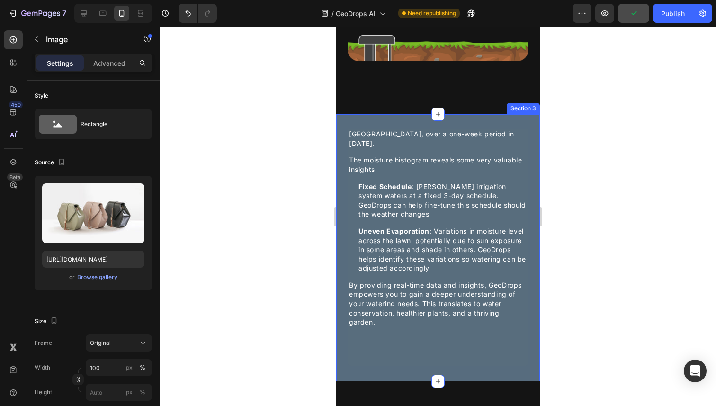
click at [415, 132] on div "GeoDrops in Action: Real Data, Real Results Heading Image 16 Here are actual Ge…" at bounding box center [438, 247] width 204 height 267
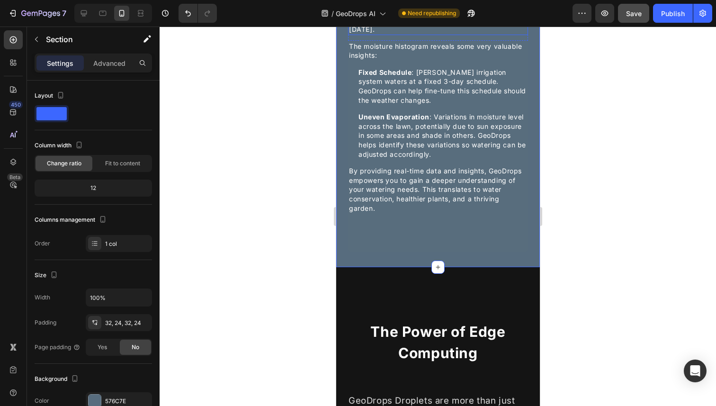
scroll to position [1126, 0]
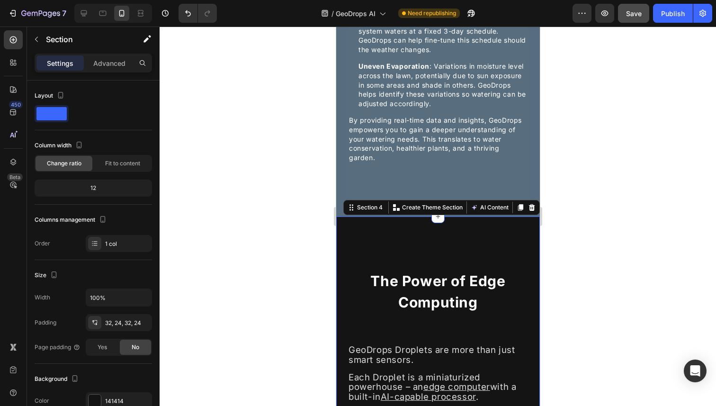
scroll to position [1081, 0]
click at [340, 175] on div "GeoDrops in Action: Real Data, Real Results Heading Image Here are actual GeoDr…" at bounding box center [438, 83] width 204 height 267
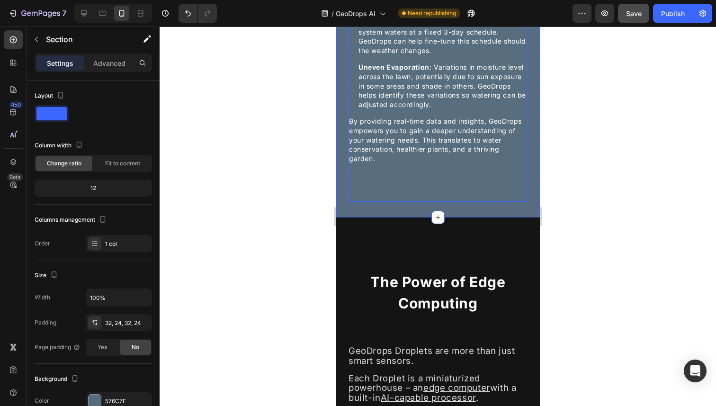
click at [349, 183] on div "GeoDrops in Action: Real Data, Real Results Heading Image Here are actual GeoDr…" at bounding box center [437, 15] width 181 height 373
click at [344, 181] on div "GeoDrops in Action: Real Data, Real Results Heading Image Here are actual GeoDr…" at bounding box center [438, 83] width 204 height 267
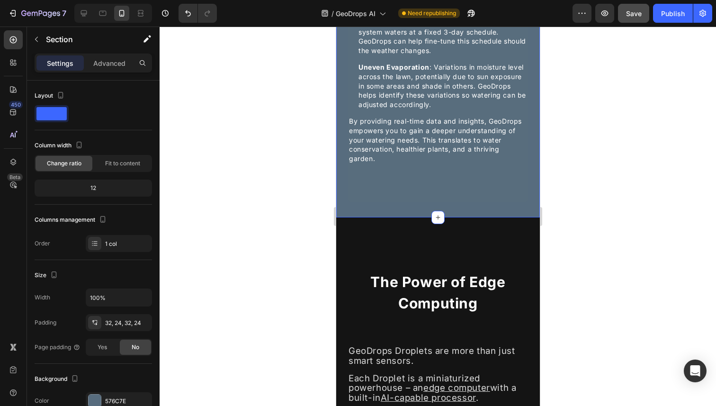
click at [340, 185] on div "GeoDrops in Action: Real Data, Real Results Heading Image Here are actual GeoDr…" at bounding box center [438, 83] width 204 height 267
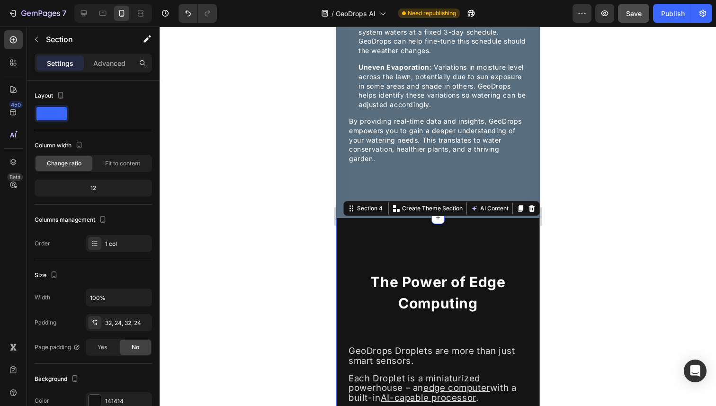
click at [342, 185] on div "GeoDrops in Action: Real Data, Real Results Heading Image Here are actual GeoDr…" at bounding box center [438, 83] width 204 height 267
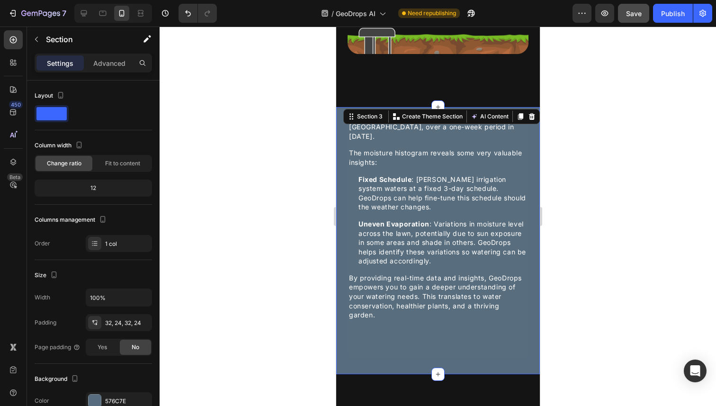
scroll to position [1005, 0]
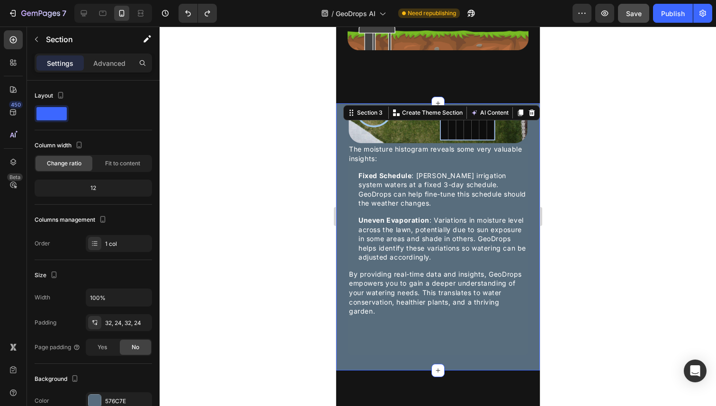
click at [599, 128] on div at bounding box center [438, 216] width 556 height 379
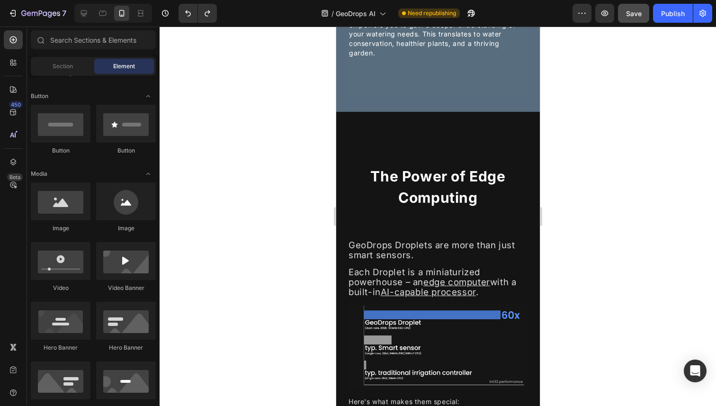
scroll to position [1294, 0]
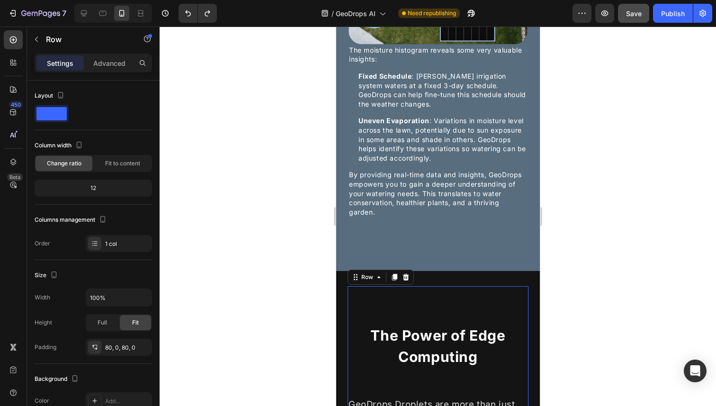
scroll to position [1023, 0]
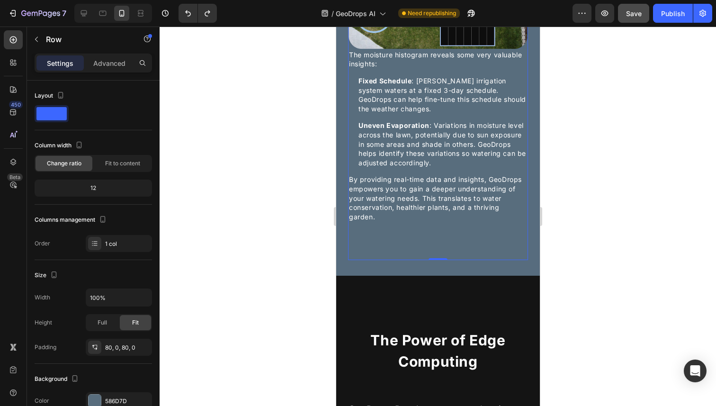
click at [411, 240] on div "GeoDrops in Action: Real Data, Real Results Heading Here are actual GeoDrops da…" at bounding box center [437, 27] width 181 height 467
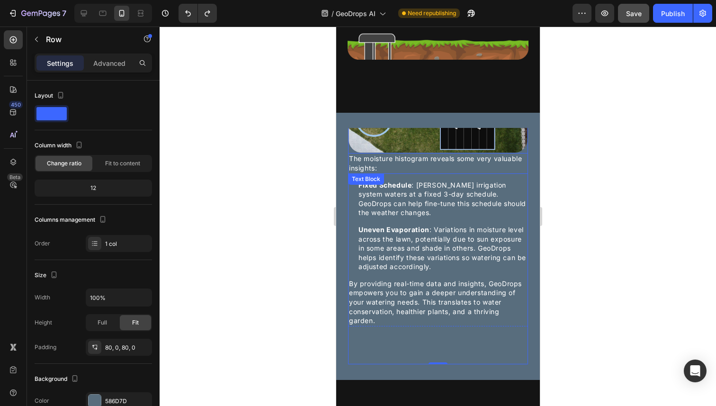
scroll to position [995, 0]
click at [482, 153] on img at bounding box center [438, 102] width 180 height 101
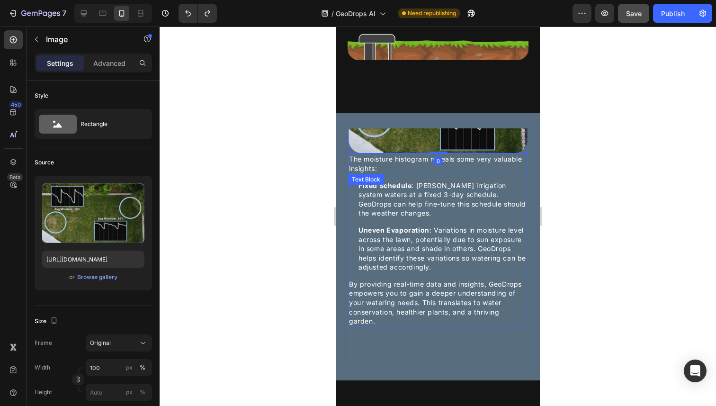
click at [480, 174] on div "The moisture histogram reveals some very valuable insights:" at bounding box center [438, 163] width 180 height 20
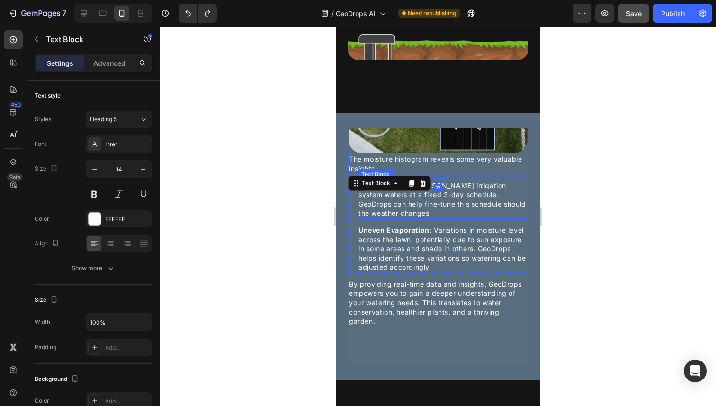
click at [481, 201] on p "Fixed Schedule : Lawrence's irrigation system waters at a fixed 3-day schedule.…" at bounding box center [442, 199] width 169 height 37
click at [481, 174] on div "The moisture histogram reveals some very valuable insights:" at bounding box center [438, 163] width 180 height 20
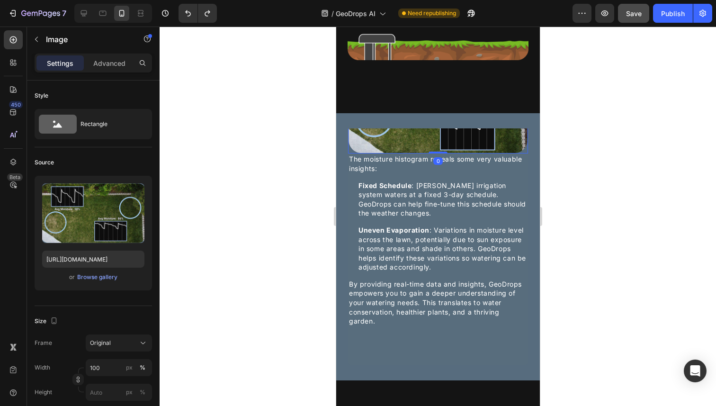
click at [455, 153] on img at bounding box center [438, 102] width 180 height 101
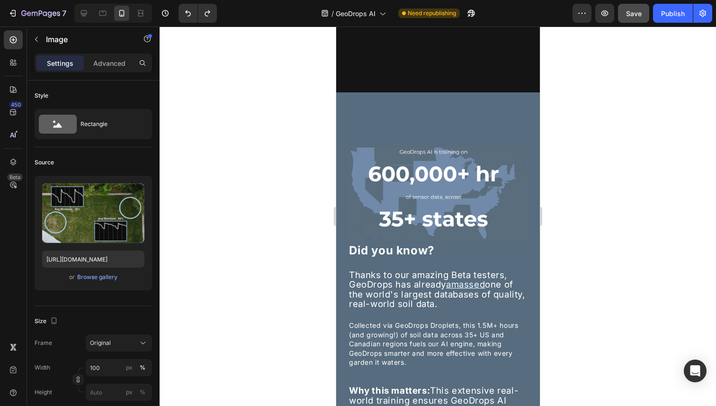
scroll to position [2034, 0]
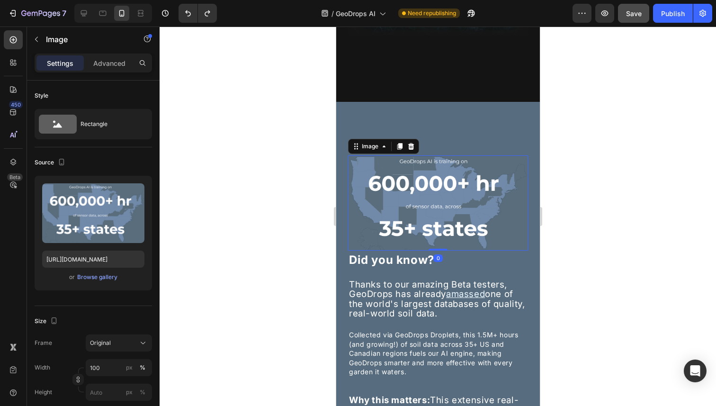
click at [438, 192] on img at bounding box center [438, 202] width 180 height 95
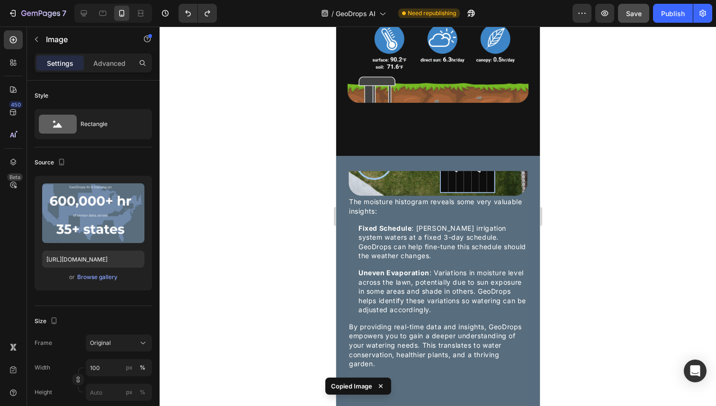
scroll to position [952, 0]
click at [352, 210] on div "The moisture histogram reveals some very valuable insights:" at bounding box center [438, 206] width 180 height 20
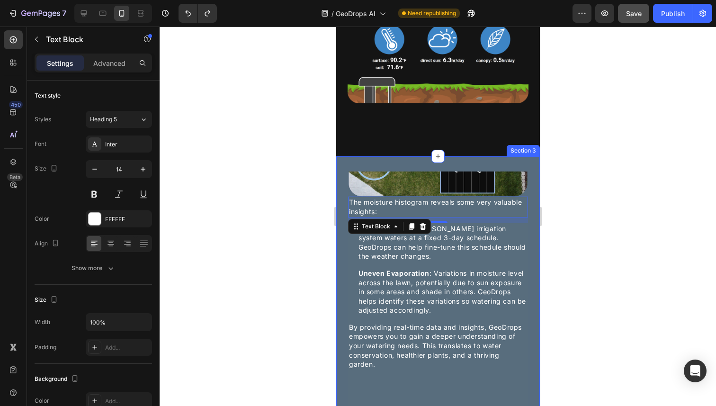
click at [362, 179] on div "GeoDrops in Action: Real Data, Real Results Heading Here are actual GeoDrops da…" at bounding box center [438, 289] width 204 height 267
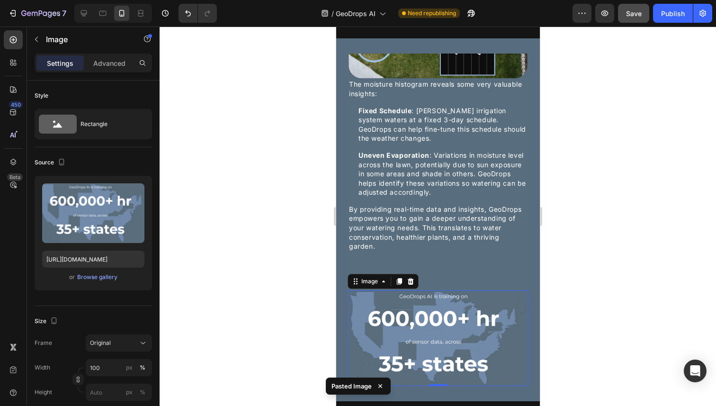
scroll to position [1069, 0]
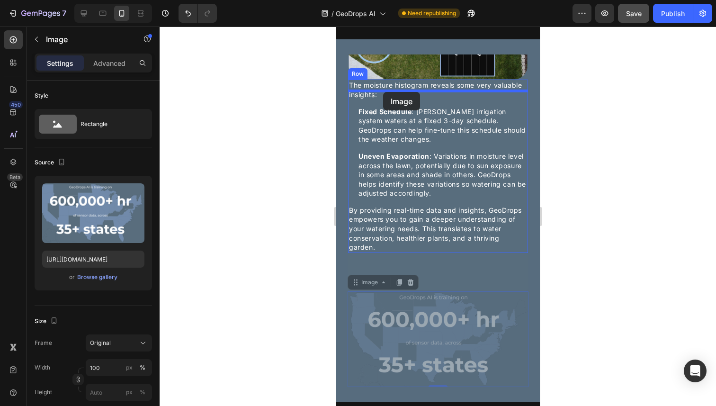
drag, startPoint x: 398, startPoint y: 327, endPoint x: 383, endPoint y: 91, distance: 236.3
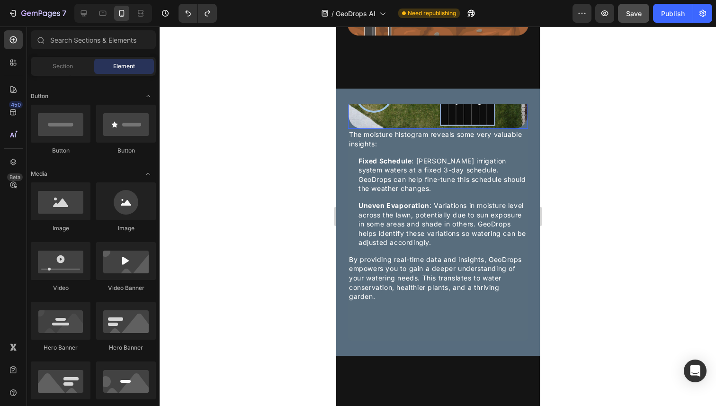
scroll to position [1031, 0]
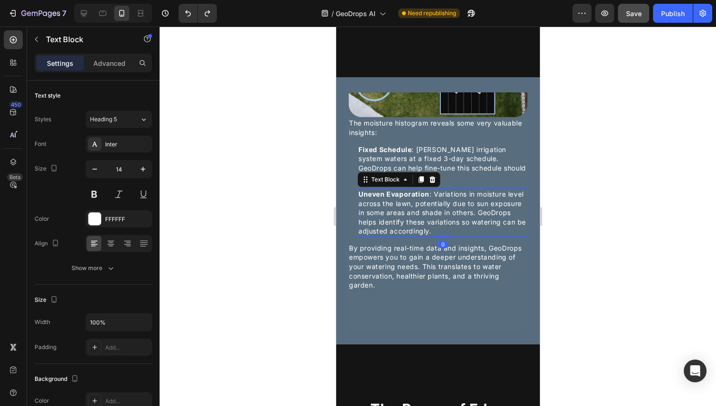
click at [464, 223] on p "Uneven Evaporation : Variations in moisture level across the lawn, potentially …" at bounding box center [442, 212] width 169 height 46
click at [426, 138] on div "The moisture histogram reveals some very valuable insights:" at bounding box center [438, 127] width 180 height 20
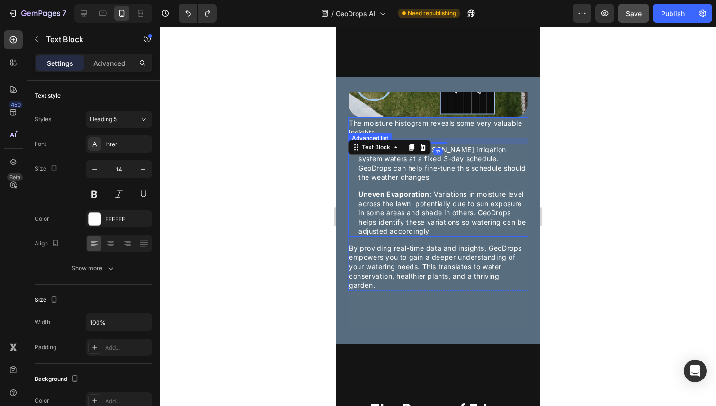
click at [350, 175] on li "Icon Fixed Schedule : Lawrence's irrigation system waters at a fixed 3-day sche…" at bounding box center [438, 163] width 180 height 39
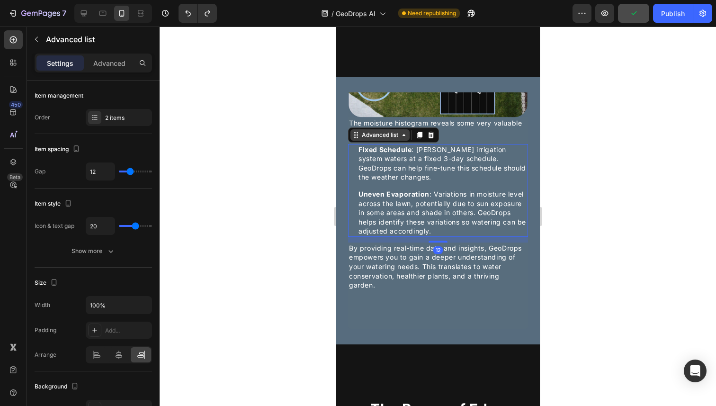
click at [365, 139] on div "Advanced list" at bounding box center [379, 135] width 40 height 9
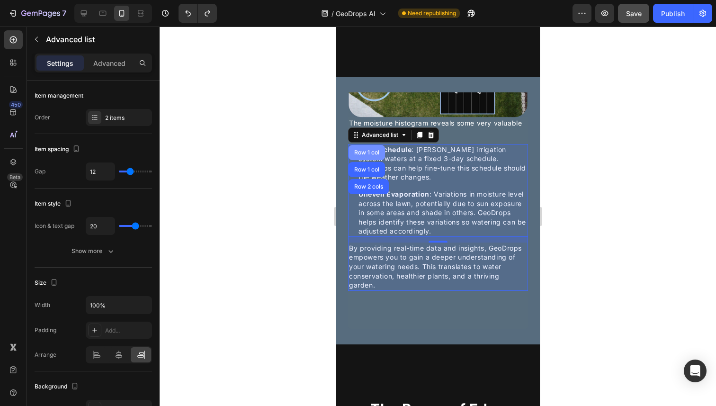
click at [368, 155] on div "Row 1 col" at bounding box center [366, 153] width 29 height 6
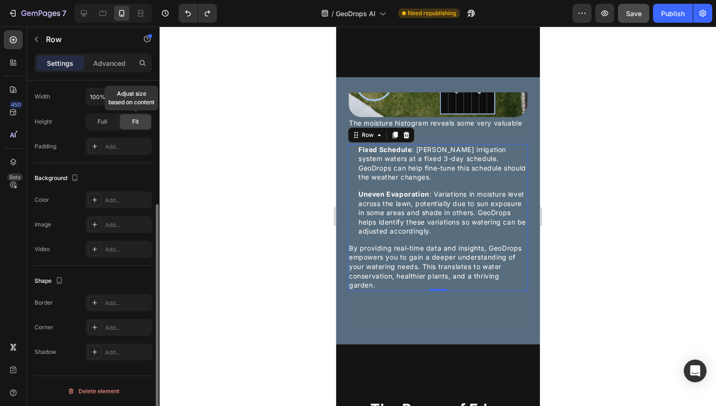
scroll to position [0, 0]
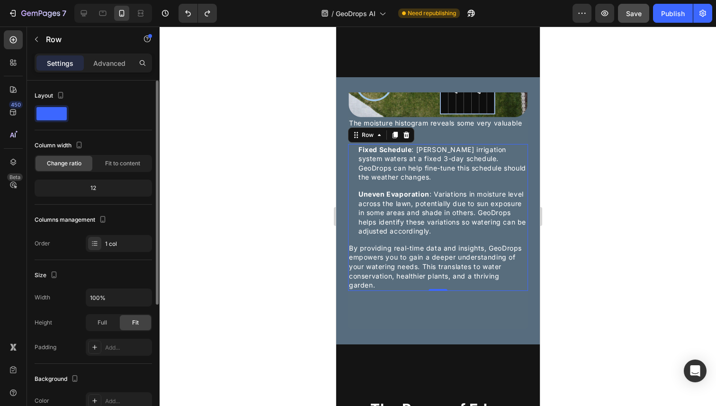
click at [371, 143] on div "Row" at bounding box center [381, 134] width 66 height 15
click at [371, 139] on div "Row" at bounding box center [367, 135] width 16 height 9
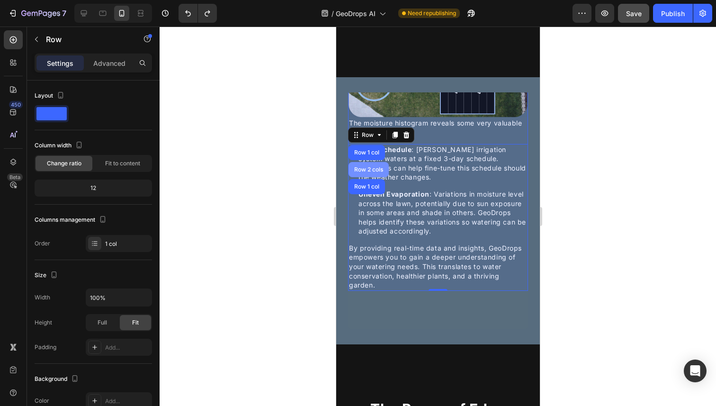
click at [384, 172] on div "Row 2 cols" at bounding box center [368, 170] width 33 height 6
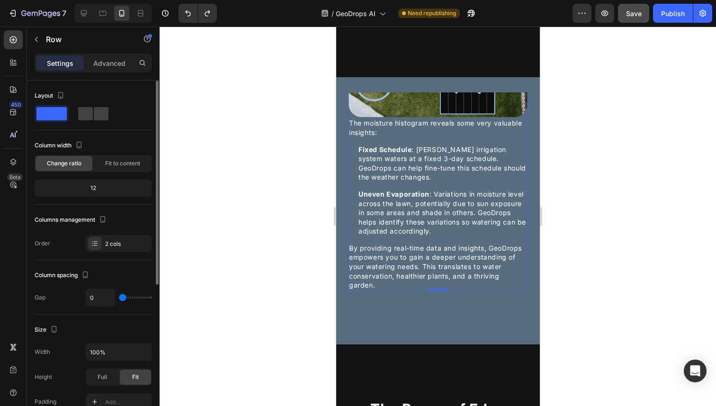
type input "5"
type input "6"
type input "8"
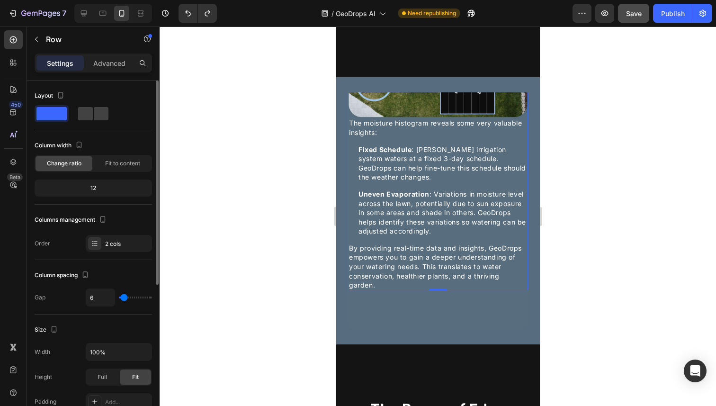
type input "8"
type input "9"
type input "10"
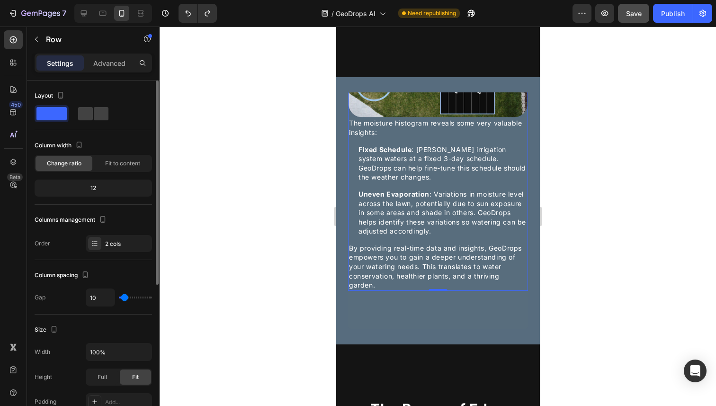
type input "11"
type input "12"
type input "15"
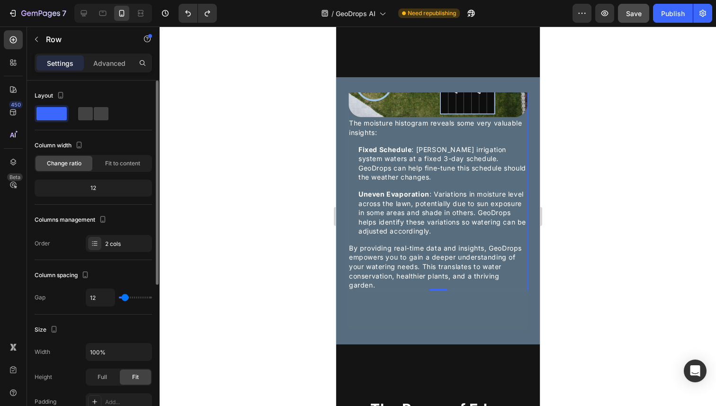
type input "15"
type input "16"
type input "17"
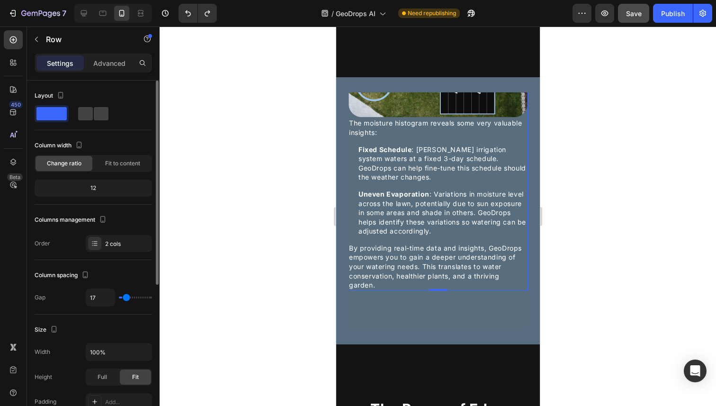
type input "19"
type input "20"
type input "21"
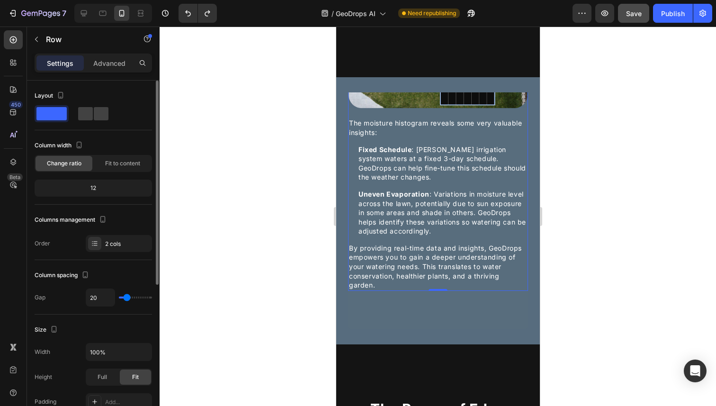
type input "21"
type input "30"
type input "31"
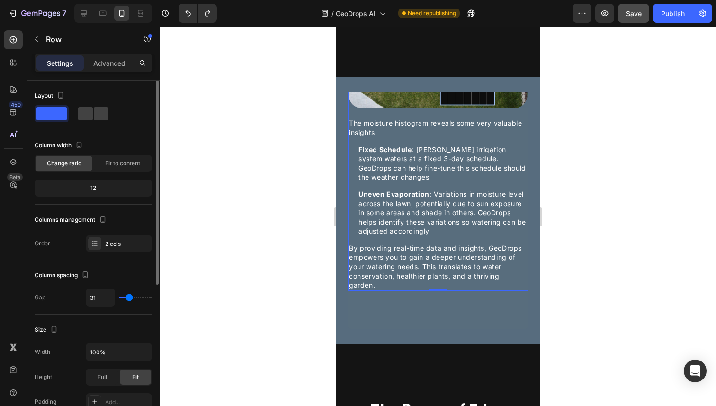
type input "33"
type input "34"
type input "35"
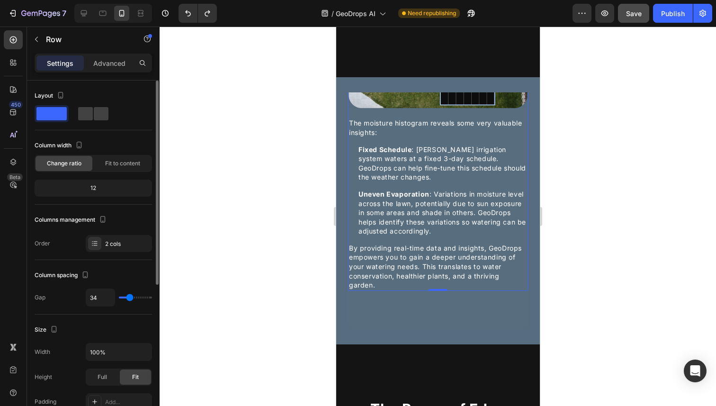
type input "35"
type input "36"
type input "37"
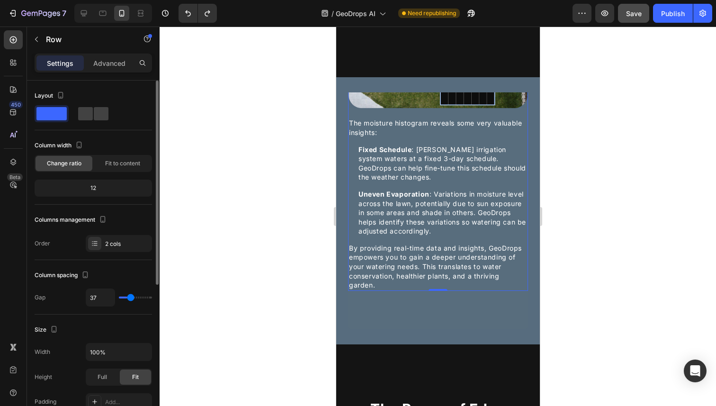
type input "38"
type input "17"
type input "15"
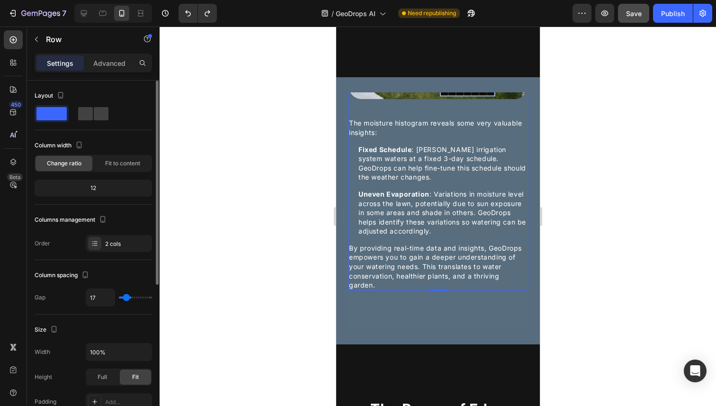
type input "15"
type input "13"
type input "8"
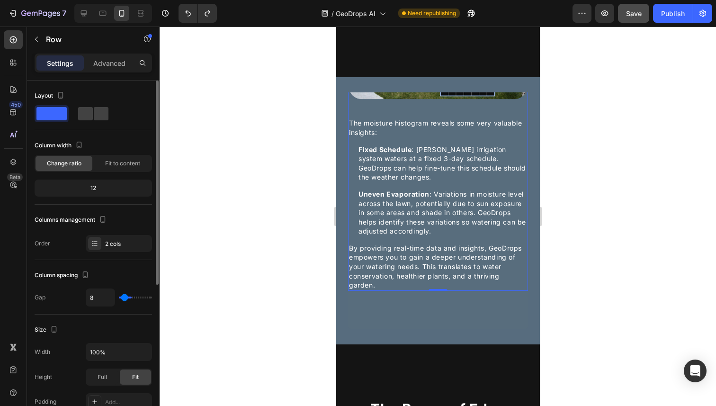
type input "6"
type input "3"
type input "1"
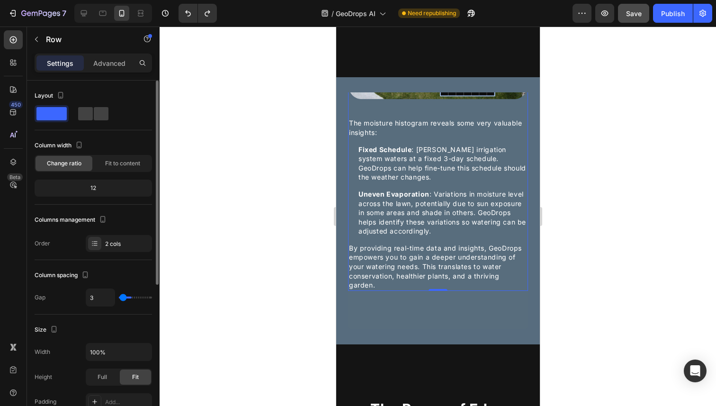
type input "1"
type input "0"
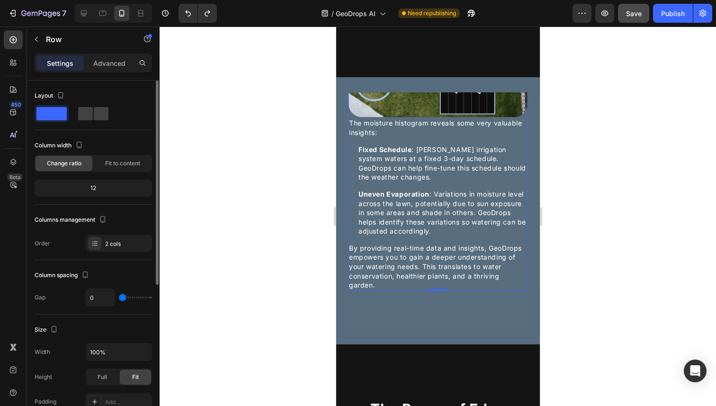
drag, startPoint x: 122, startPoint y: 297, endPoint x: 116, endPoint y: 295, distance: 7.0
click at [119, 296] on input "range" at bounding box center [135, 297] width 33 height 2
click at [103, 220] on icon "button" at bounding box center [102, 218] width 9 height 9
click at [115, 241] on div "2 cols" at bounding box center [127, 244] width 45 height 9
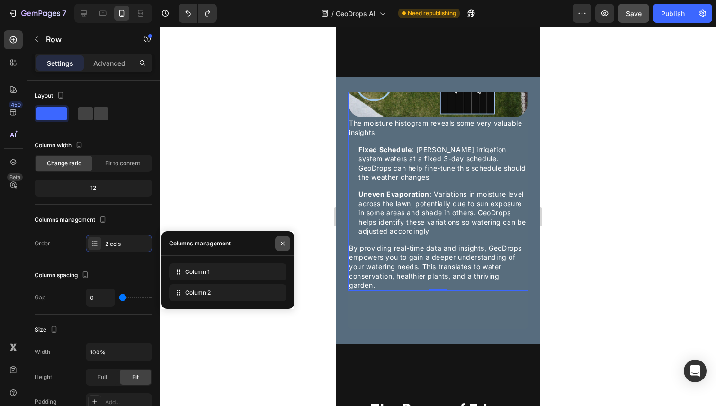
click at [286, 242] on icon "button" at bounding box center [283, 244] width 8 height 8
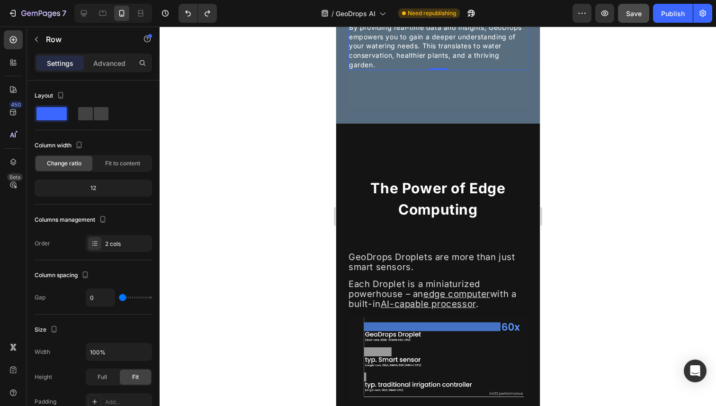
scroll to position [1353, 0]
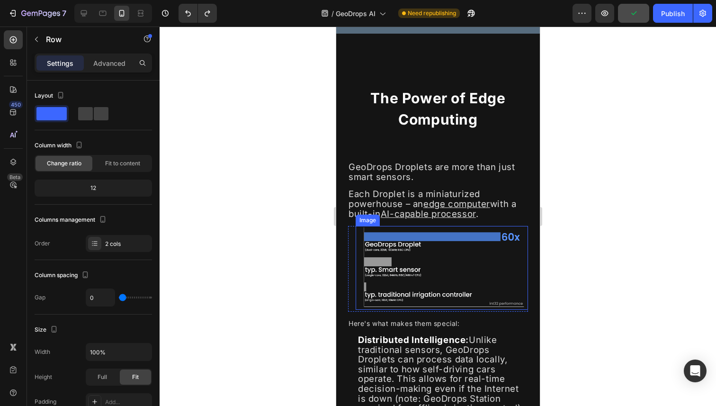
click at [413, 246] on img at bounding box center [441, 267] width 172 height 83
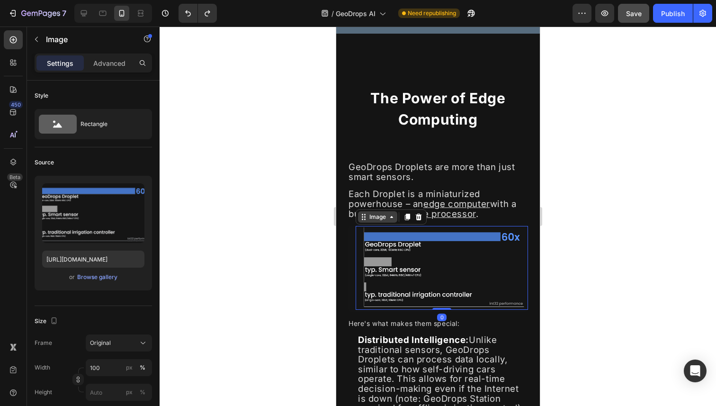
click at [385, 219] on div "Image" at bounding box center [377, 217] width 20 height 9
click at [300, 178] on div at bounding box center [438, 216] width 556 height 379
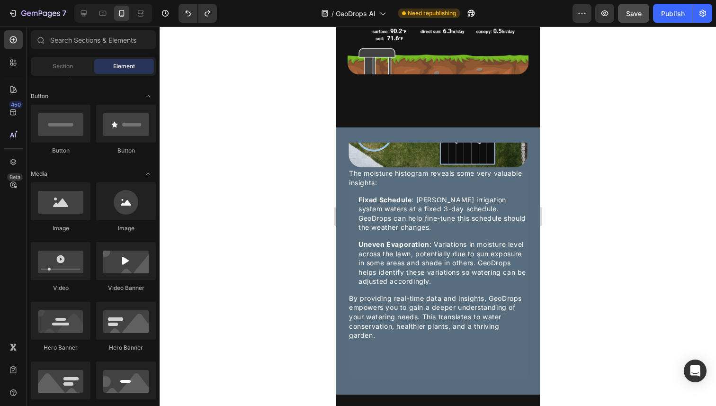
scroll to position [970, 0]
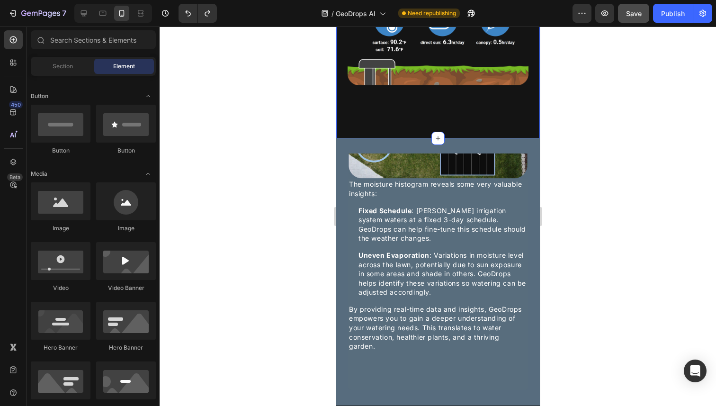
click at [583, 169] on div at bounding box center [438, 216] width 556 height 379
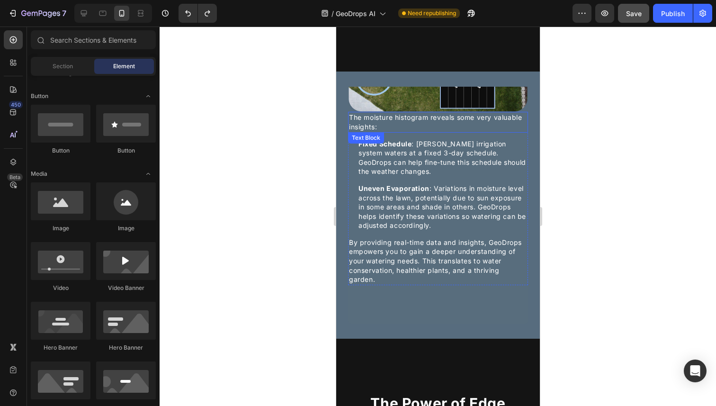
scroll to position [1045, 0]
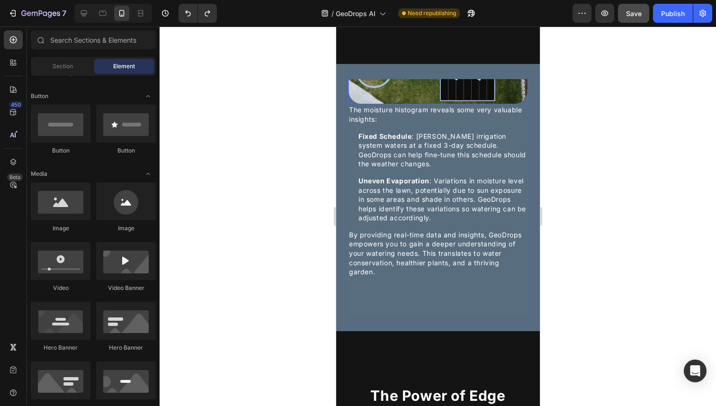
click at [507, 104] on img at bounding box center [438, 53] width 180 height 101
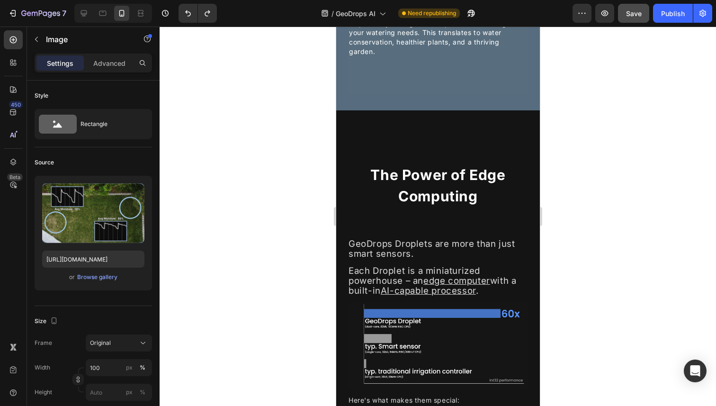
scroll to position [1286, 0]
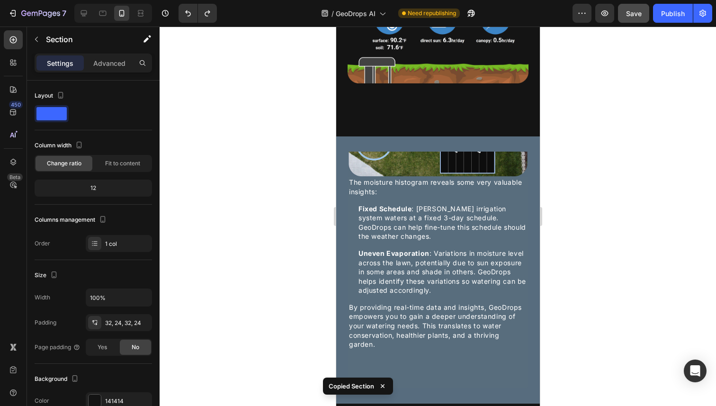
scroll to position [971, 0]
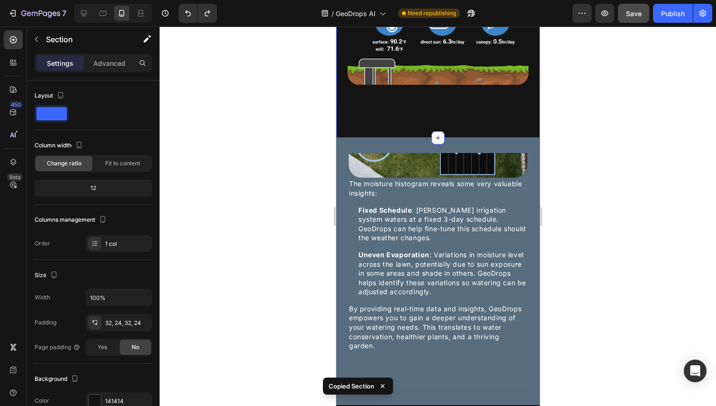
click at [438, 142] on icon at bounding box center [438, 138] width 8 height 8
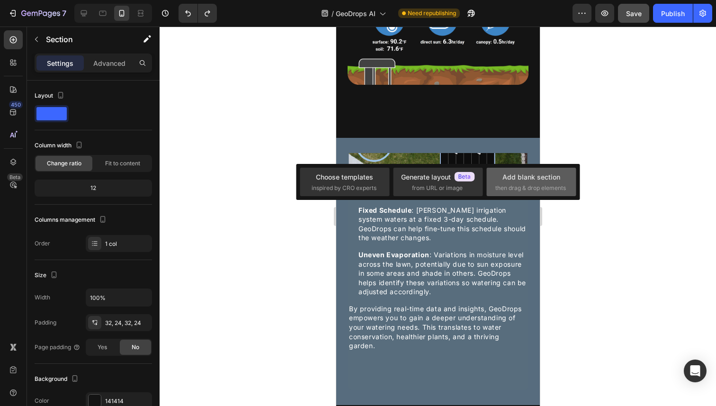
click at [515, 175] on div "Add blank section" at bounding box center [531, 177] width 58 height 10
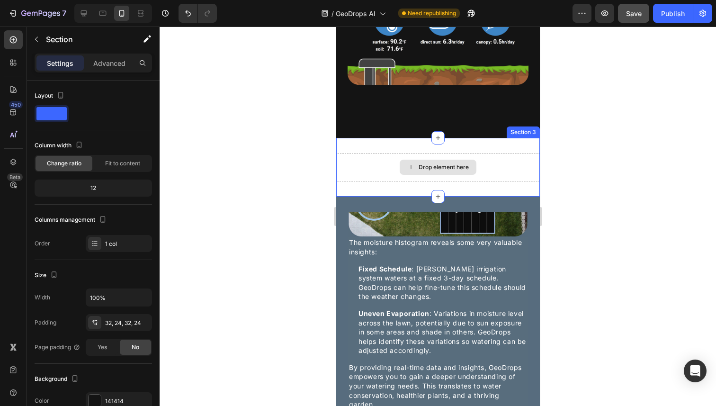
click at [491, 177] on div "Drop element here" at bounding box center [438, 167] width 204 height 28
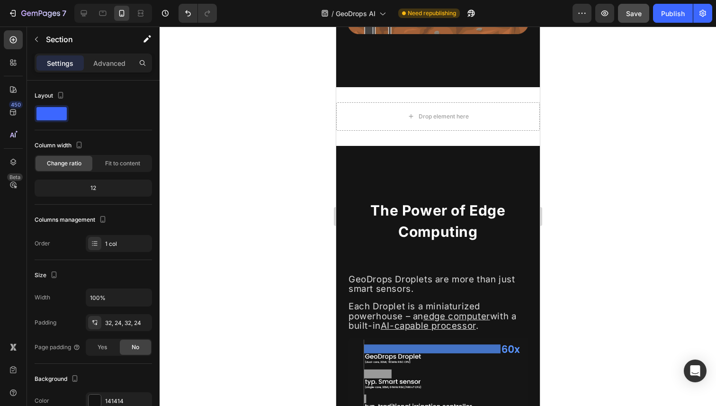
scroll to position [1019, 0]
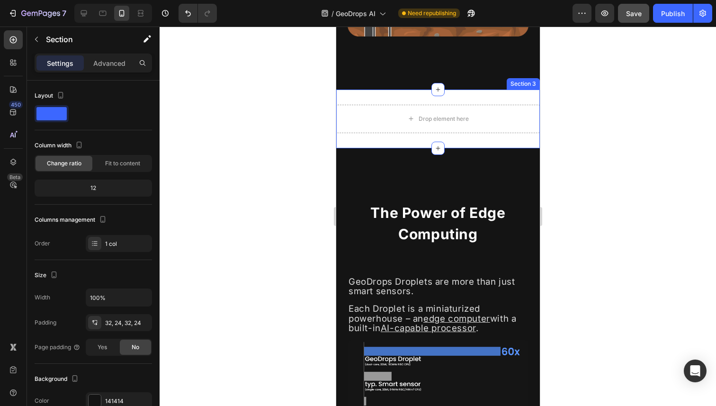
click at [520, 109] on div "Drop element here Section 3" at bounding box center [438, 118] width 204 height 59
click at [531, 84] on icon at bounding box center [531, 80] width 6 height 7
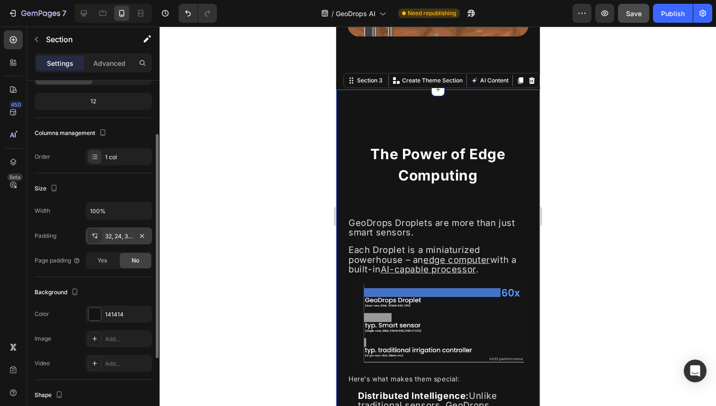
scroll to position [104, 0]
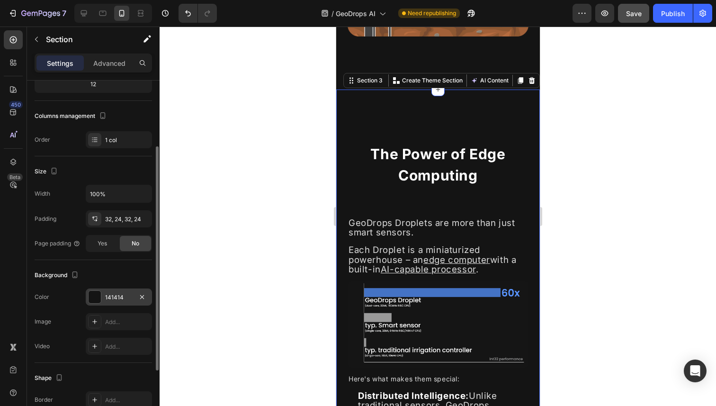
click at [116, 295] on div "141414" at bounding box center [118, 297] width 27 height 9
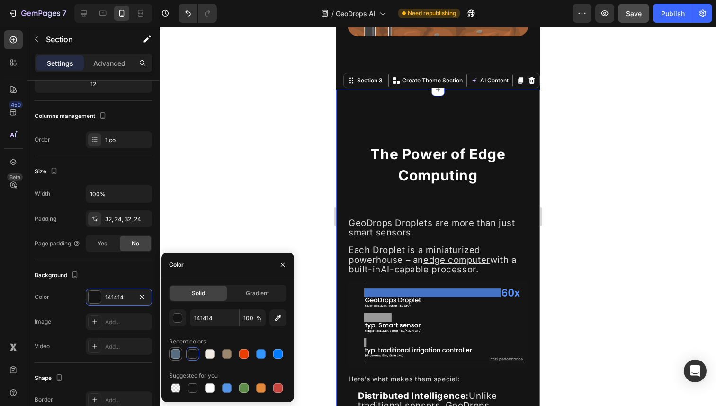
click at [175, 356] on div at bounding box center [175, 353] width 9 height 9
type input "576C7E"
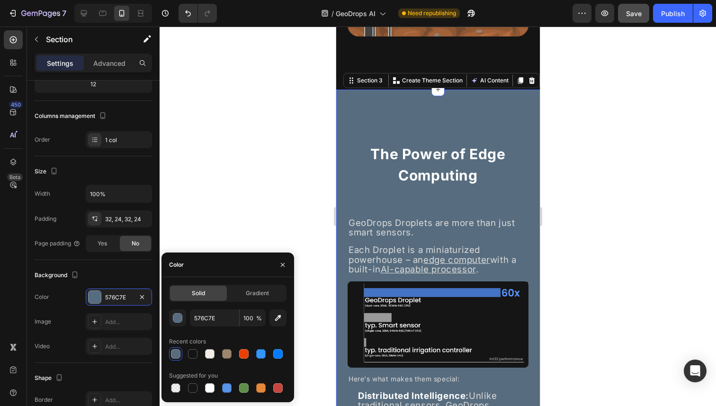
click at [606, 202] on div at bounding box center [438, 216] width 556 height 379
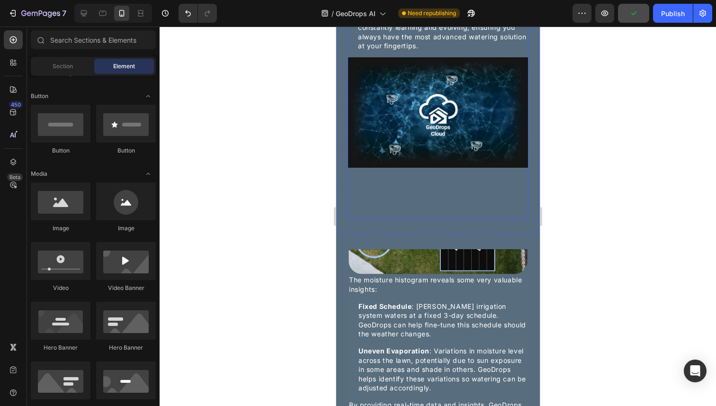
scroll to position [1644, 0]
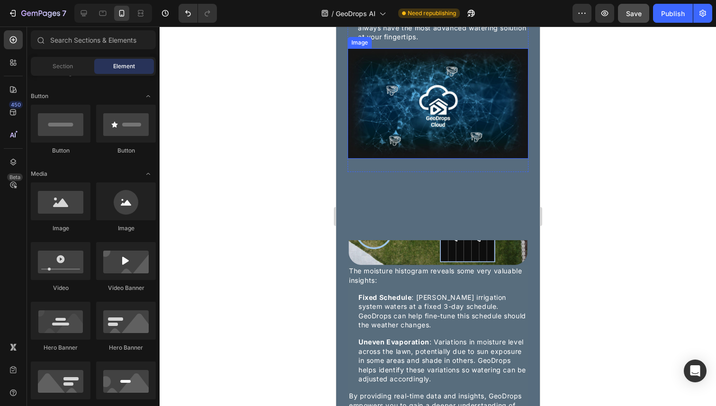
click at [448, 146] on img at bounding box center [437, 103] width 181 height 110
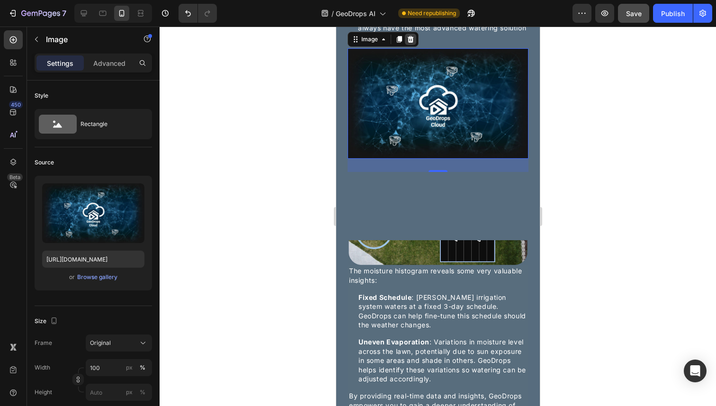
click at [412, 43] on icon at bounding box center [410, 40] width 8 height 8
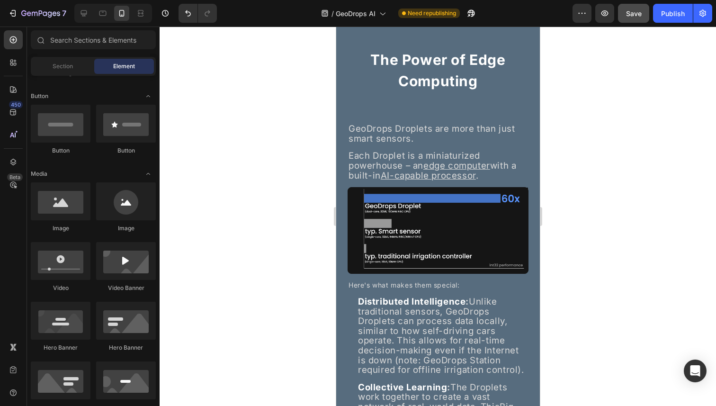
scroll to position [1124, 0]
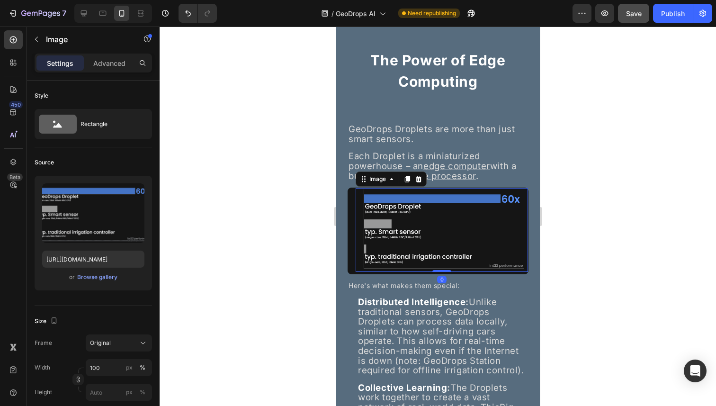
click at [416, 224] on img at bounding box center [441, 229] width 172 height 83
click at [97, 277] on div "Browse gallery" at bounding box center [97, 277] width 40 height 9
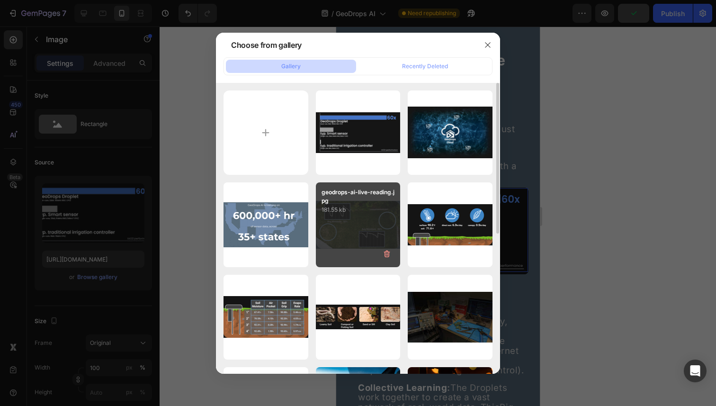
click at [352, 217] on div "geodrops-ai-live-reading.jpg 181.55 kb" at bounding box center [358, 224] width 85 height 85
type input "https://cdn.shopify.com/s/files/1/0930/9578/8909/files/gempages_578046552409375…"
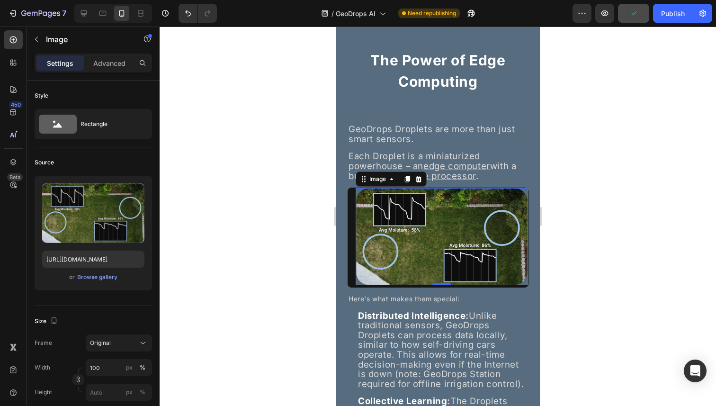
click at [592, 205] on div at bounding box center [438, 216] width 556 height 379
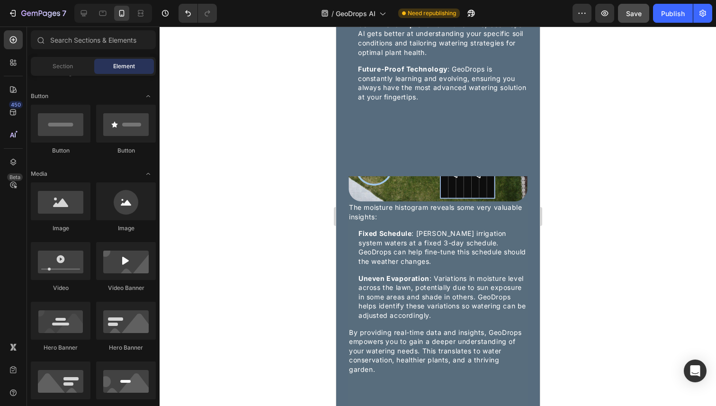
scroll to position [1626, 0]
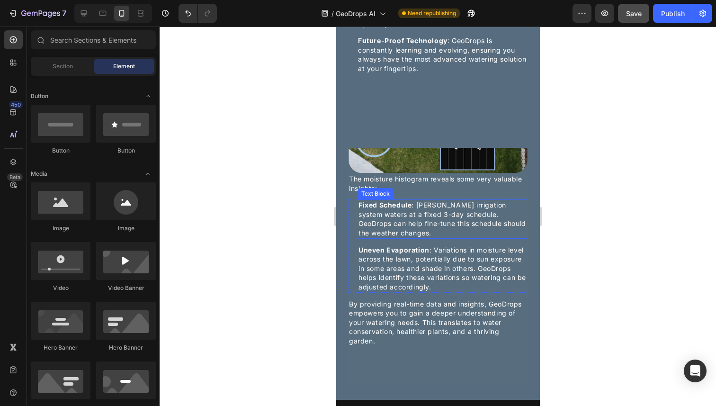
click at [379, 209] on strong "Fixed Schedule" at bounding box center [384, 205] width 53 height 8
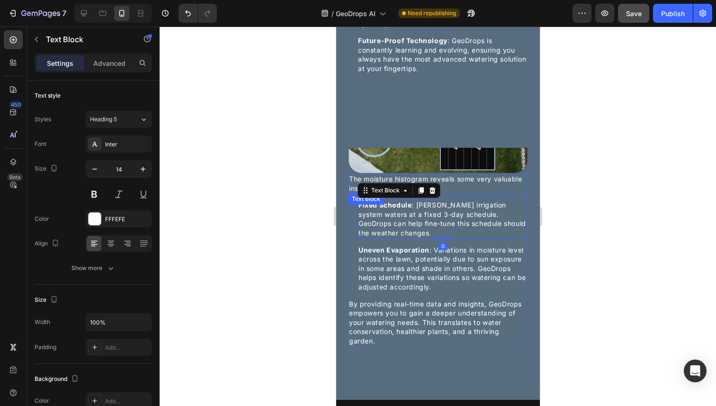
click at [351, 190] on div "The moisture histogram reveals some very valuable insights:" at bounding box center [438, 183] width 180 height 20
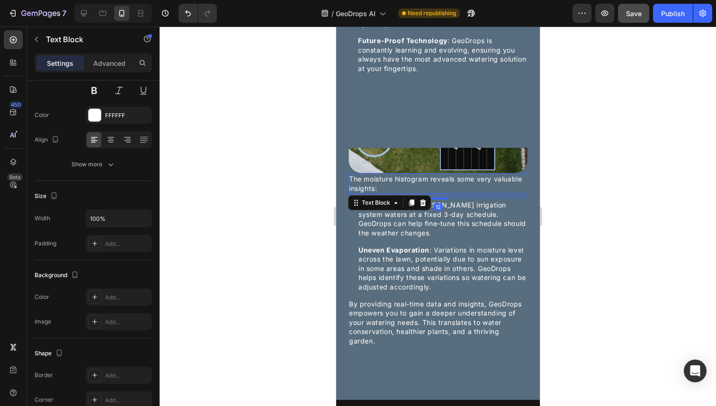
click at [473, 194] on div "The moisture histogram reveals some very valuable insights:" at bounding box center [438, 183] width 180 height 20
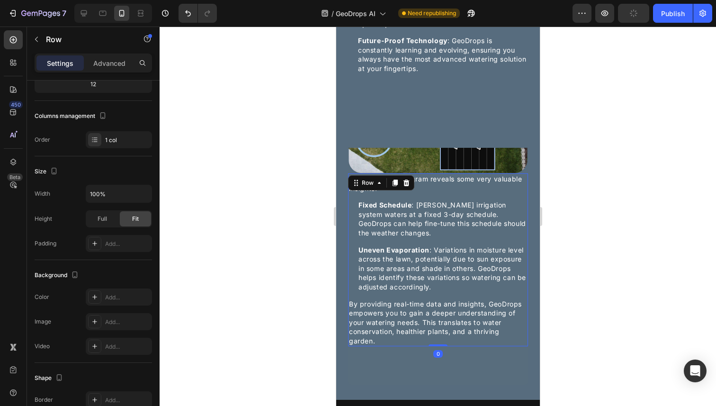
click at [494, 209] on div "The moisture histogram reveals some very valuable insights: Text Block Icon Fix…" at bounding box center [438, 259] width 180 height 173
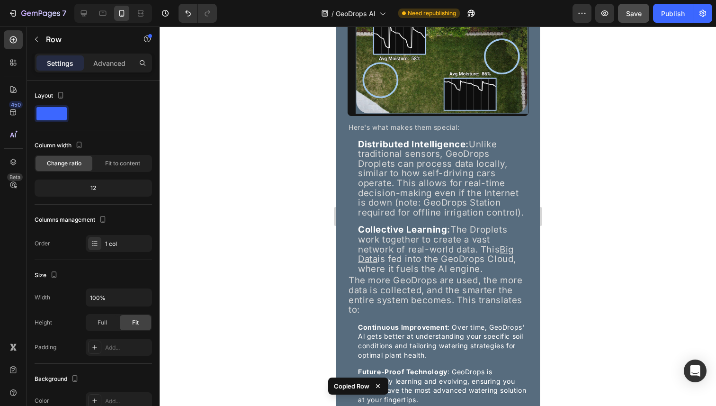
scroll to position [1307, 0]
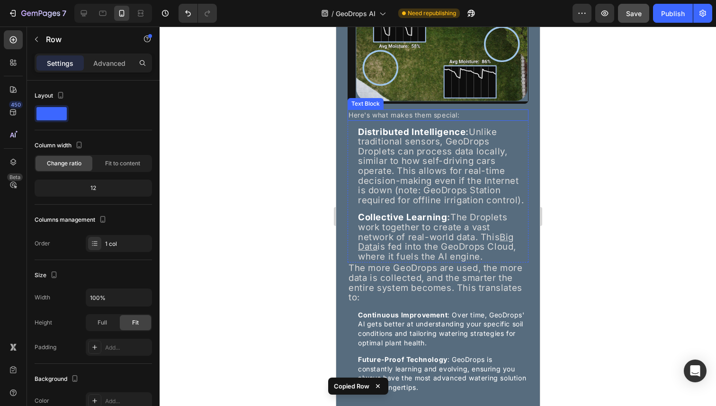
click at [356, 116] on p "Here's what makes them special:" at bounding box center [437, 114] width 179 height 9
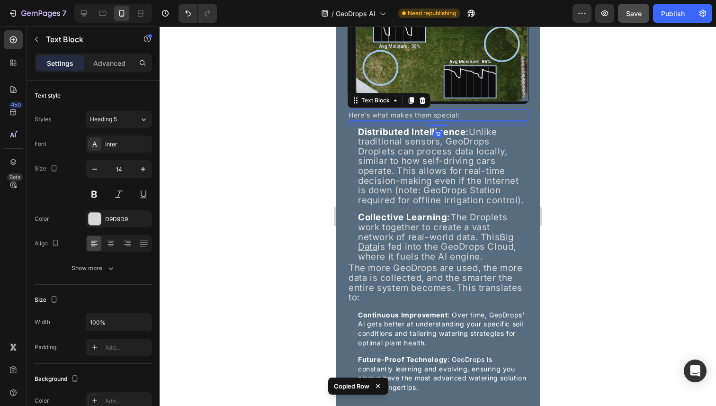
click at [348, 116] on div "Here's what makes them special:" at bounding box center [437, 114] width 181 height 11
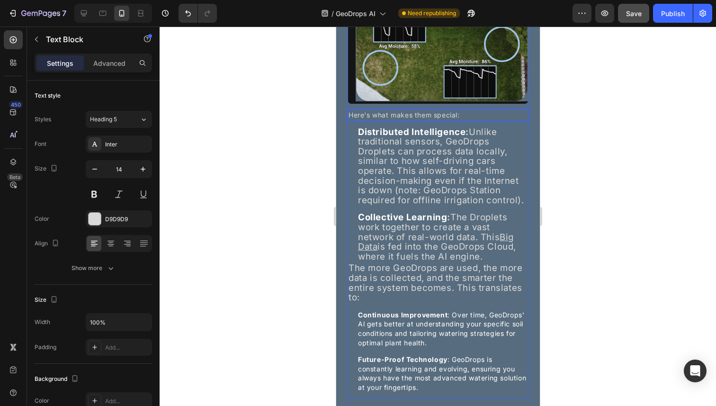
click at [376, 110] on div "GeoDrops Droplets are more than just smart sensors. Text Block Each Droplet is …" at bounding box center [437, 101] width 181 height 322
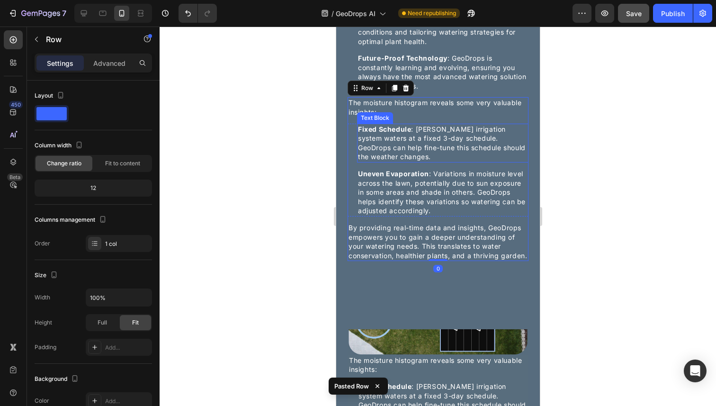
scroll to position [1599, 0]
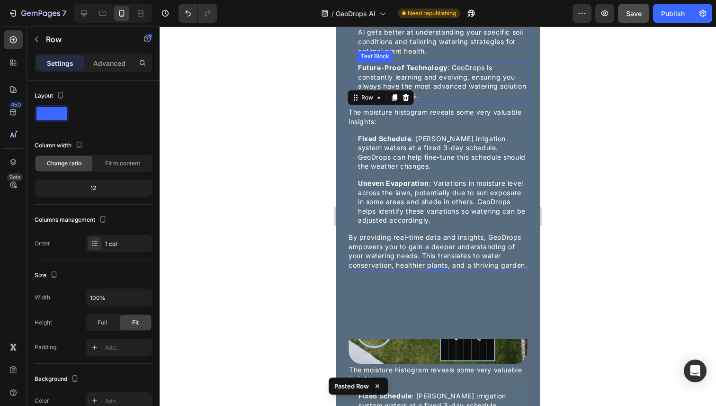
click at [438, 100] on p "Future-Proof Technology : GeoDrops is constantly learning and evolving, ensurin…" at bounding box center [442, 81] width 170 height 37
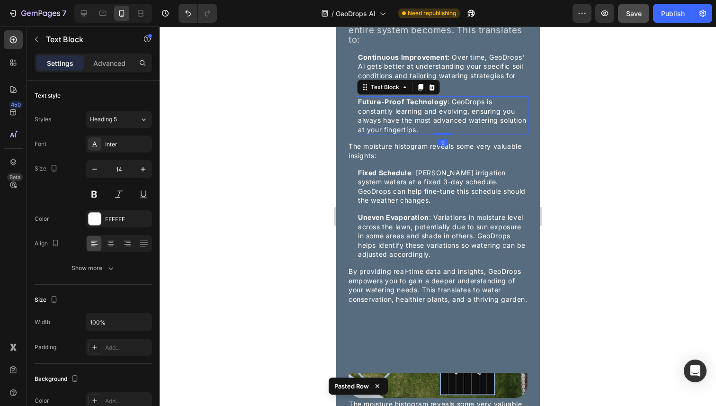
scroll to position [1563, 0]
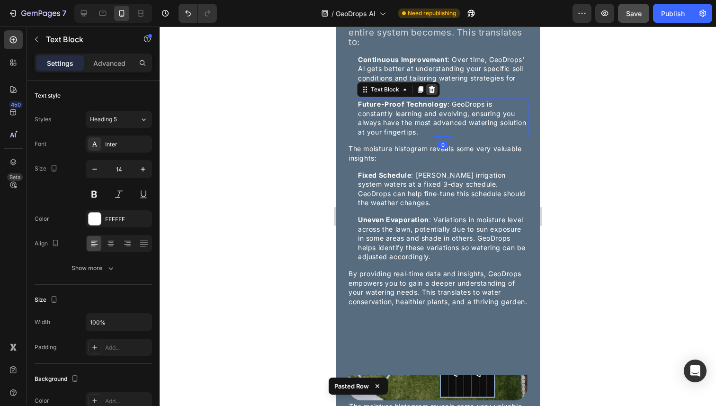
click at [433, 93] on icon at bounding box center [432, 89] width 6 height 7
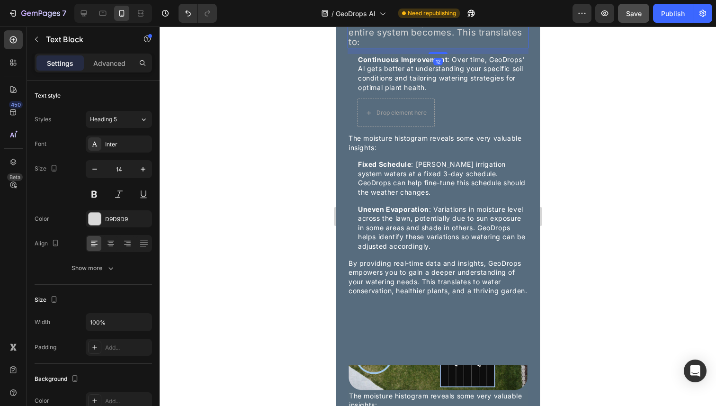
click at [416, 47] on p "The more GeoDrops are used, the more data is collected, and the smarter the ent…" at bounding box center [437, 27] width 179 height 39
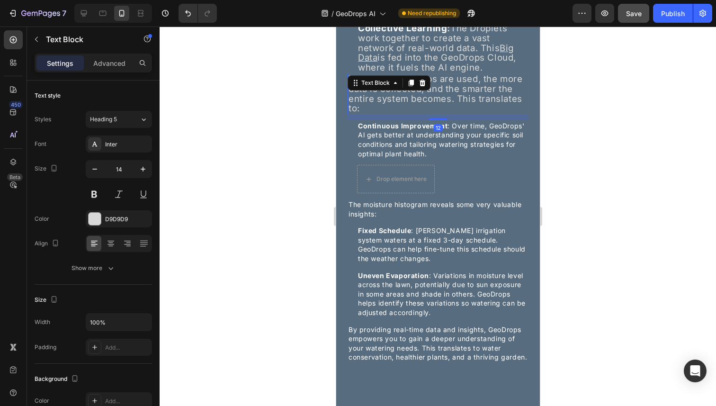
scroll to position [1496, 0]
click at [421, 87] on icon at bounding box center [422, 84] width 8 height 8
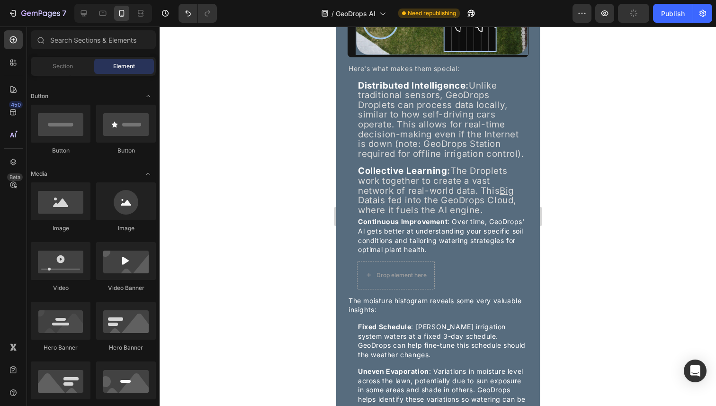
scroll to position [1353, 0]
click at [409, 71] on p "Here's what makes them special:" at bounding box center [437, 69] width 179 height 9
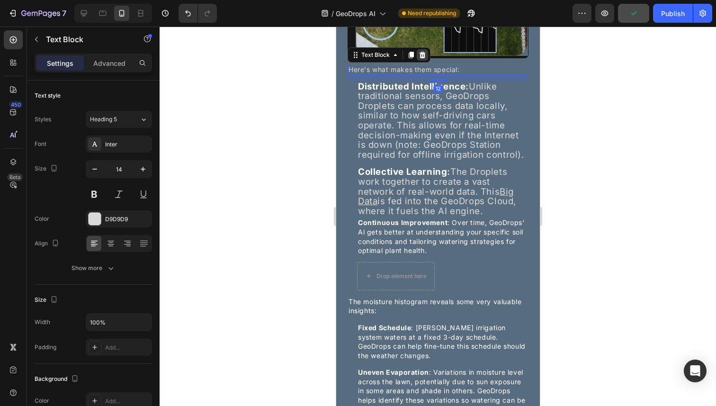
click at [423, 57] on icon at bounding box center [422, 55] width 6 height 7
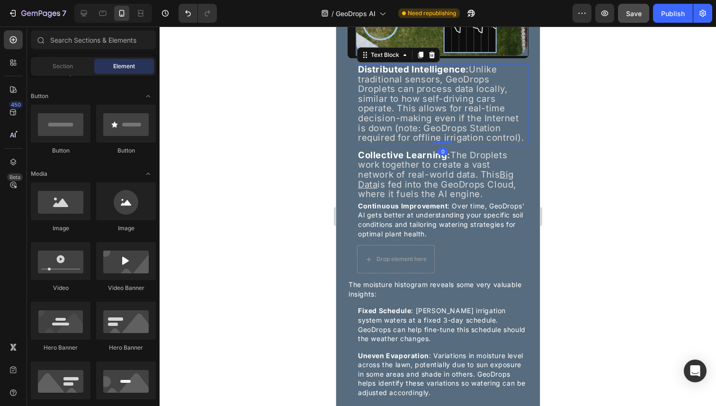
click at [453, 70] on strong "Distributed Intelligence" at bounding box center [410, 69] width 107 height 11
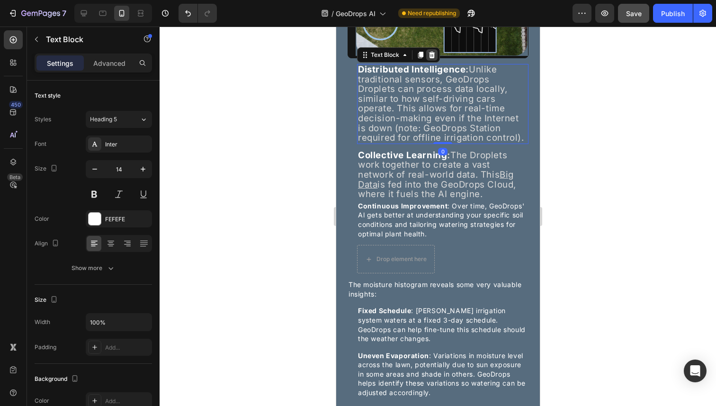
click at [434, 56] on icon at bounding box center [432, 55] width 8 height 8
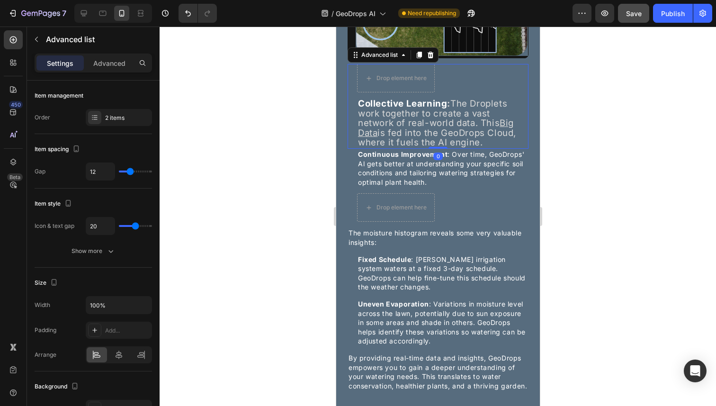
click at [465, 76] on li "Icon Drop element here" at bounding box center [437, 78] width 181 height 28
click at [433, 57] on icon at bounding box center [430, 55] width 8 height 8
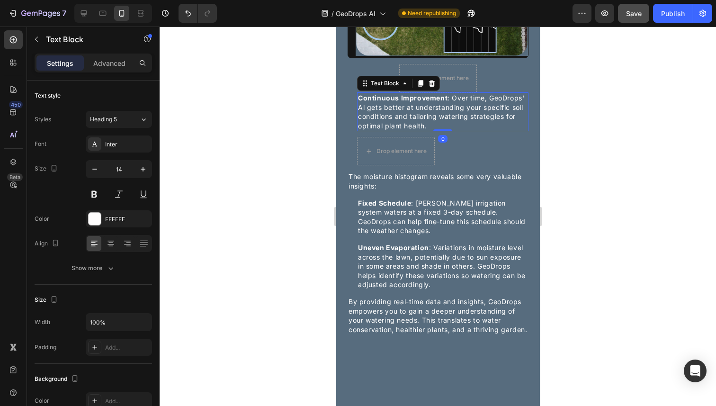
click at [482, 104] on p "Continuous Improvement : Over time, GeoDrops' Al gets better at understanding y…" at bounding box center [442, 111] width 170 height 37
click at [430, 85] on icon at bounding box center [432, 84] width 8 height 8
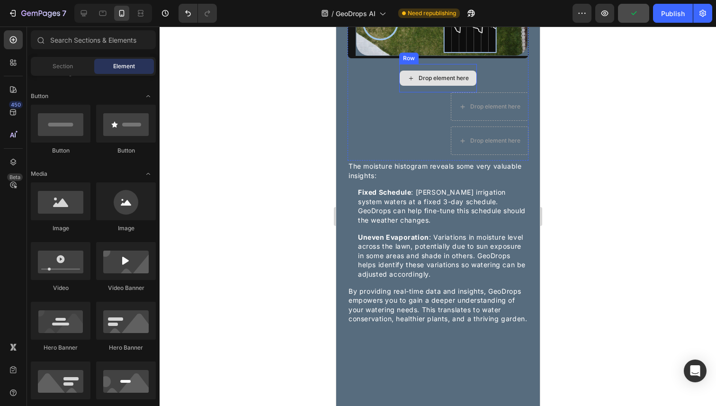
click at [469, 68] on div "Drop element here" at bounding box center [438, 78] width 78 height 28
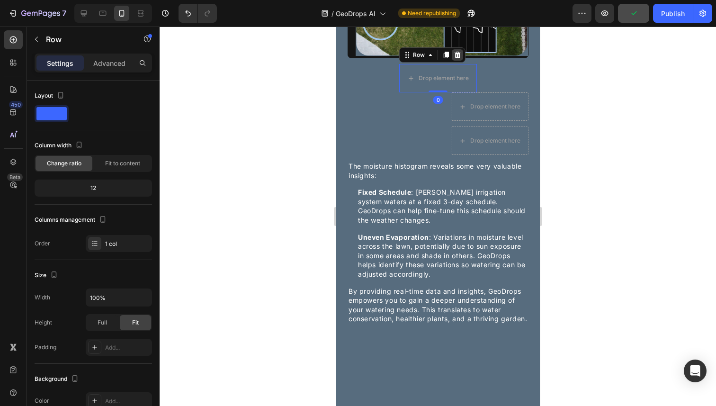
click at [456, 54] on icon at bounding box center [457, 55] width 8 height 8
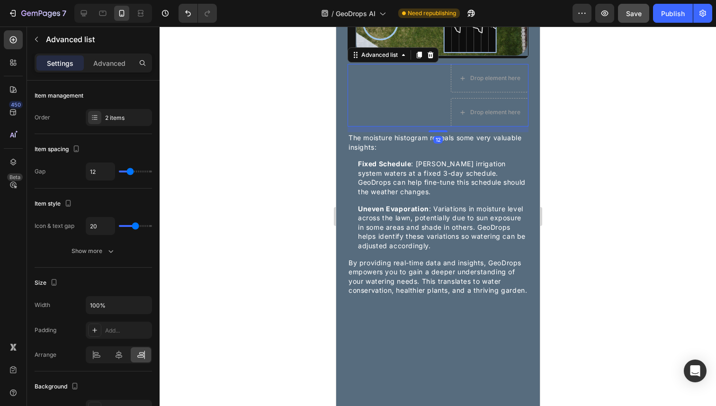
click at [425, 75] on div "Icon Drop element here Icon Drop element here" at bounding box center [437, 95] width 181 height 63
click at [431, 57] on icon at bounding box center [430, 55] width 8 height 8
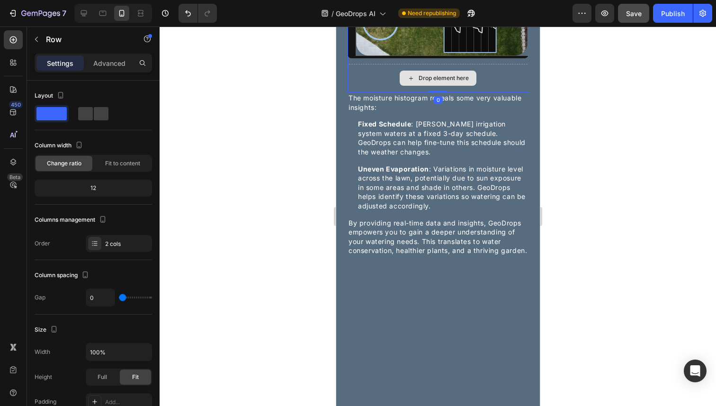
click at [495, 77] on div "Drop element here" at bounding box center [437, 78] width 181 height 28
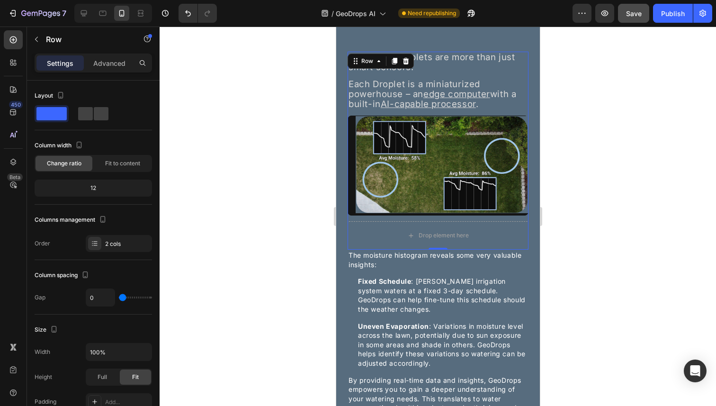
scroll to position [1203, 0]
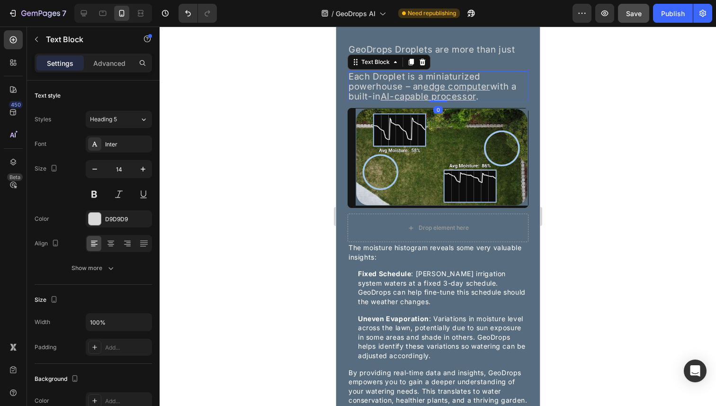
click at [496, 78] on p "Each Droplet is a miniaturized powerhouse – an edge computer with a built-in AI…" at bounding box center [437, 86] width 179 height 29
click at [422, 62] on icon at bounding box center [422, 62] width 6 height 7
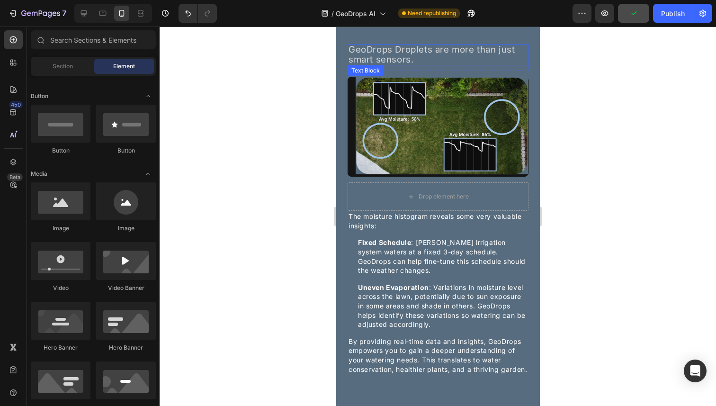
click at [484, 60] on p "GeoDrops Droplets are more than just smart sensors." at bounding box center [437, 54] width 179 height 19
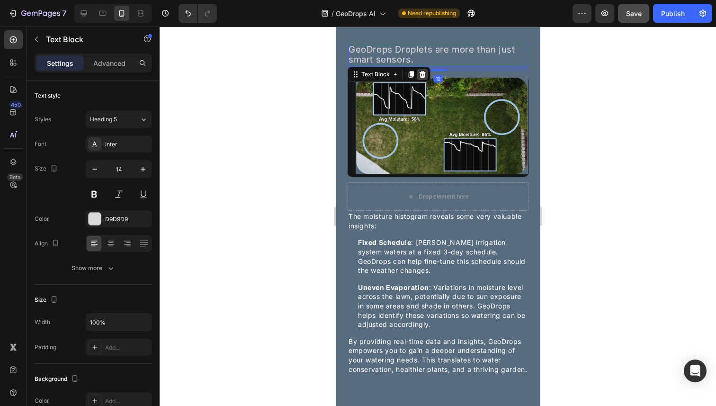
click at [422, 74] on icon at bounding box center [422, 75] width 8 height 8
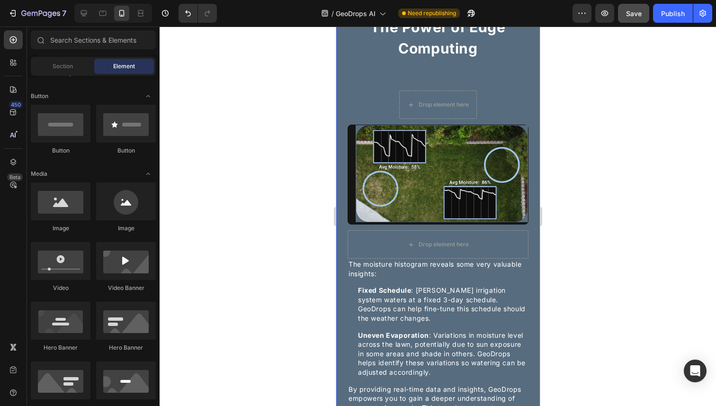
scroll to position [1118, 0]
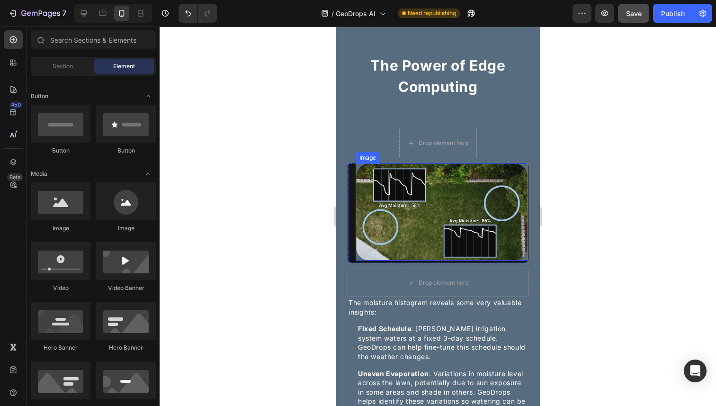
click at [484, 169] on img at bounding box center [441, 211] width 172 height 97
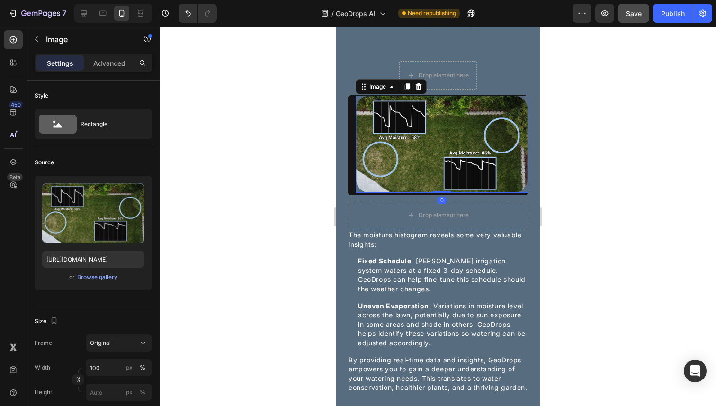
scroll to position [1190, 0]
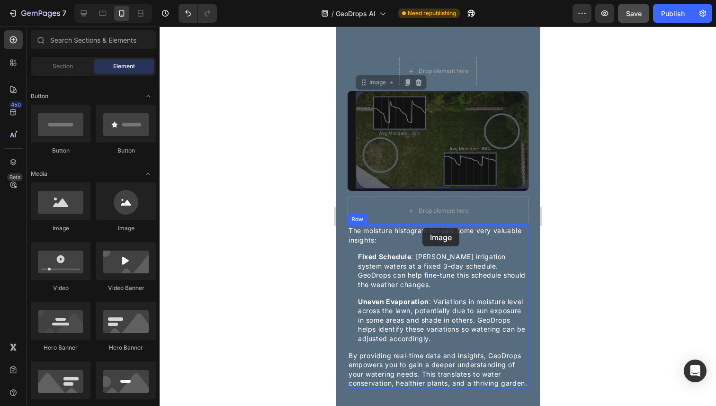
drag, startPoint x: 446, startPoint y: 141, endPoint x: 422, endPoint y: 228, distance: 89.8
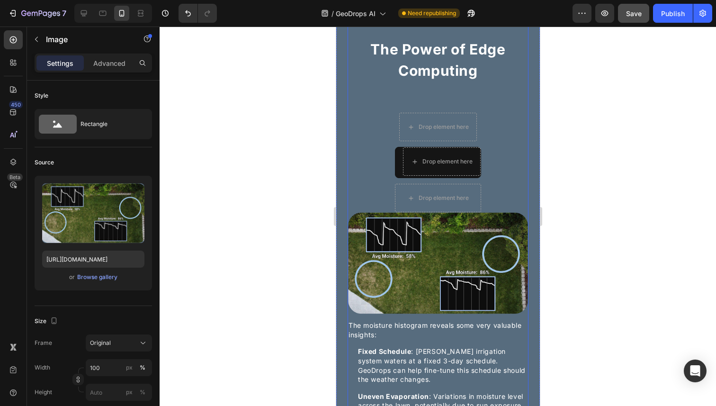
scroll to position [1132, 0]
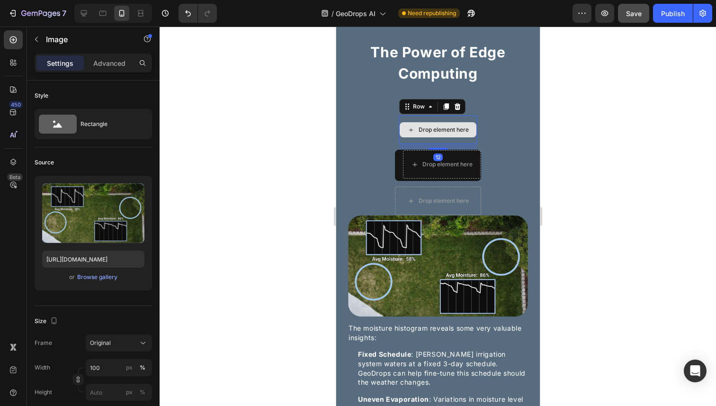
click at [473, 139] on div "Drop element here" at bounding box center [438, 130] width 78 height 28
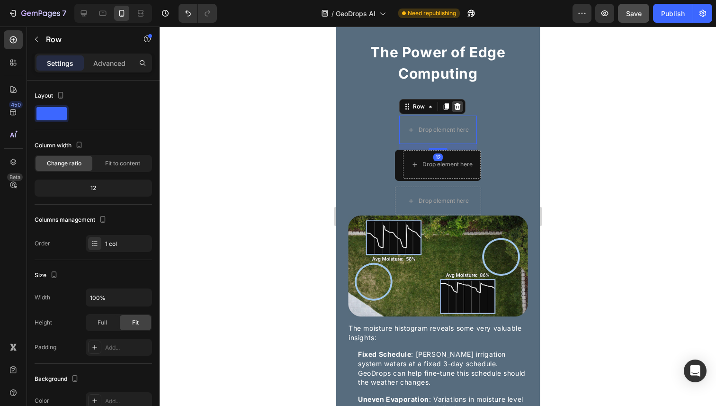
click at [458, 104] on icon at bounding box center [457, 106] width 6 height 7
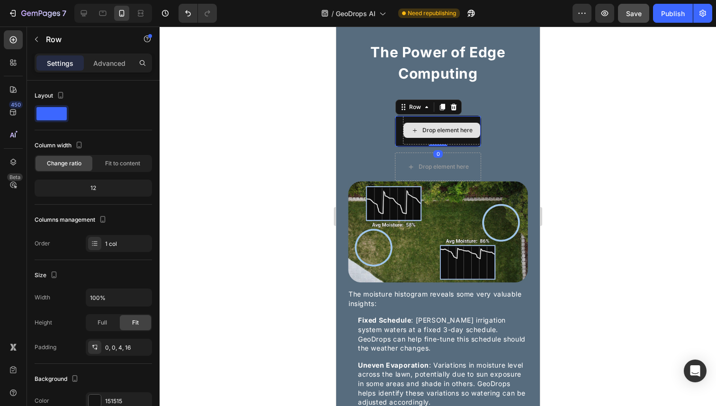
click at [475, 142] on div "Drop element here" at bounding box center [441, 130] width 78 height 28
click at [454, 104] on icon at bounding box center [453, 107] width 6 height 7
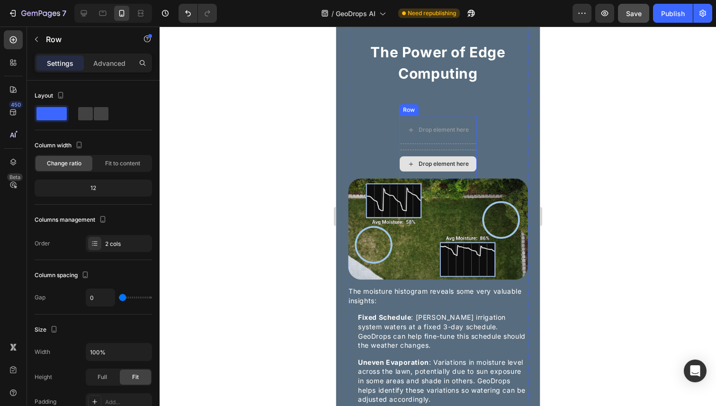
click at [473, 152] on div "Drop element here" at bounding box center [438, 164] width 78 height 28
click at [456, 106] on icon at bounding box center [457, 106] width 6 height 7
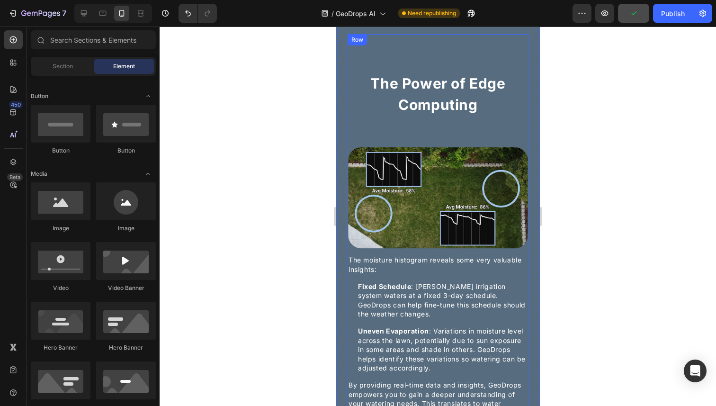
scroll to position [1000, 0]
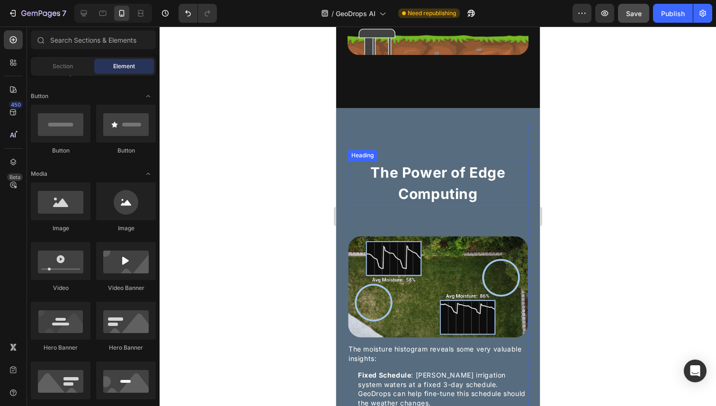
click at [452, 188] on strong "The Power of Edge Computing" at bounding box center [437, 183] width 135 height 38
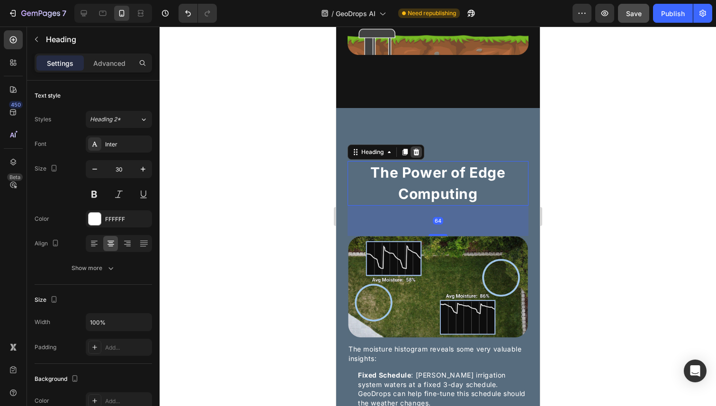
click at [417, 155] on icon at bounding box center [416, 152] width 6 height 7
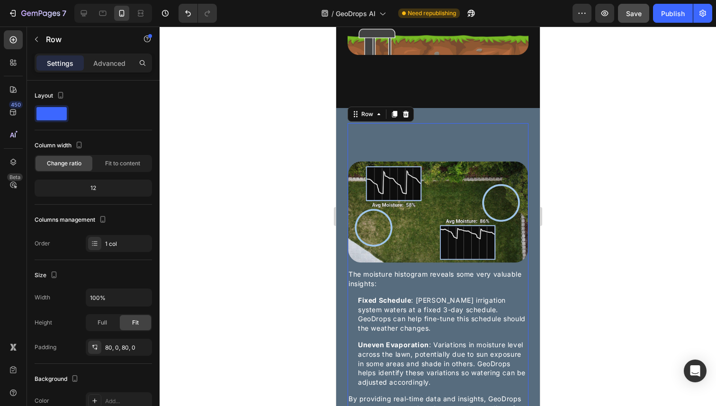
click at [438, 158] on div "Image The moisture histogram reveals some very valuable insights: Text Block Ic…" at bounding box center [437, 296] width 181 height 347
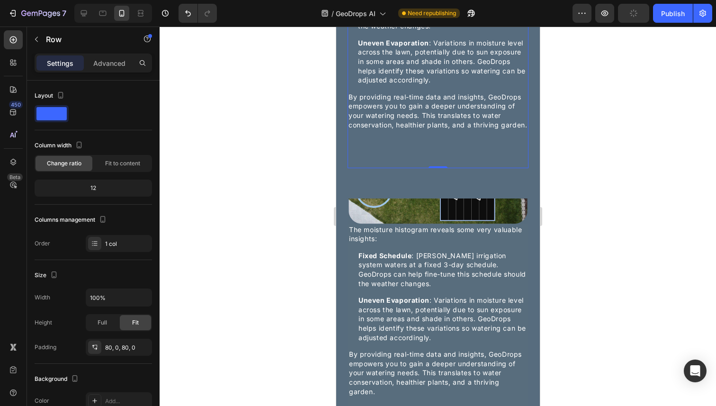
scroll to position [1318, 0]
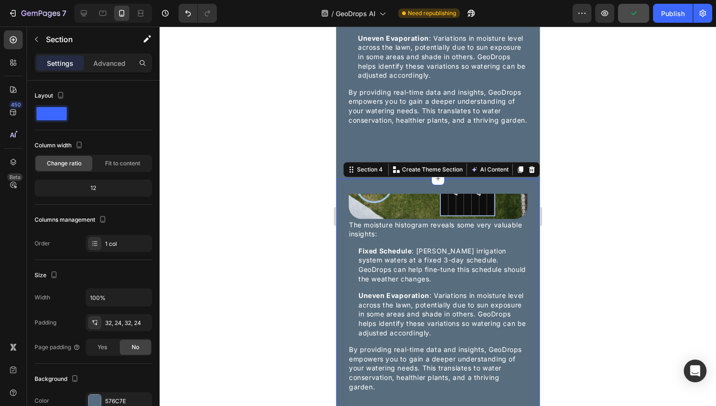
click at [462, 191] on div "GeoDrops in Action: Real Data, Real Results Heading Here are actual GeoDrops da…" at bounding box center [438, 312] width 204 height 267
click at [530, 173] on icon at bounding box center [531, 170] width 8 height 8
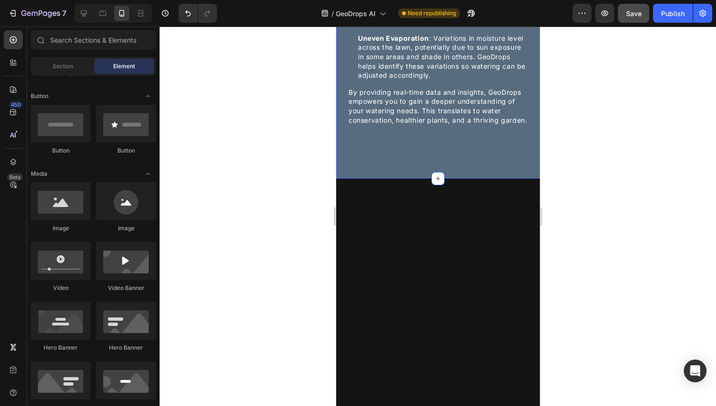
click at [593, 184] on div at bounding box center [438, 216] width 556 height 379
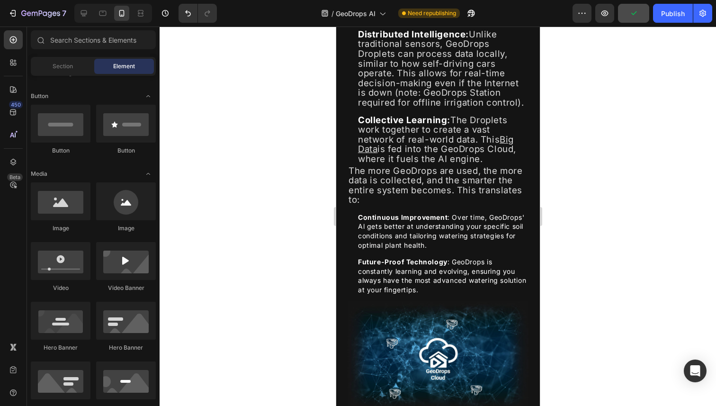
scroll to position [1950, 0]
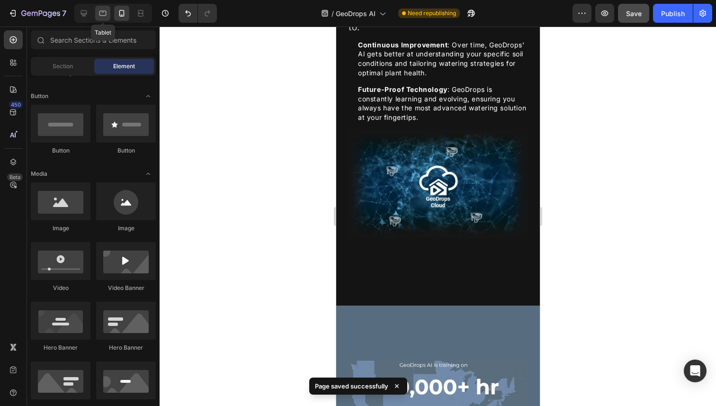
click at [106, 13] on icon at bounding box center [102, 13] width 9 height 9
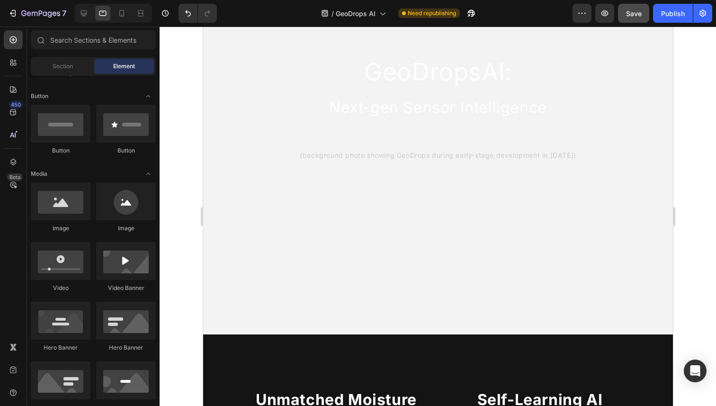
scroll to position [46, 0]
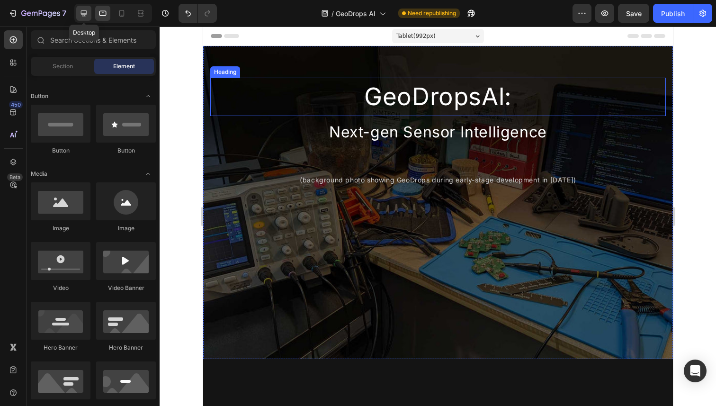
click at [88, 16] on icon at bounding box center [83, 13] width 9 height 9
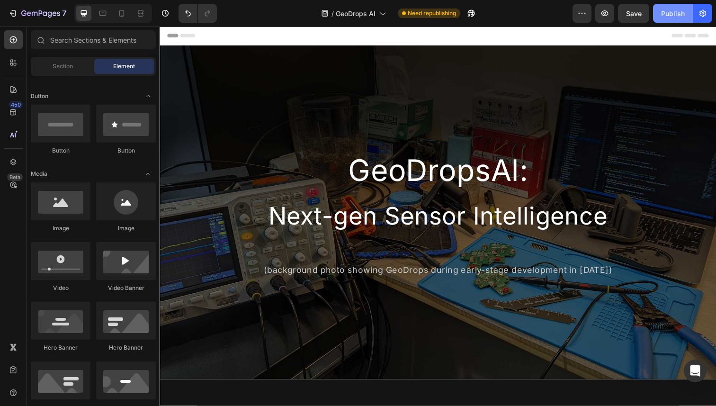
click at [671, 14] on div "Publish" at bounding box center [673, 14] width 24 height 10
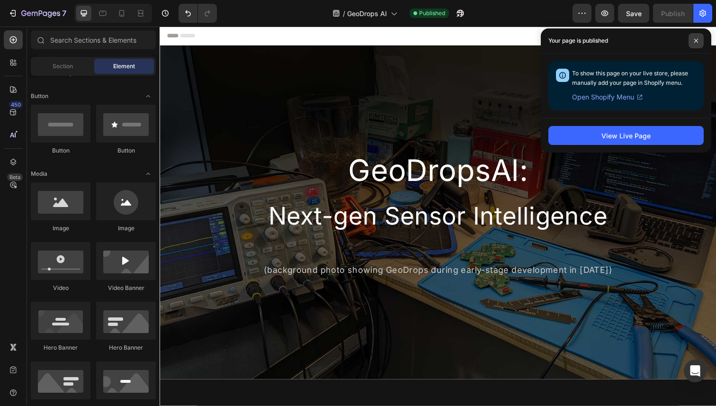
click at [702, 37] on span at bounding box center [695, 40] width 15 height 15
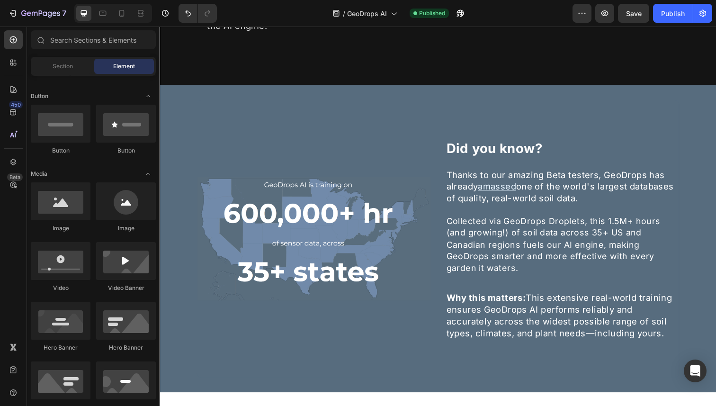
scroll to position [1972, 0]
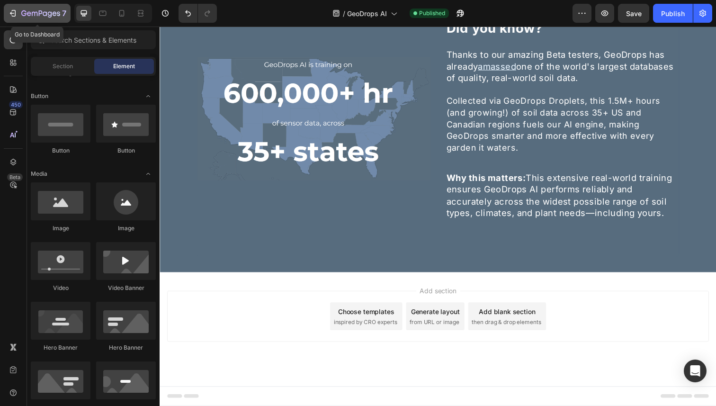
click at [26, 10] on icon "button" at bounding box center [40, 14] width 39 height 8
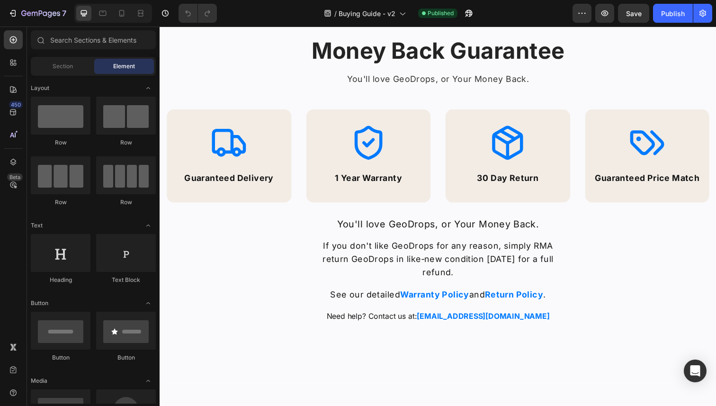
scroll to position [1073, 0]
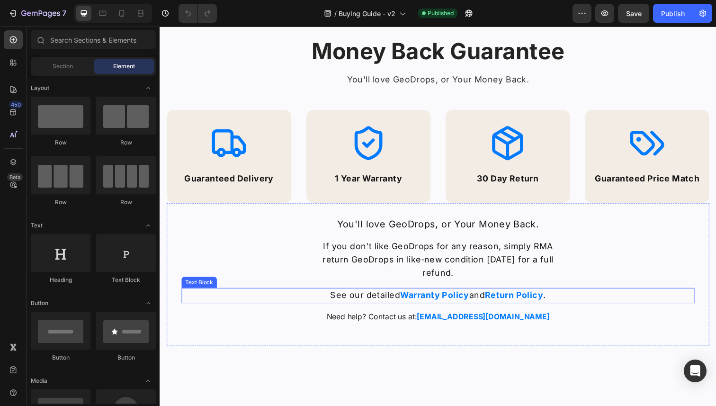
click at [451, 303] on strong "Warranty Policy" at bounding box center [440, 301] width 71 height 10
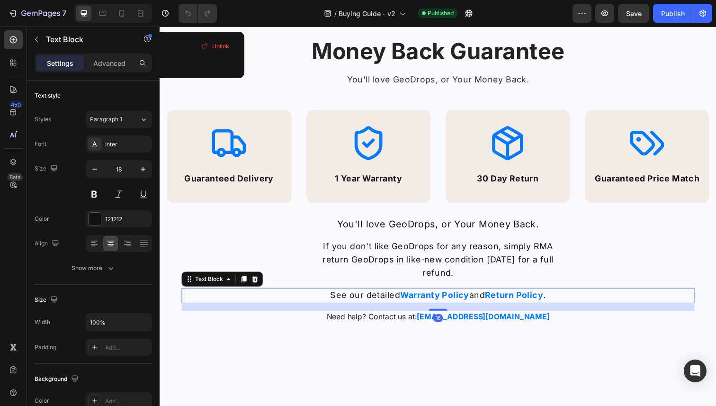
click at [433, 301] on strong "Warranty Policy" at bounding box center [440, 301] width 71 height 10
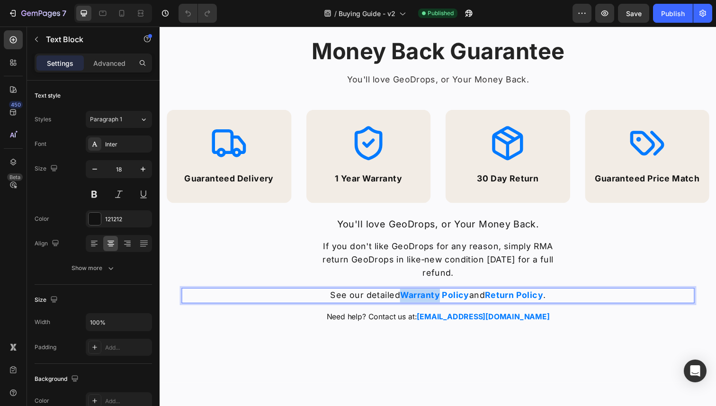
click at [433, 301] on strong "Warranty Policy" at bounding box center [440, 301] width 71 height 10
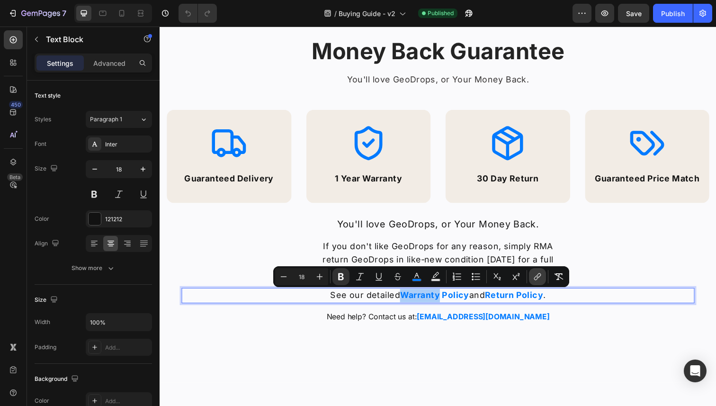
click at [541, 278] on icon "Editor contextual toolbar" at bounding box center [537, 276] width 9 height 9
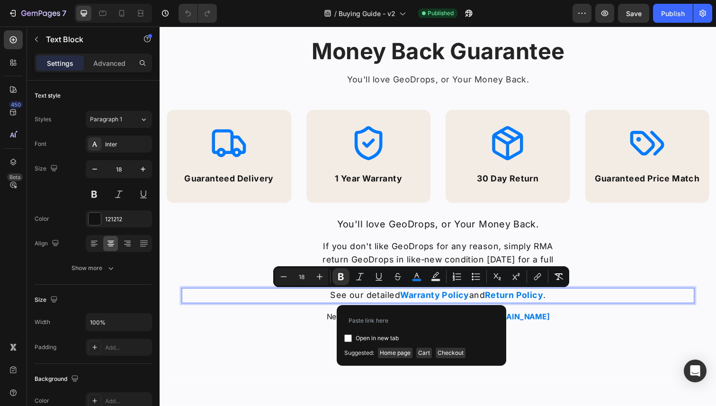
click at [460, 300] on strong "Warranty Policy" at bounding box center [440, 301] width 71 height 10
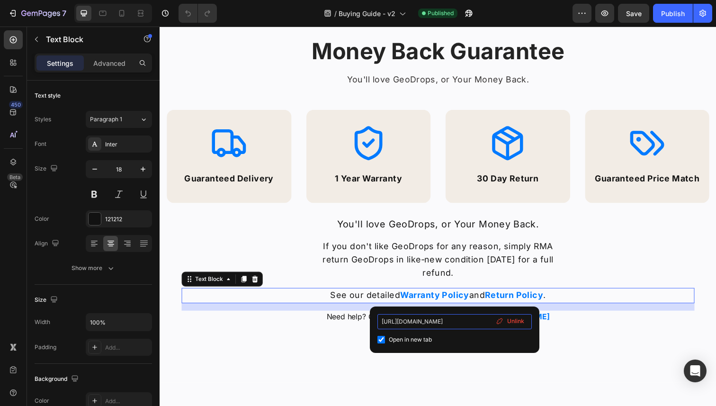
click at [459, 321] on input "[URL][DOMAIN_NAME]" at bounding box center [454, 321] width 154 height 15
drag, startPoint x: 435, startPoint y: 321, endPoint x: 478, endPoint y: 322, distance: 42.6
click at [478, 322] on input "[URL][DOMAIN_NAME]" at bounding box center [454, 321] width 154 height 15
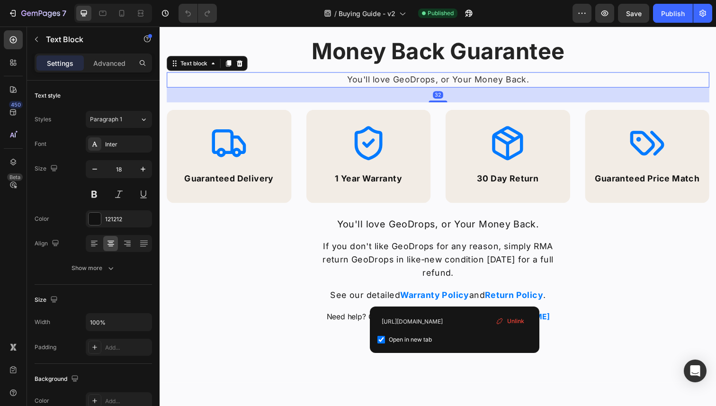
click at [702, 85] on p "You'll love GeoDrops, or Your Money Back." at bounding box center [444, 81] width 552 height 14
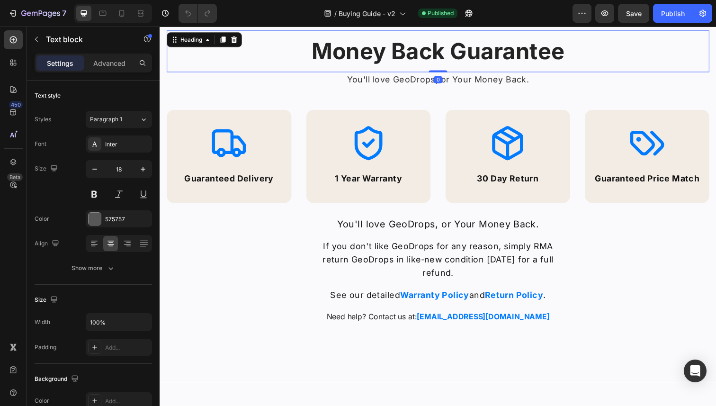
click at [715, 65] on h2 "Money Back Guarantee" at bounding box center [444, 52] width 554 height 43
click at [715, 65] on div "Money Back Guarantee Heading 0 You'll love GeoDrops, or Your Money Back. Text b…" at bounding box center [444, 191] width 568 height 397
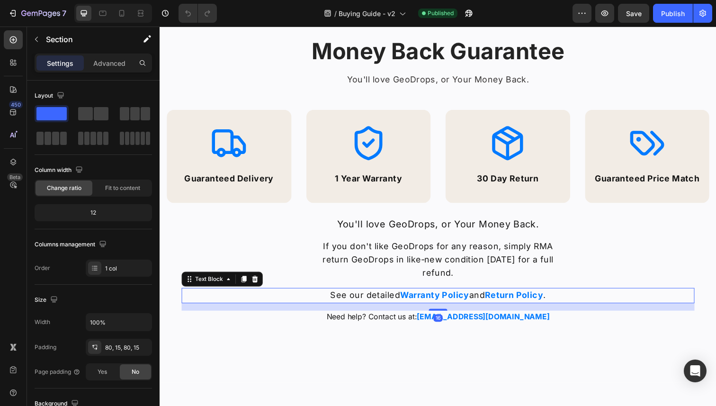
click at [473, 301] on strong "Warranty Policy" at bounding box center [440, 301] width 71 height 10
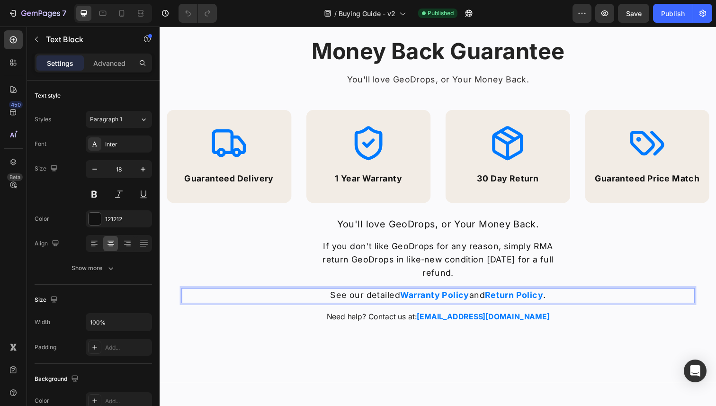
click at [471, 301] on strong "Warranty Policy" at bounding box center [440, 301] width 71 height 10
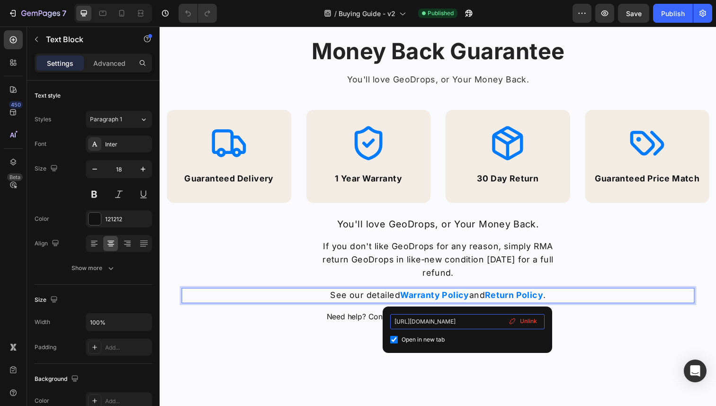
click at [466, 324] on input "[URL][DOMAIN_NAME]" at bounding box center [467, 321] width 154 height 15
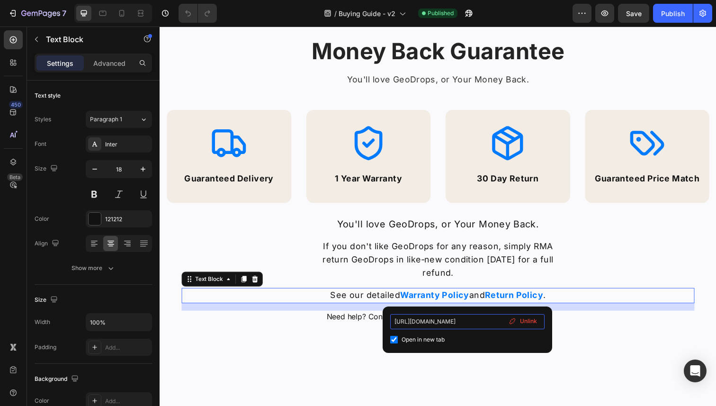
click at [466, 324] on input "[URL][DOMAIN_NAME]" at bounding box center [467, 321] width 154 height 15
type input "[URL][DOMAIN_NAME]"
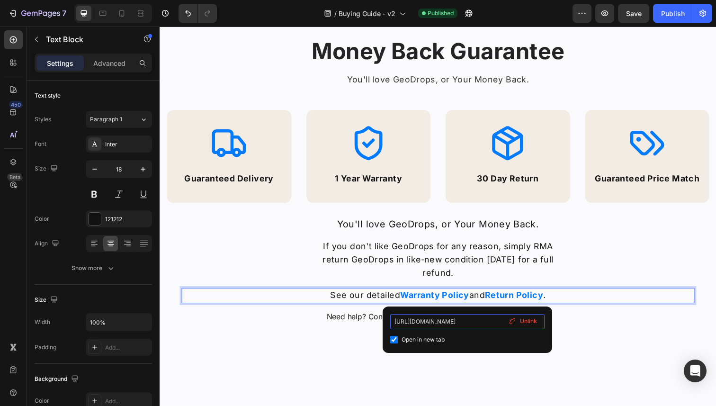
click at [467, 321] on input "[URL][DOMAIN_NAME]" at bounding box center [467, 321] width 154 height 15
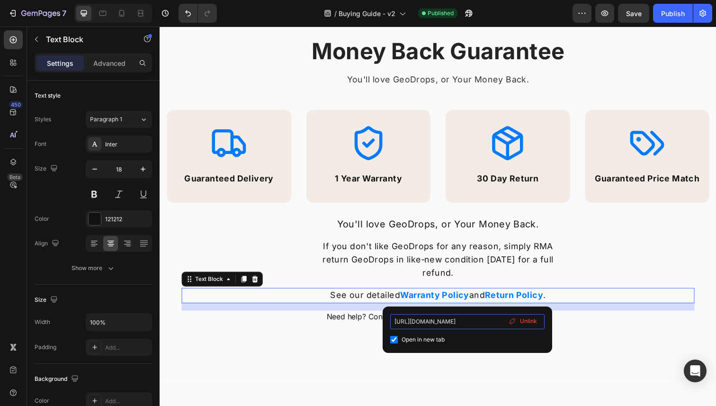
click at [467, 321] on input "[URL][DOMAIN_NAME]" at bounding box center [467, 321] width 154 height 15
type input "[URL][DOMAIN_NAME]"
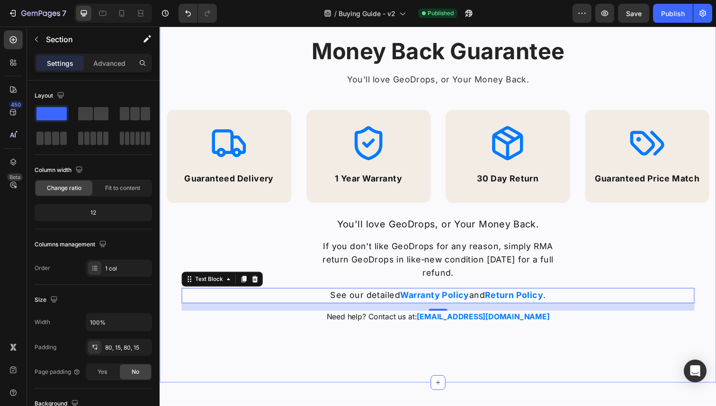
click at [625, 360] on div "Money Back Guarantee Heading You'll love GeoDrops, or Your Money Back. Text blo…" at bounding box center [444, 191] width 568 height 397
click at [495, 300] on strong "Return Policy" at bounding box center [521, 301] width 60 height 10
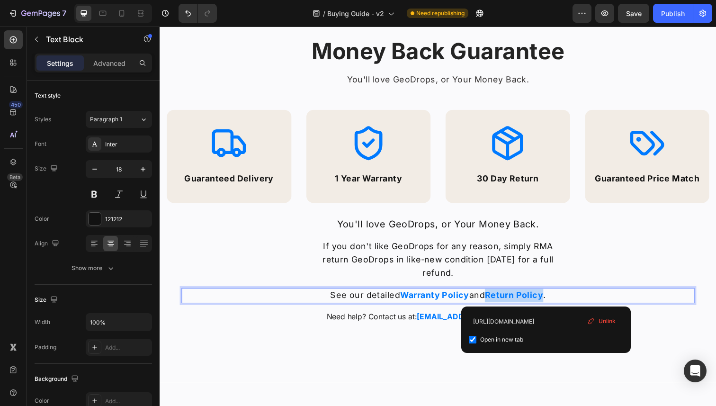
drag, startPoint x: 553, startPoint y: 303, endPoint x: 497, endPoint y: 299, distance: 56.5
click at [497, 299] on strong "Return Policy" at bounding box center [521, 301] width 60 height 10
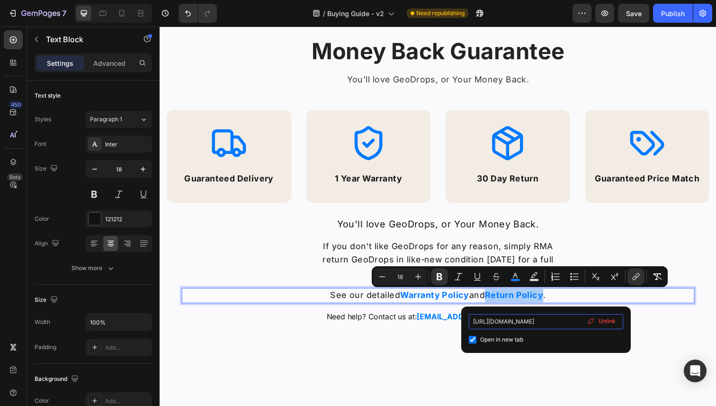
click at [507, 322] on input "[URL][DOMAIN_NAME]" at bounding box center [546, 321] width 154 height 15
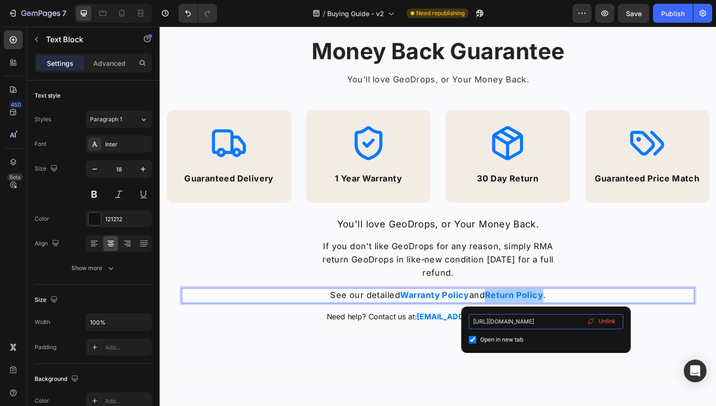
click at [507, 322] on input "[URL][DOMAIN_NAME]" at bounding box center [546, 321] width 154 height 15
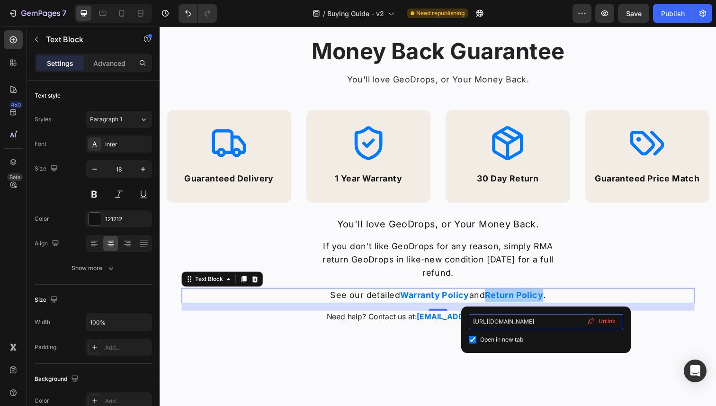
click at [507, 322] on input "[URL][DOMAIN_NAME]" at bounding box center [546, 321] width 154 height 15
paste input "[DOMAIN_NAME][URL]"
type input "[URL][DOMAIN_NAME]"
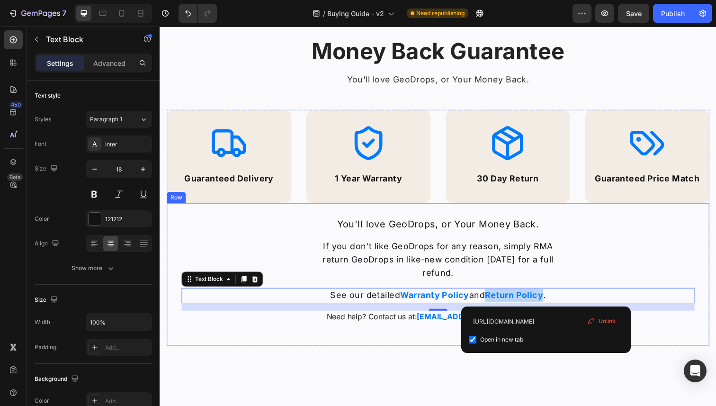
click at [711, 283] on div "You'll love GeoDrops, or Your Money Back. Text Block If you don't like GeoDrops…" at bounding box center [444, 279] width 554 height 145
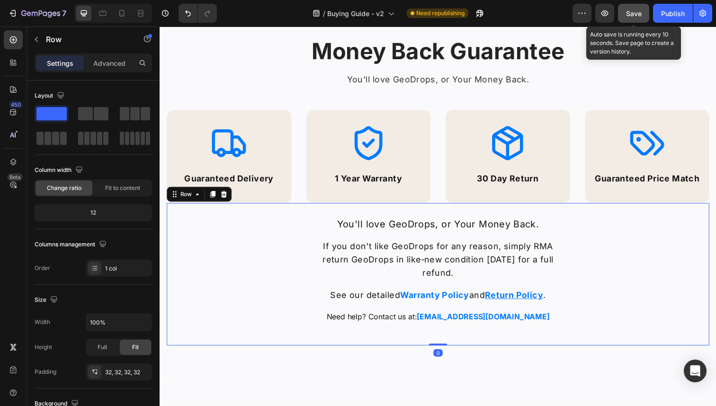
click at [636, 15] on span "Save" at bounding box center [634, 13] width 16 height 8
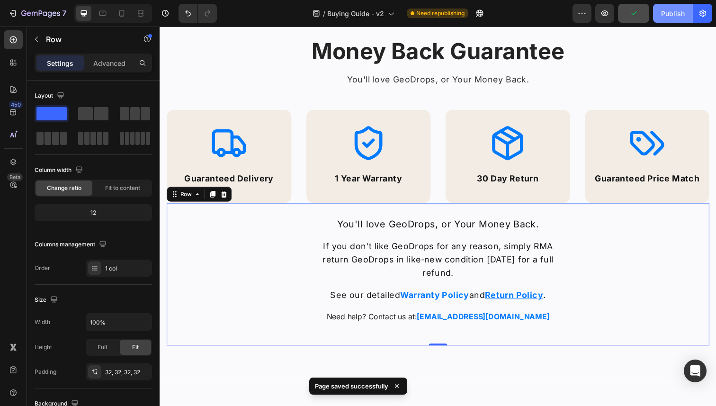
click at [666, 14] on div "Publish" at bounding box center [673, 14] width 24 height 10
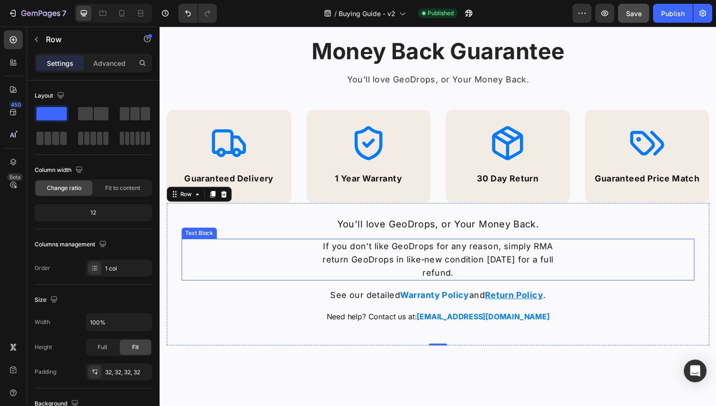
scroll to position [1545, 0]
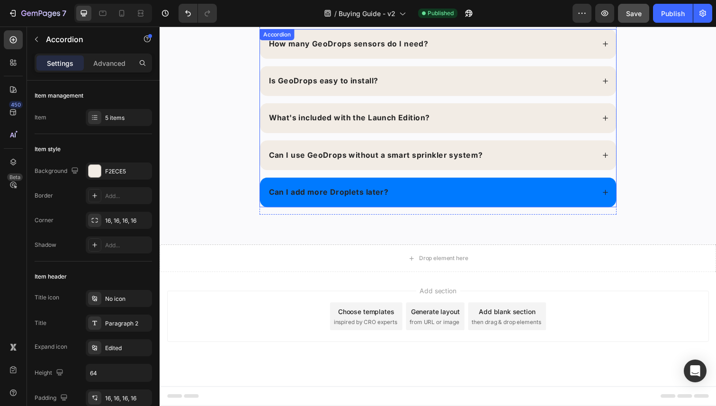
click at [530, 198] on div "Can I add more Droplets later?" at bounding box center [436, 195] width 334 height 15
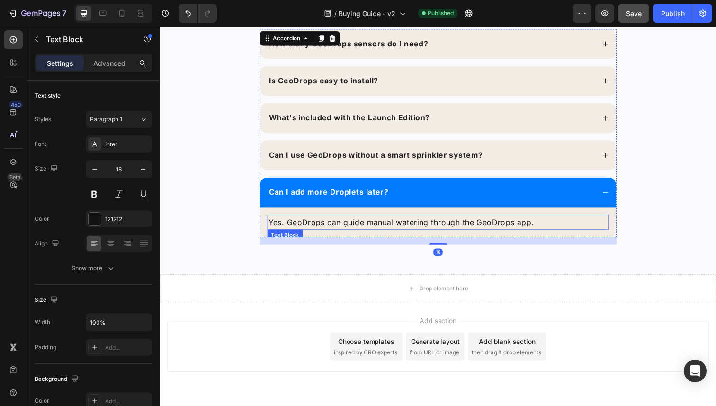
click at [460, 225] on span "Yes. GeoDrops can guide manual watering through the GeoDrops app." at bounding box center [405, 226] width 271 height 9
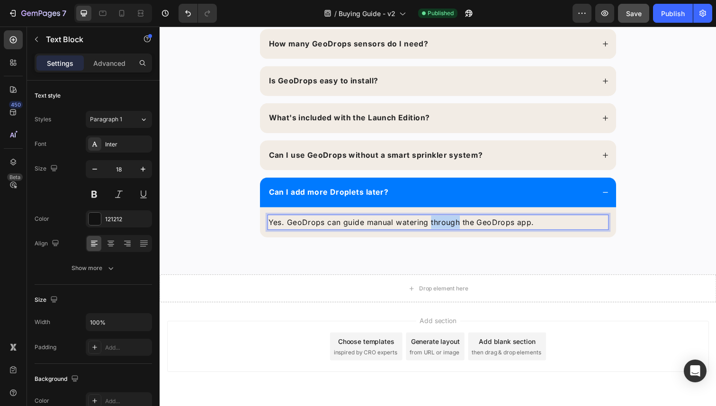
click at [460, 225] on span "Yes. GeoDrops can guide manual watering through the GeoDrops app." at bounding box center [405, 226] width 271 height 9
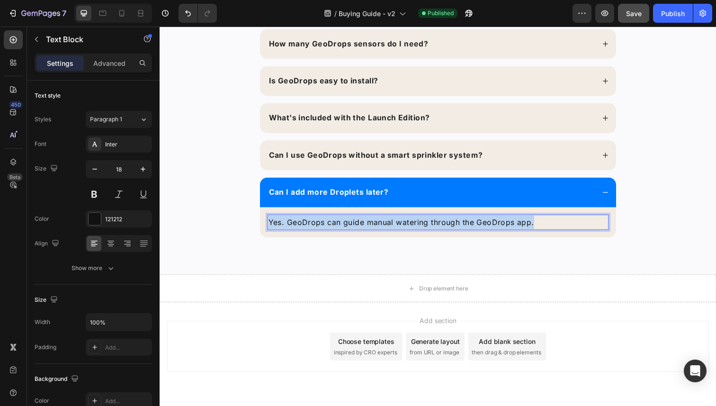
click at [460, 225] on span "Yes. GeoDrops can guide manual watering through the GeoDrops app." at bounding box center [405, 226] width 271 height 9
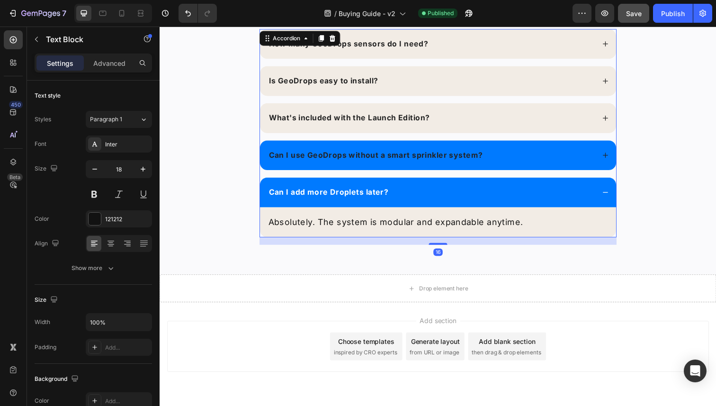
click at [449, 162] on p "Can I use GeoDrops without a smart sprinkler system?" at bounding box center [380, 158] width 218 height 12
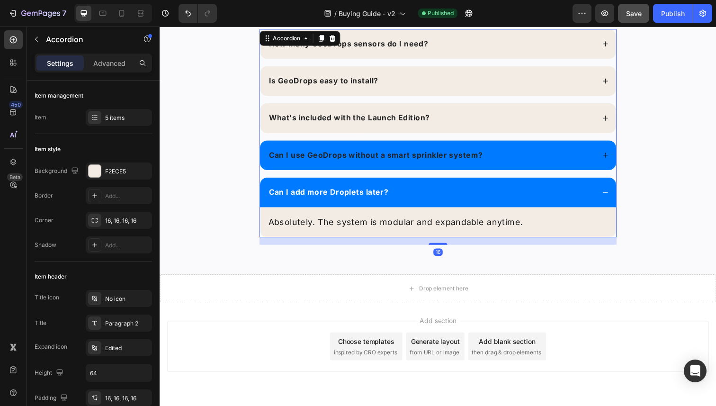
click at [438, 160] on p "Can I use GeoDrops without a smart sprinkler system?" at bounding box center [380, 158] width 218 height 12
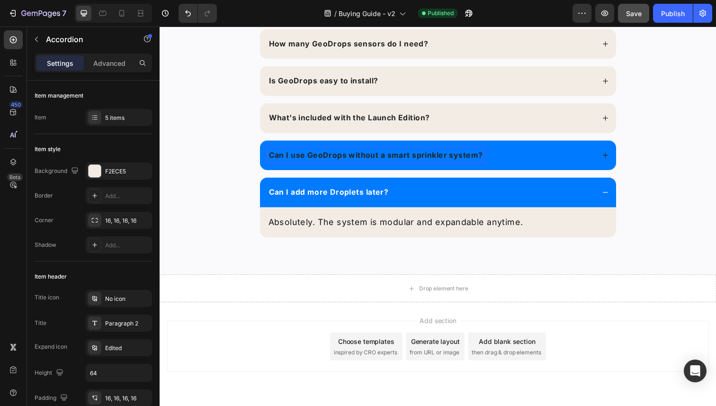
click at [620, 157] on div "Can I use GeoDrops without a smart sprinkler system?" at bounding box center [444, 158] width 364 height 30
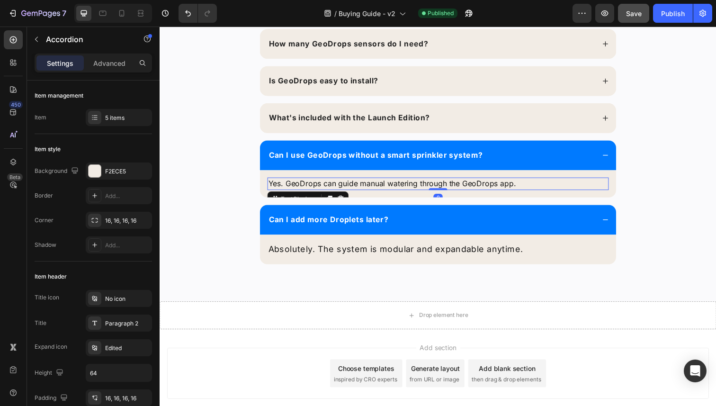
click at [457, 184] on p "Yes. GeoDrops can guide manual watering through the GeoDrops app." at bounding box center [443, 187] width 347 height 10
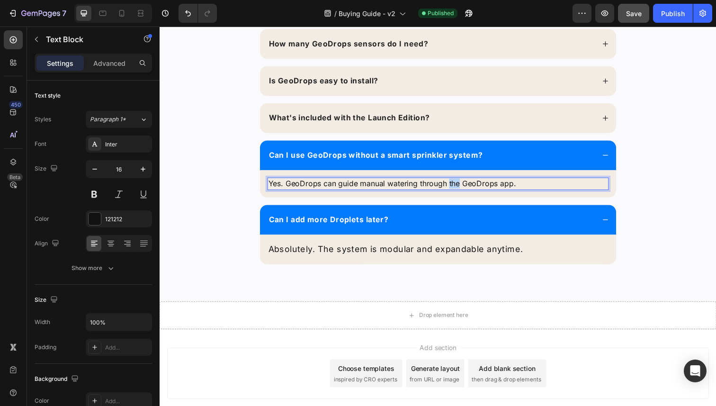
click at [457, 184] on p "Yes. GeoDrops can guide manual watering through the GeoDrops app." at bounding box center [443, 187] width 347 height 10
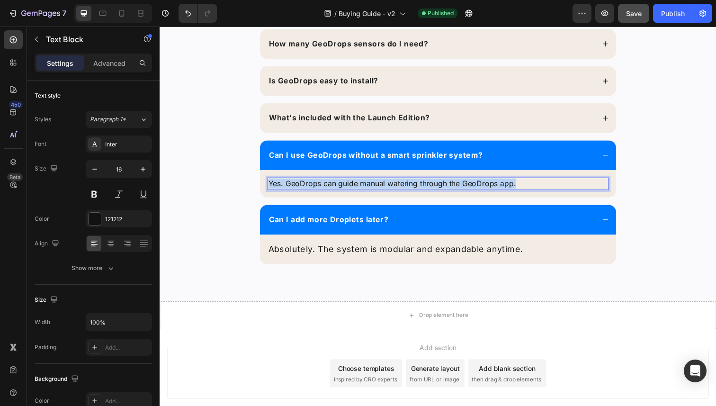
click at [457, 184] on p "Yes. GeoDrops can guide manual watering through the GeoDrops app." at bounding box center [443, 187] width 347 height 10
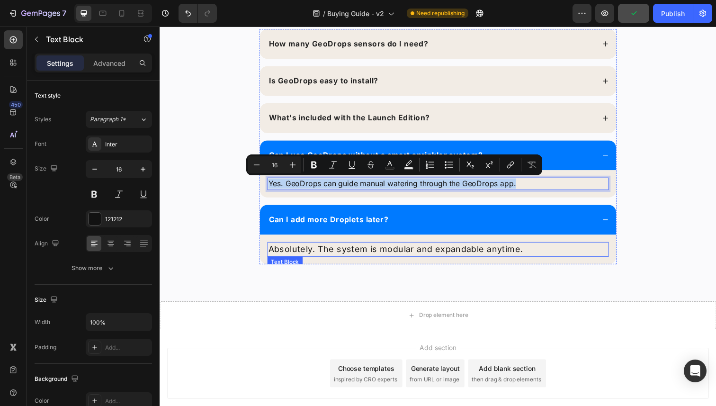
click at [337, 253] on p "Absolutely. The system is modular and expandable anytime." at bounding box center [443, 255] width 347 height 14
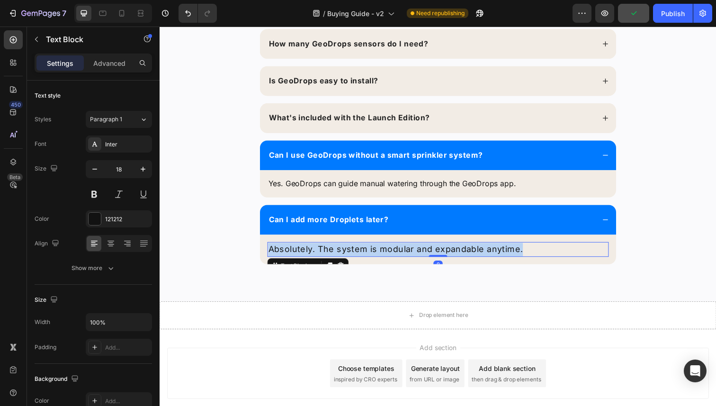
click at [337, 253] on p "Absolutely. The system is modular and expandable anytime." at bounding box center [443, 255] width 347 height 14
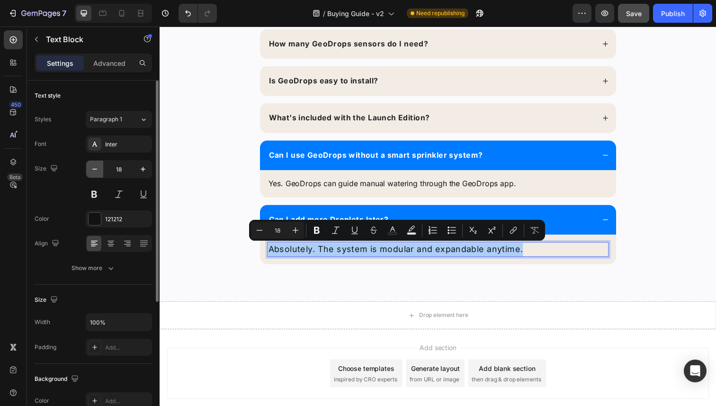
click at [96, 168] on icon "button" at bounding box center [94, 168] width 9 height 9
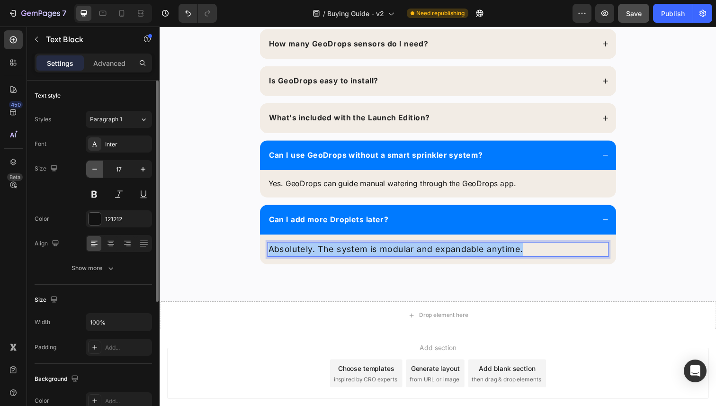
type input "16"
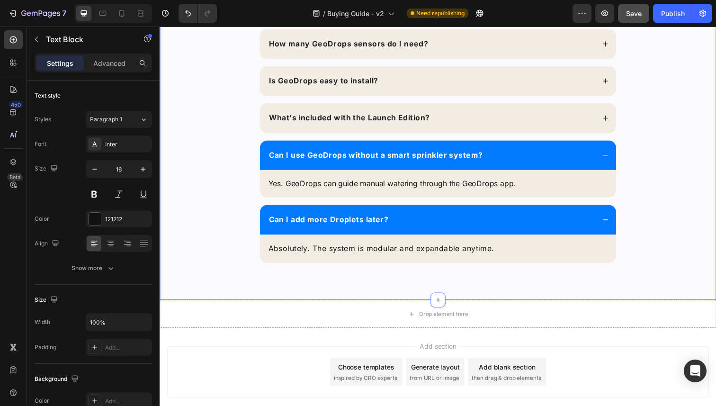
click at [230, 216] on div "Questions & Answers Heading Everything you need to know Text block How many Geo…" at bounding box center [443, 119] width 549 height 327
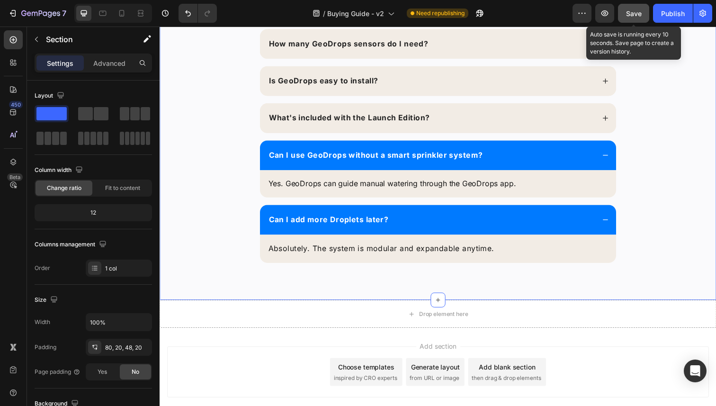
click at [635, 16] on span "Save" at bounding box center [634, 13] width 16 height 8
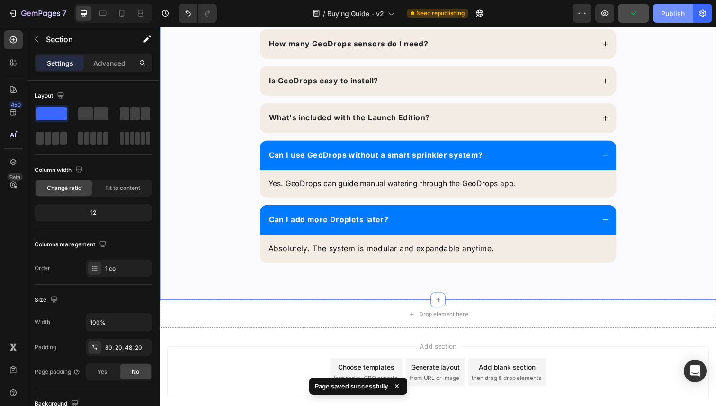
click at [674, 17] on div "Publish" at bounding box center [673, 14] width 24 height 10
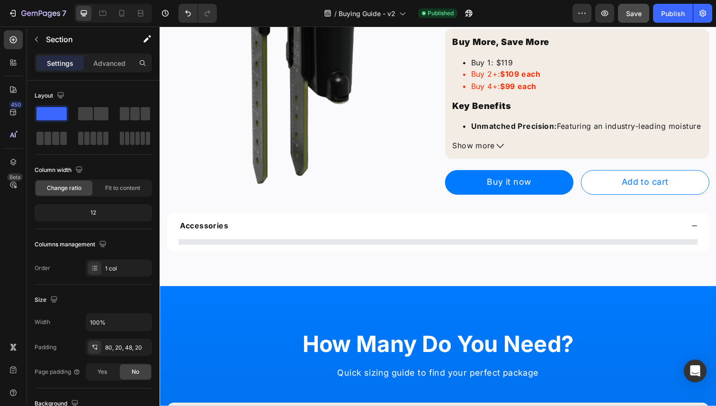
scroll to position [0, 0]
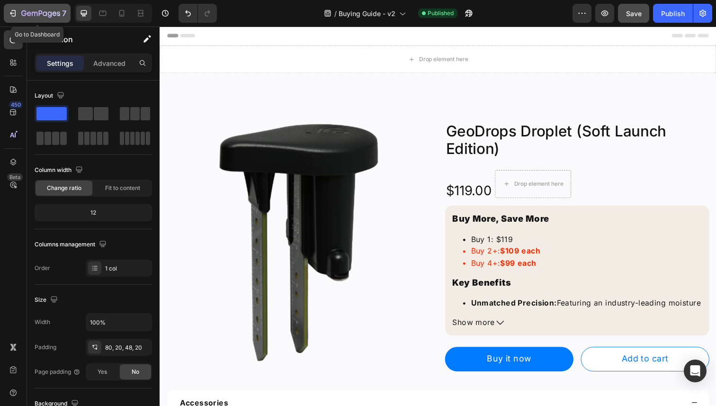
click at [34, 15] on icon "button" at bounding box center [35, 14] width 6 height 4
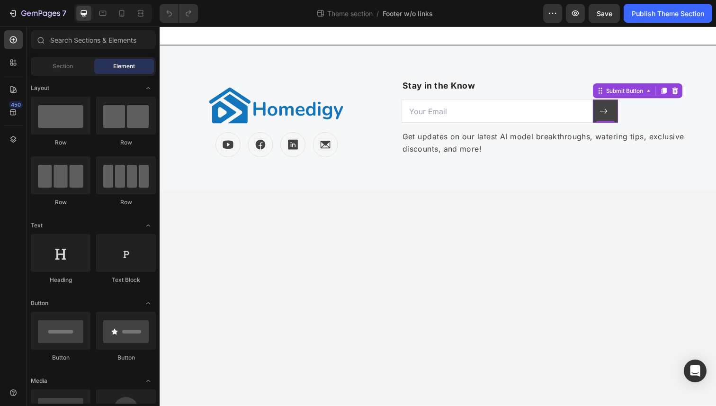
click at [615, 113] on icon at bounding box center [613, 113] width 8 height 5
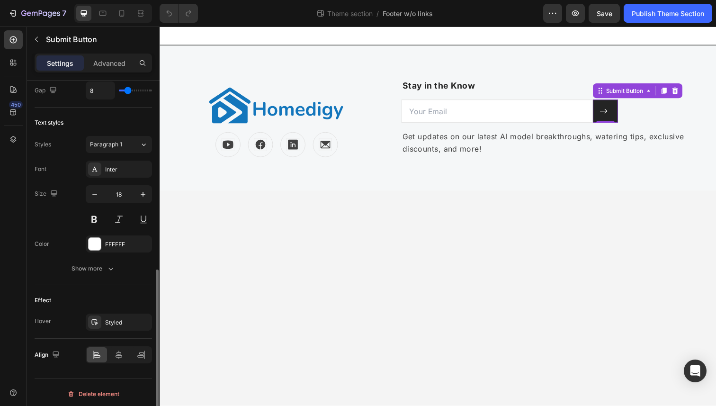
scroll to position [394, 0]
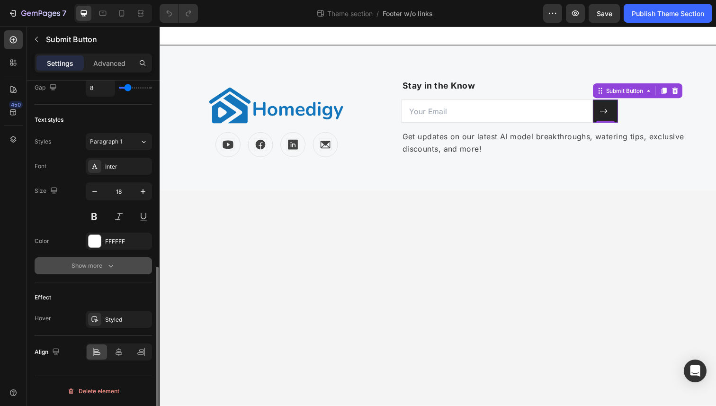
click at [93, 266] on div "Show more" at bounding box center [93, 265] width 44 height 9
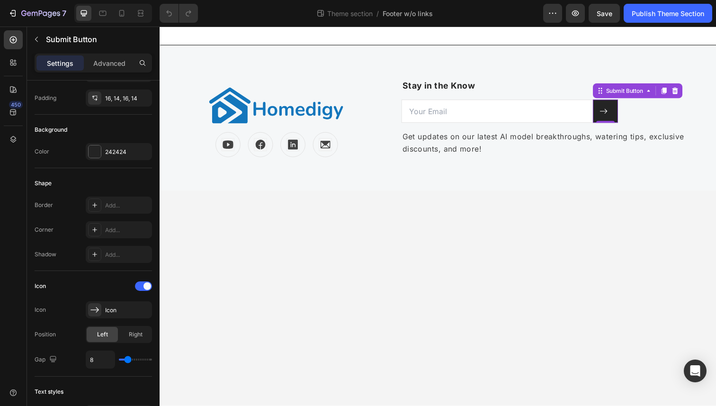
scroll to position [0, 0]
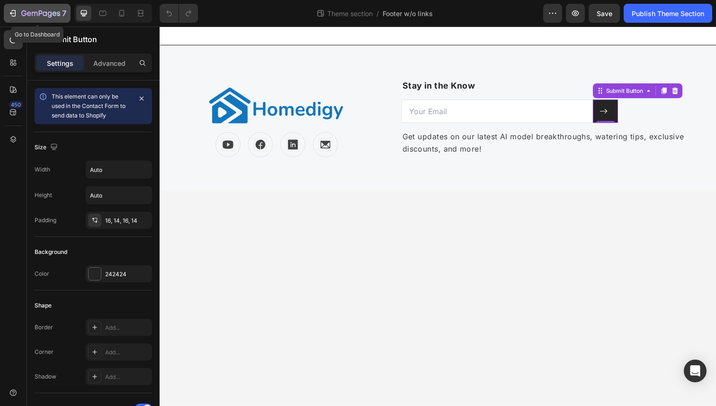
click at [25, 14] on icon "button" at bounding box center [40, 14] width 39 height 8
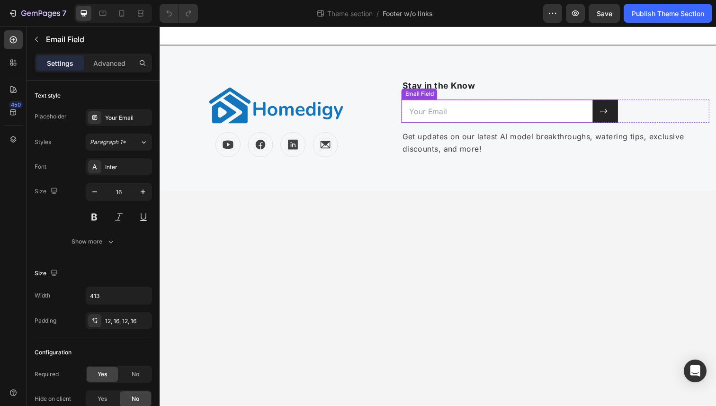
click at [511, 113] on input "email" at bounding box center [504, 113] width 196 height 24
click at [608, 111] on icon at bounding box center [612, 113] width 9 height 9
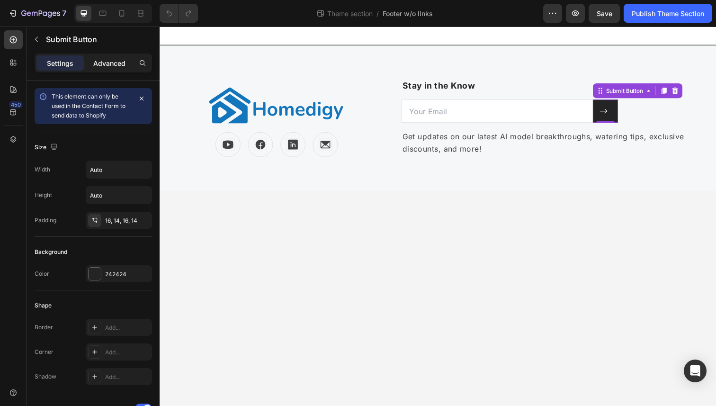
click at [110, 63] on p "Advanced" at bounding box center [109, 63] width 32 height 10
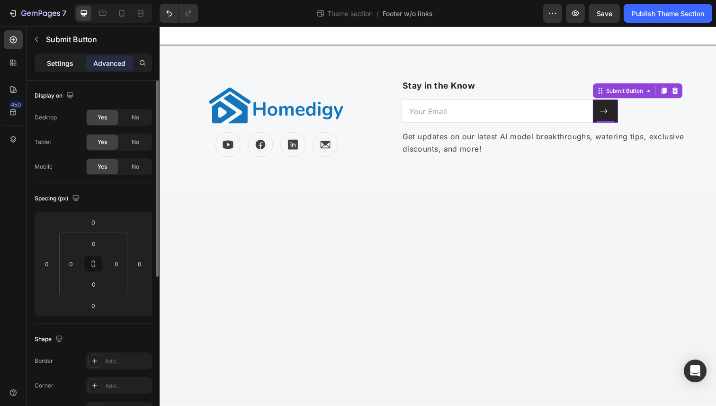
click at [66, 61] on p "Settings" at bounding box center [60, 63] width 27 height 10
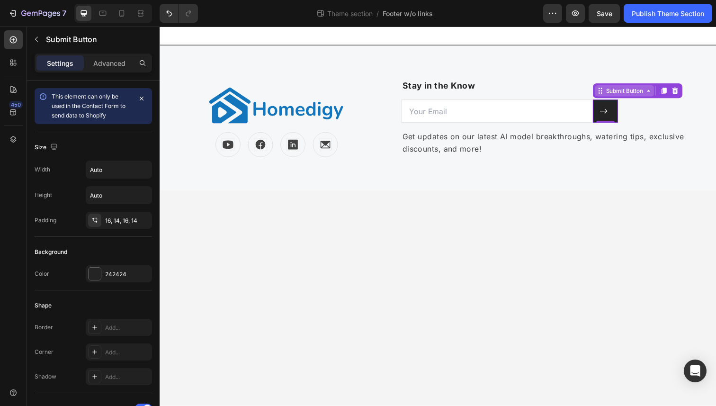
click at [648, 94] on div "Submit Button" at bounding box center [634, 92] width 42 height 9
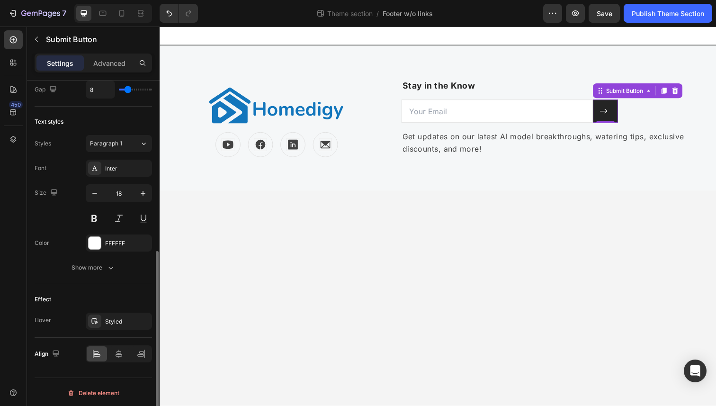
scroll to position [394, 0]
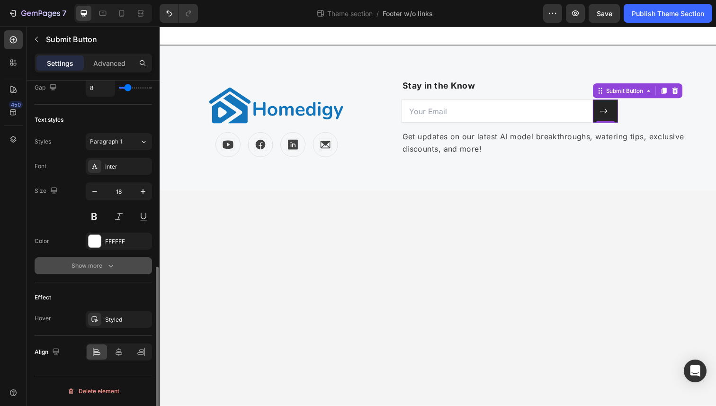
click at [81, 264] on div "Show more" at bounding box center [93, 265] width 44 height 9
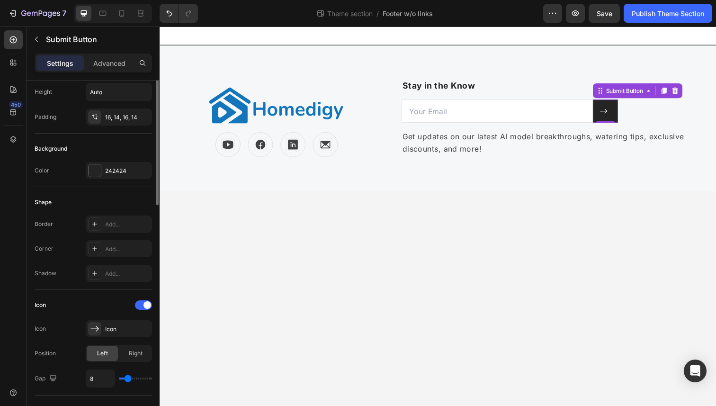
scroll to position [0, 0]
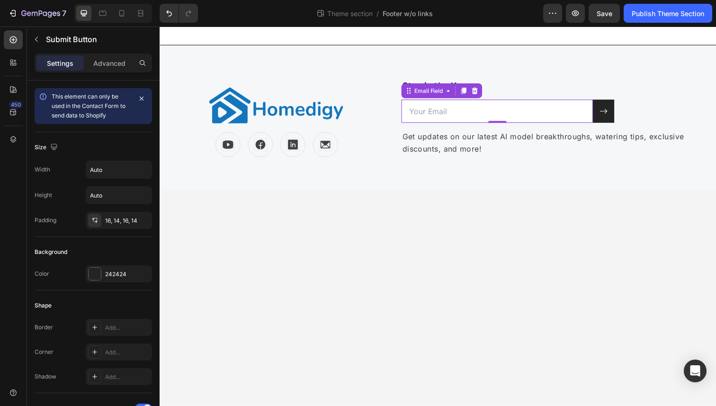
click at [533, 118] on input "email" at bounding box center [504, 113] width 196 height 24
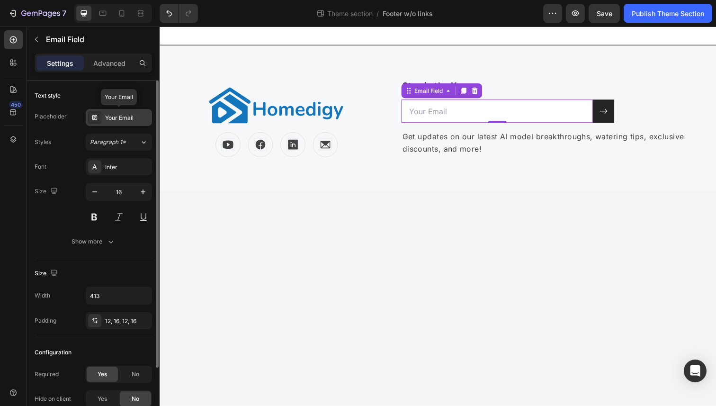
click at [126, 116] on div "Your Email" at bounding box center [127, 118] width 45 height 9
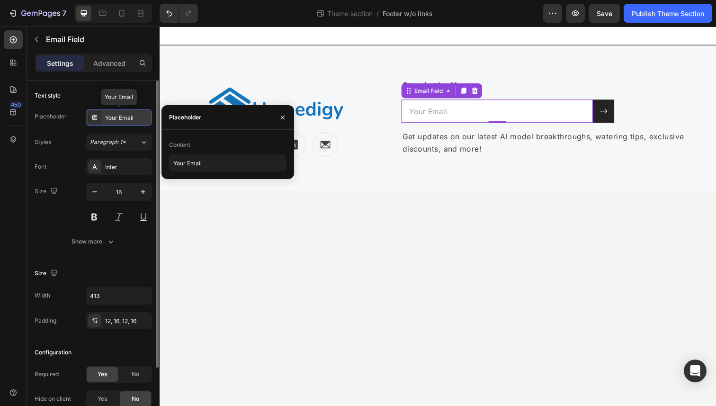
click at [126, 116] on div "Your Email" at bounding box center [127, 118] width 45 height 9
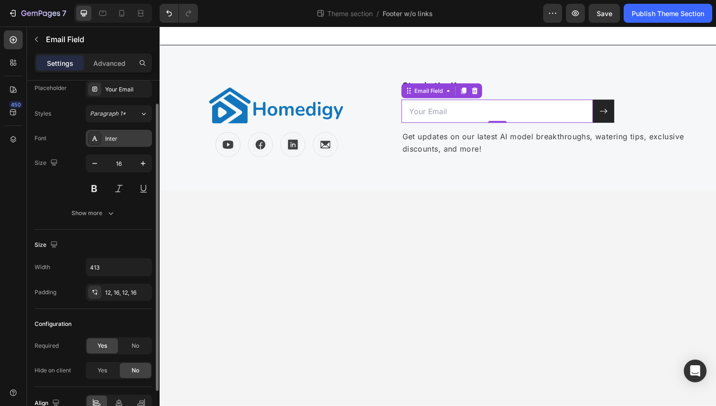
scroll to position [29, 0]
click at [103, 214] on div "Show more" at bounding box center [93, 211] width 44 height 9
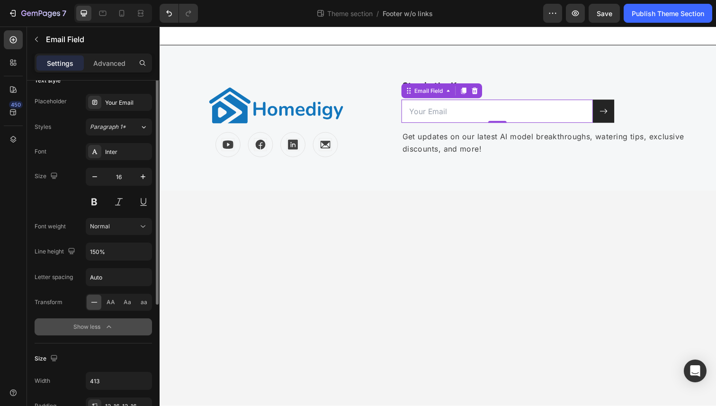
scroll to position [0, 0]
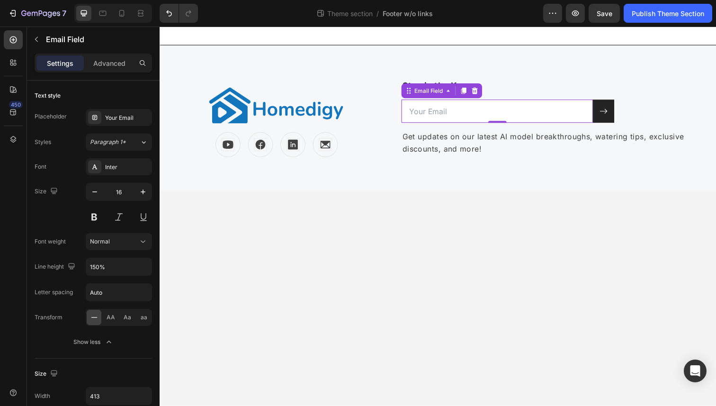
click at [449, 108] on input "email" at bounding box center [504, 113] width 196 height 24
click at [609, 117] on button at bounding box center [613, 113] width 22 height 24
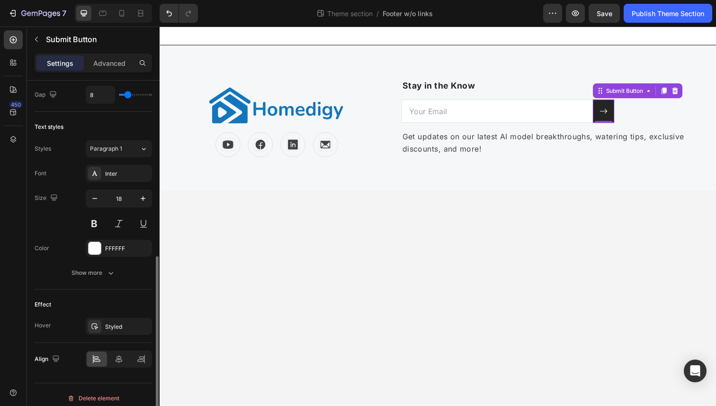
scroll to position [394, 0]
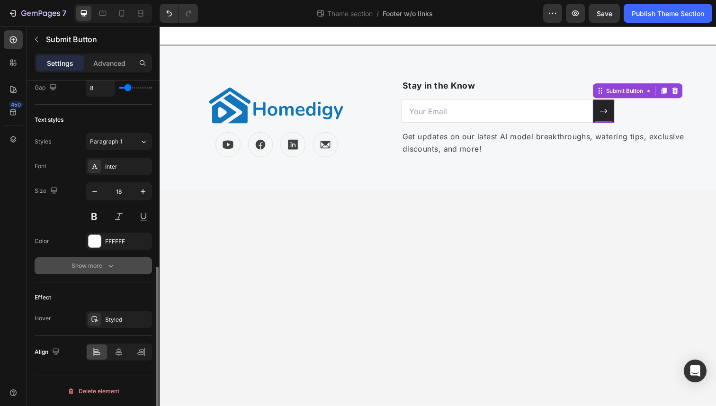
click at [77, 268] on div "Show more" at bounding box center [93, 265] width 44 height 9
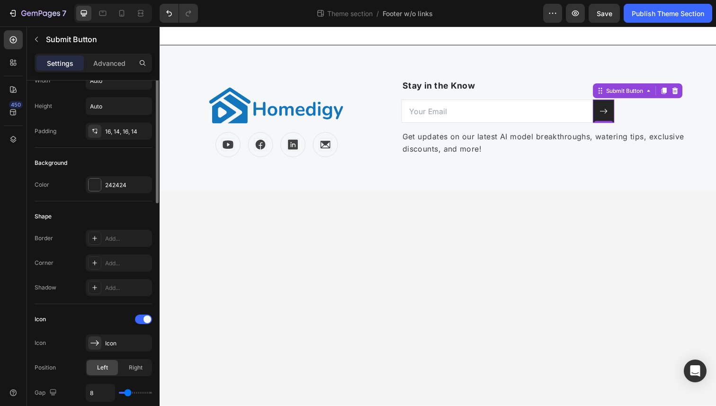
scroll to position [0, 0]
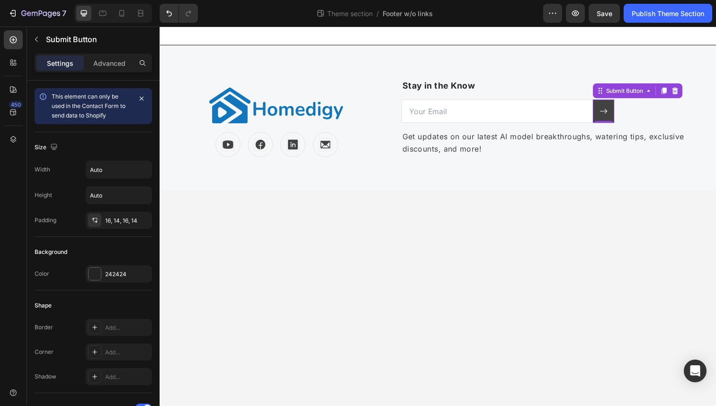
click at [612, 116] on icon at bounding box center [612, 113] width 9 height 9
click at [27, 11] on icon "button" at bounding box center [40, 14] width 39 height 8
